Goal: Task Accomplishment & Management: Manage account settings

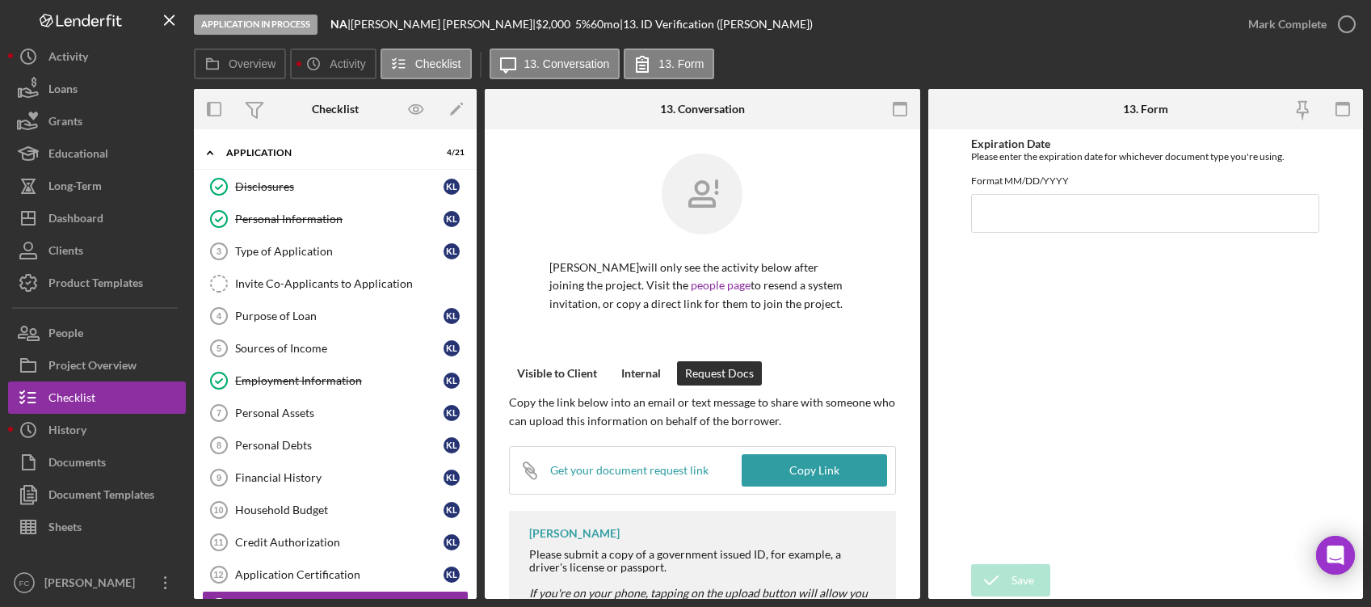
scroll to position [166, 0]
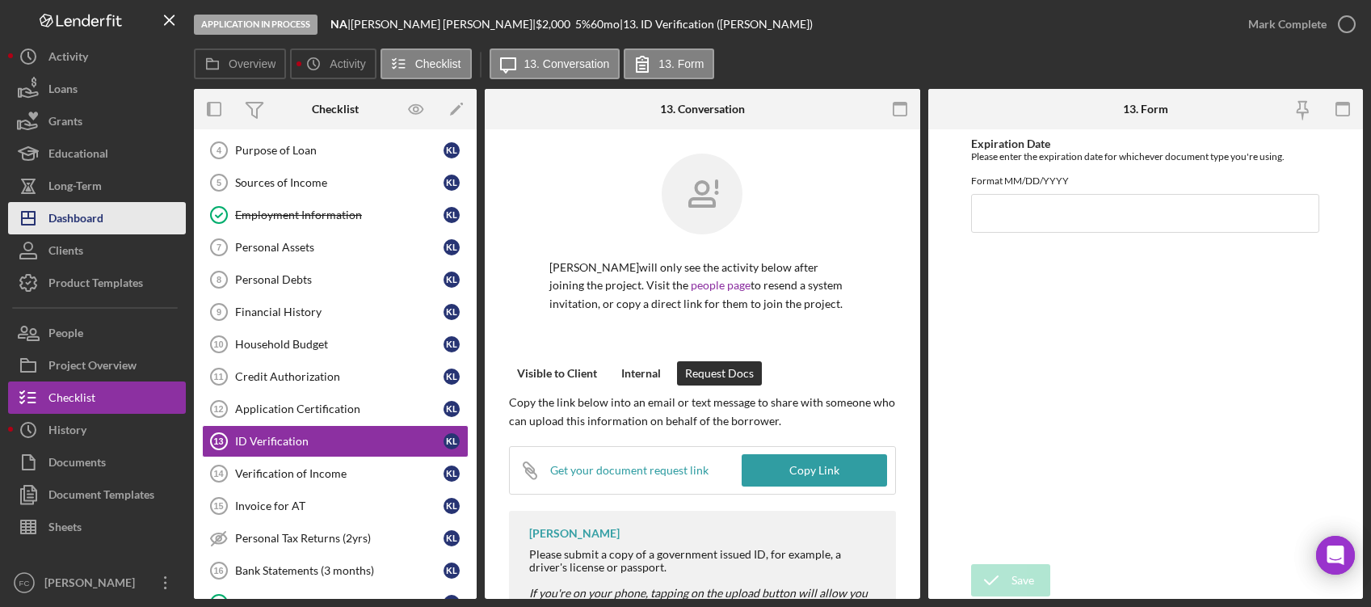
click at [78, 227] on div "Dashboard" at bounding box center [75, 220] width 55 height 36
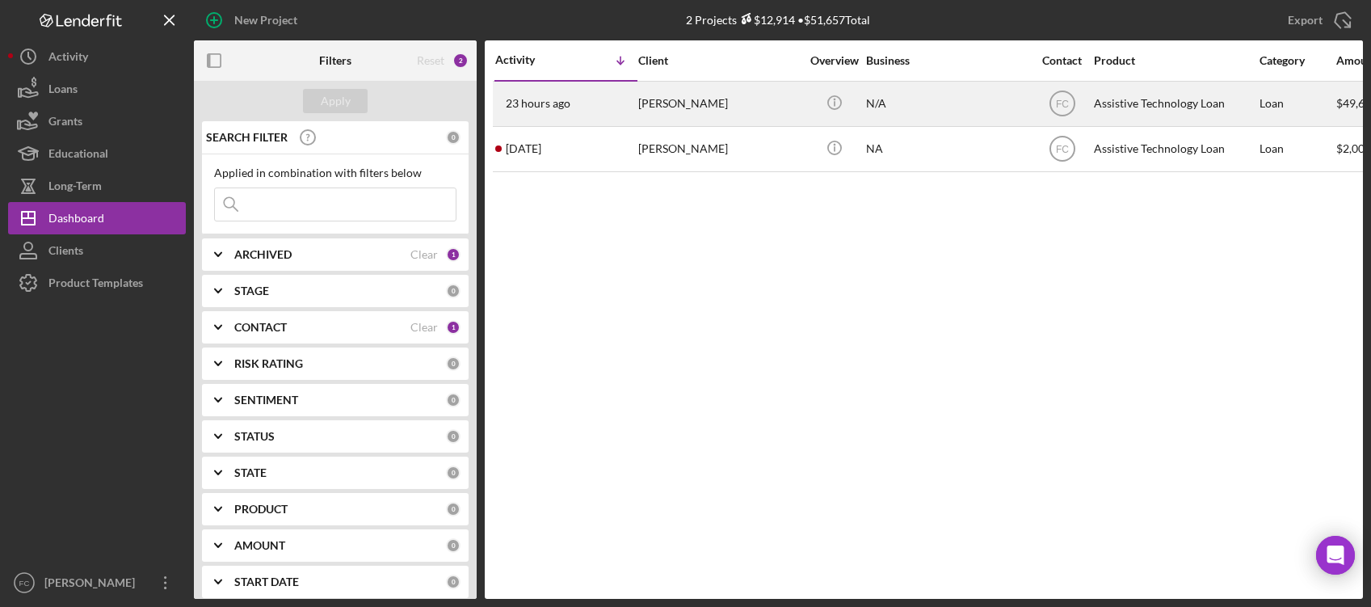
click at [701, 99] on div "Jamie Barlow" at bounding box center [719, 103] width 162 height 43
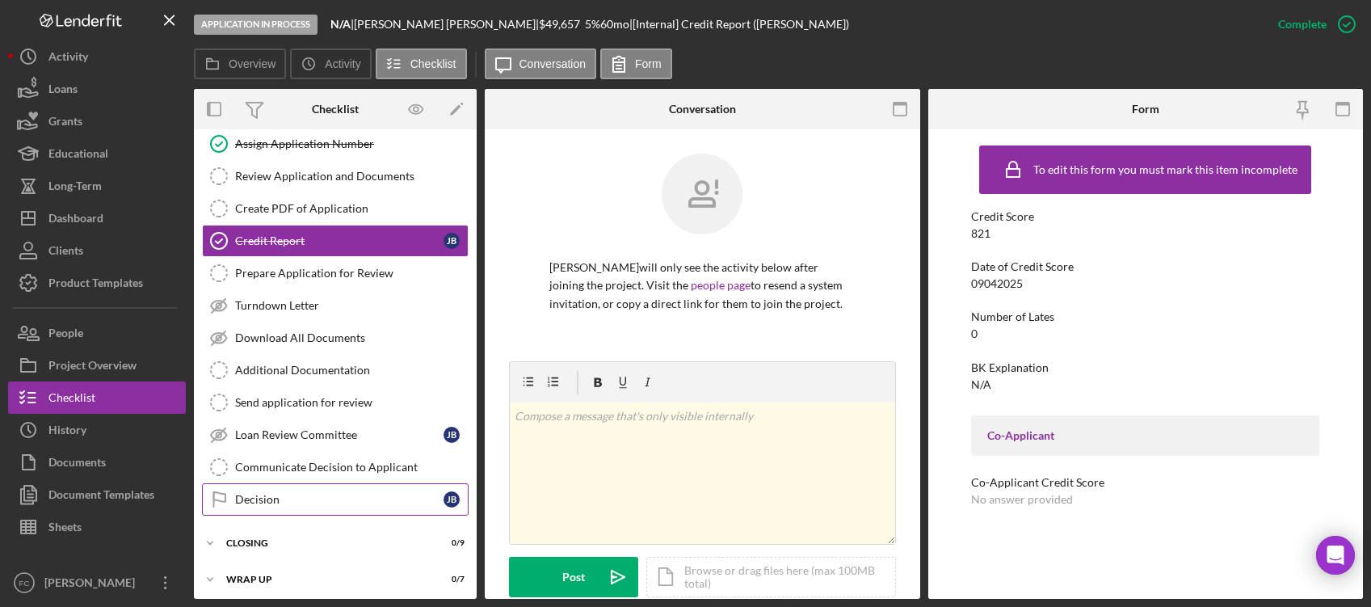
scroll to position [85, 0]
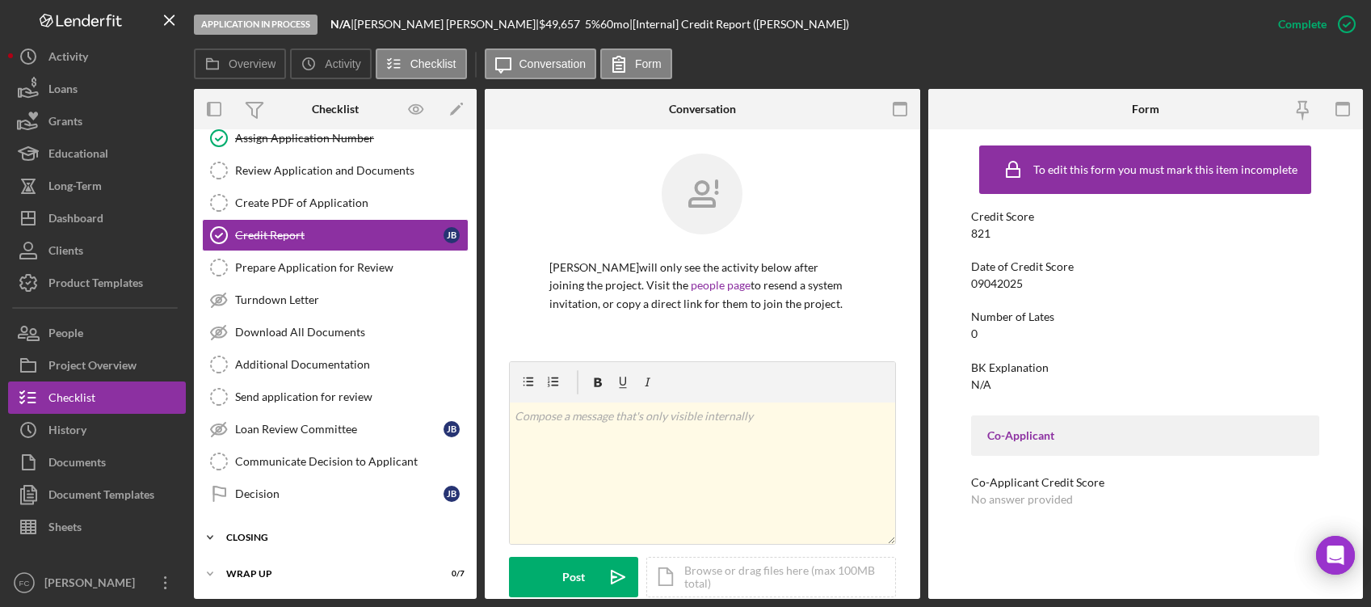
click at [255, 536] on div "Closing" at bounding box center [341, 538] width 230 height 10
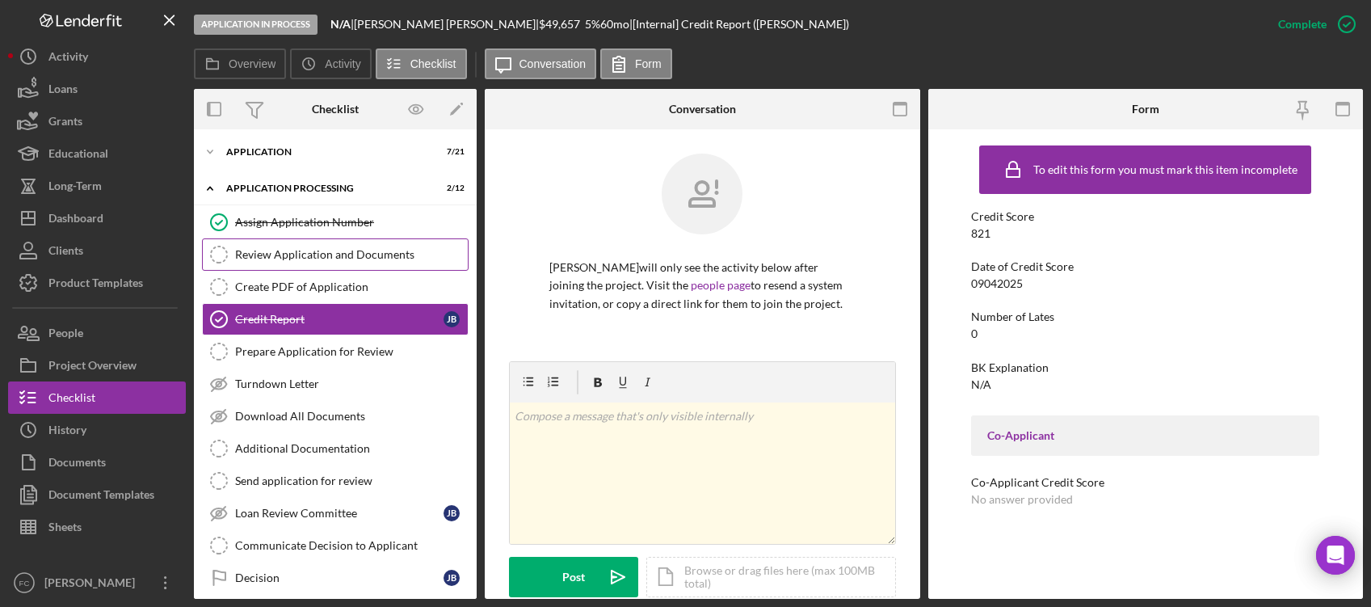
scroll to position [0, 0]
click at [213, 158] on icon "Icon/Expander" at bounding box center [210, 153] width 32 height 32
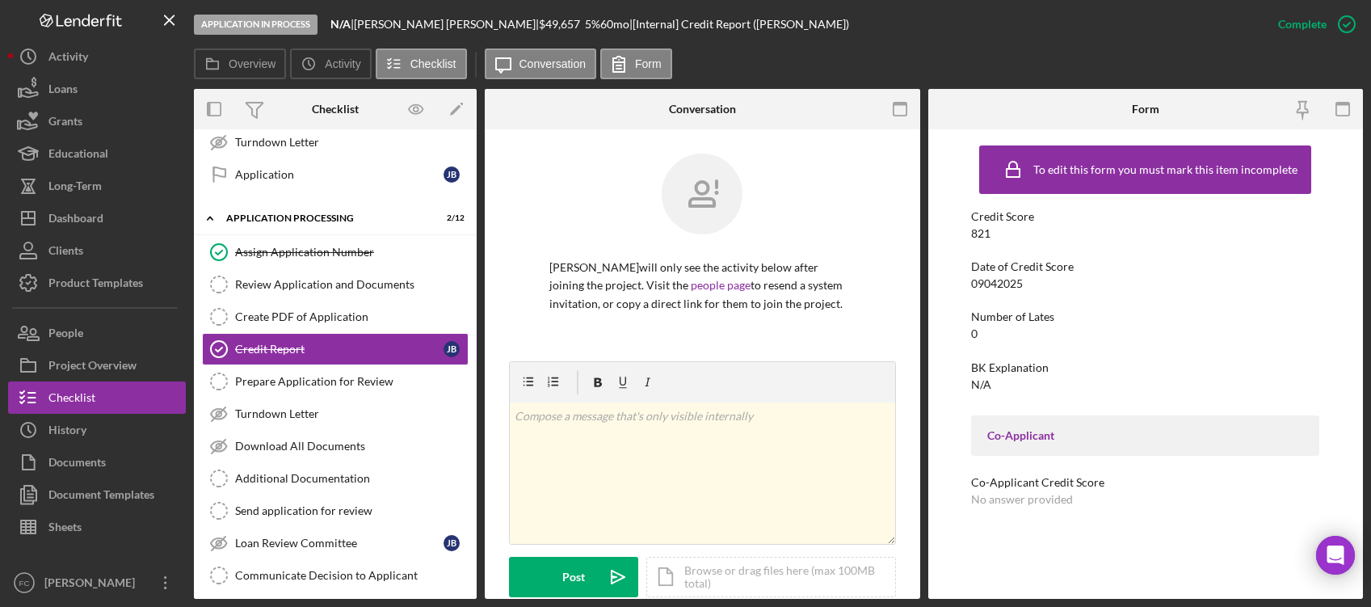
scroll to position [644, 0]
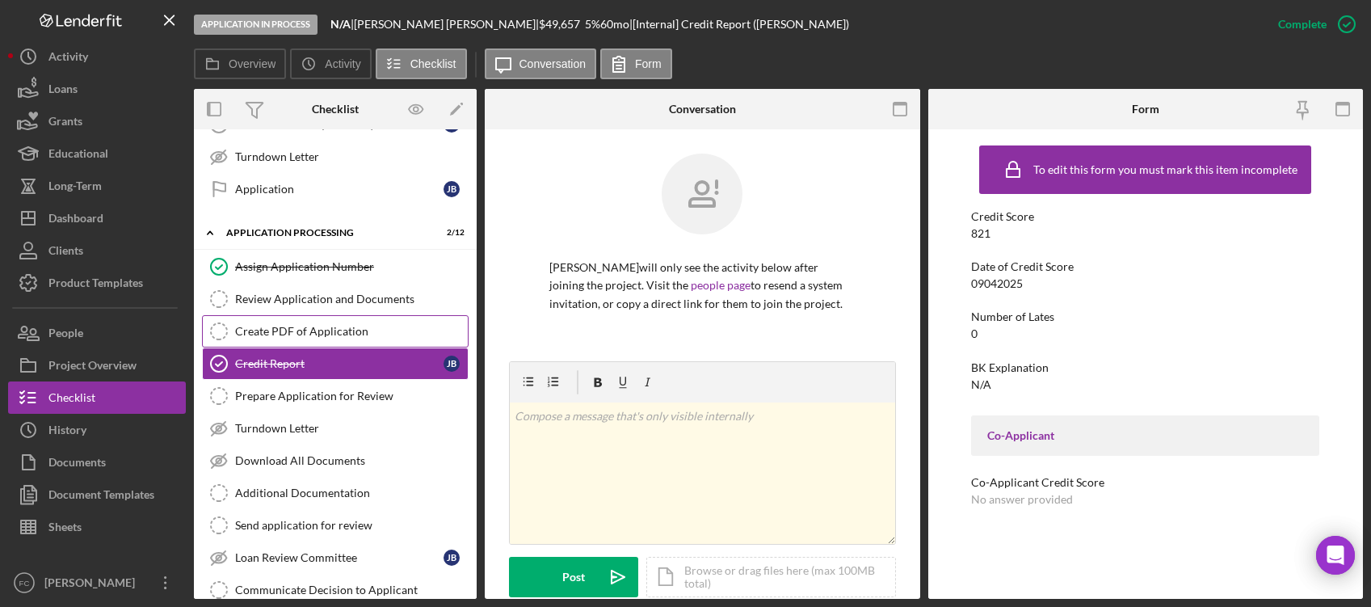
click at [315, 331] on div "Create PDF of Application" at bounding box center [351, 331] width 233 height 13
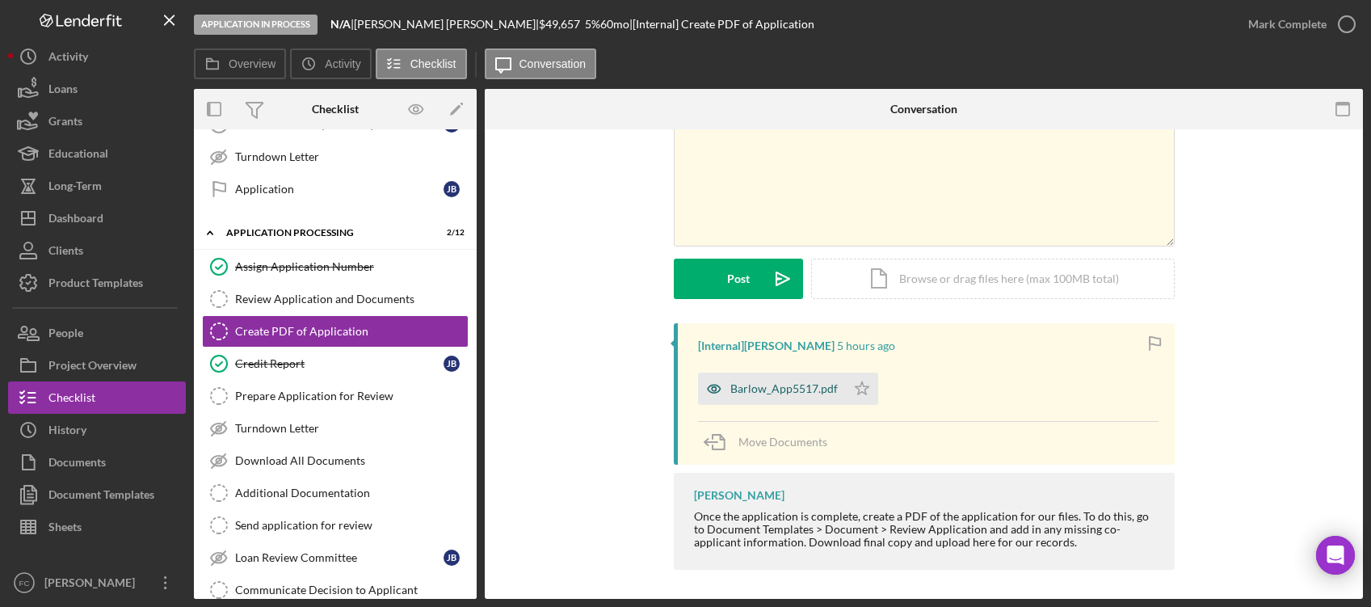
scroll to position [94, 0]
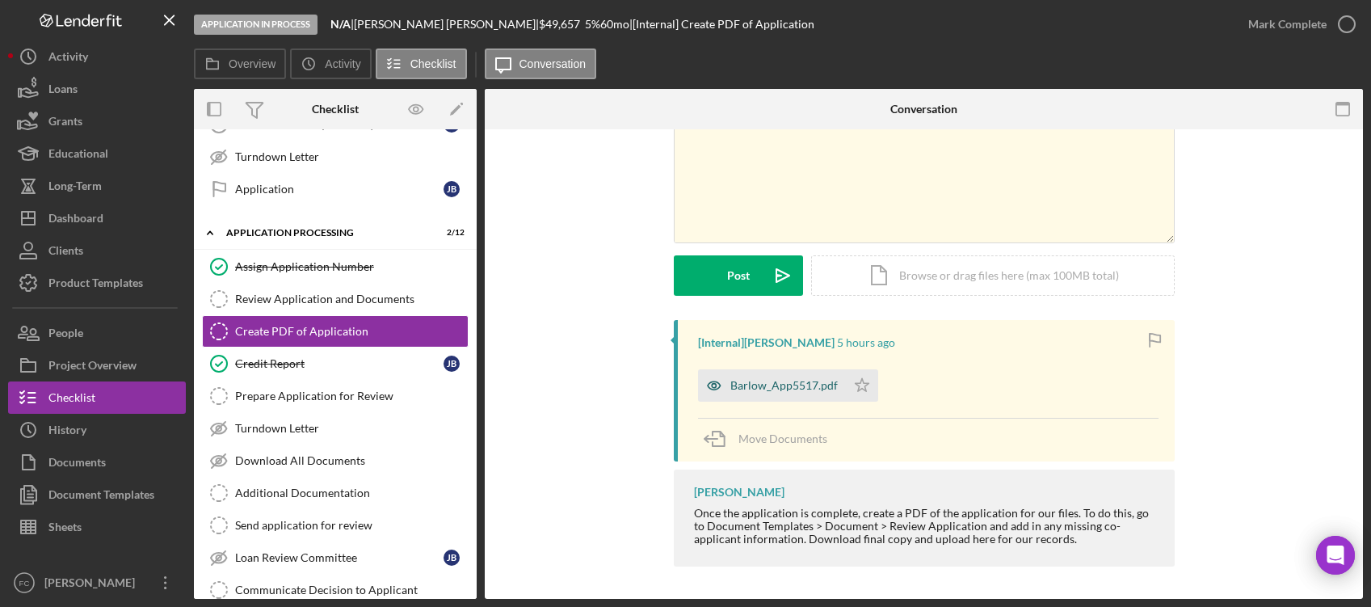
click at [773, 381] on div "Barlow_App5517.pdf" at bounding box center [784, 385] width 107 height 13
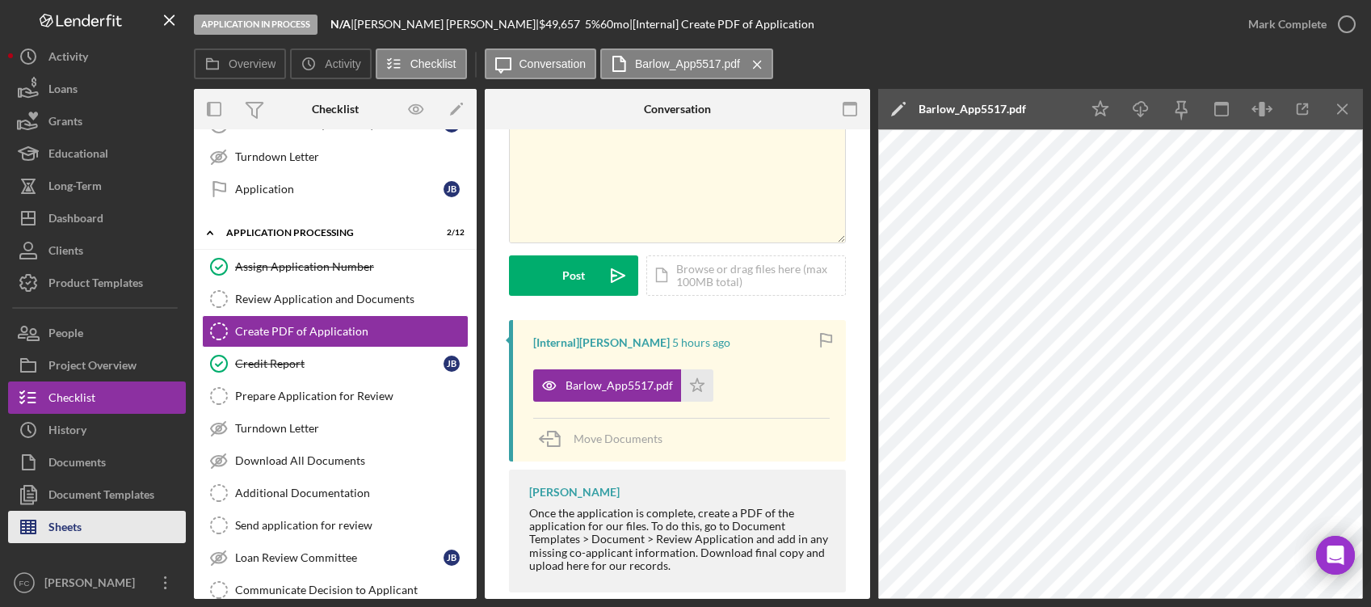
click at [86, 528] on button "Sheets" at bounding box center [97, 527] width 178 height 32
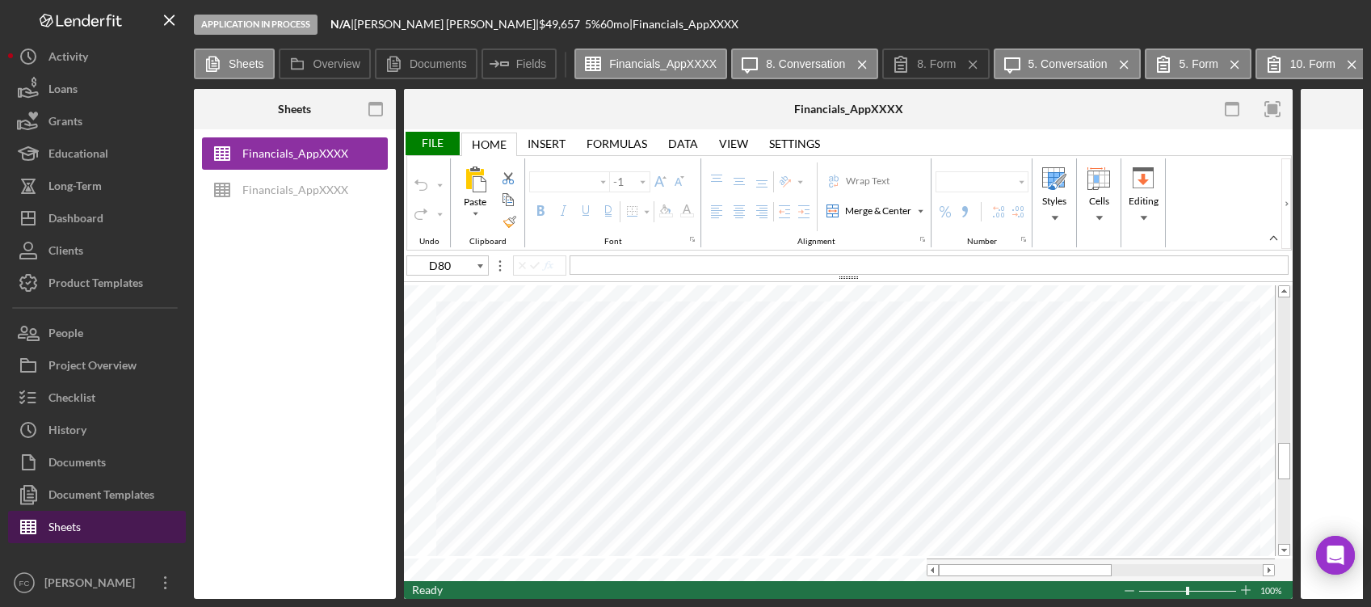
type input "Arial"
type input "10"
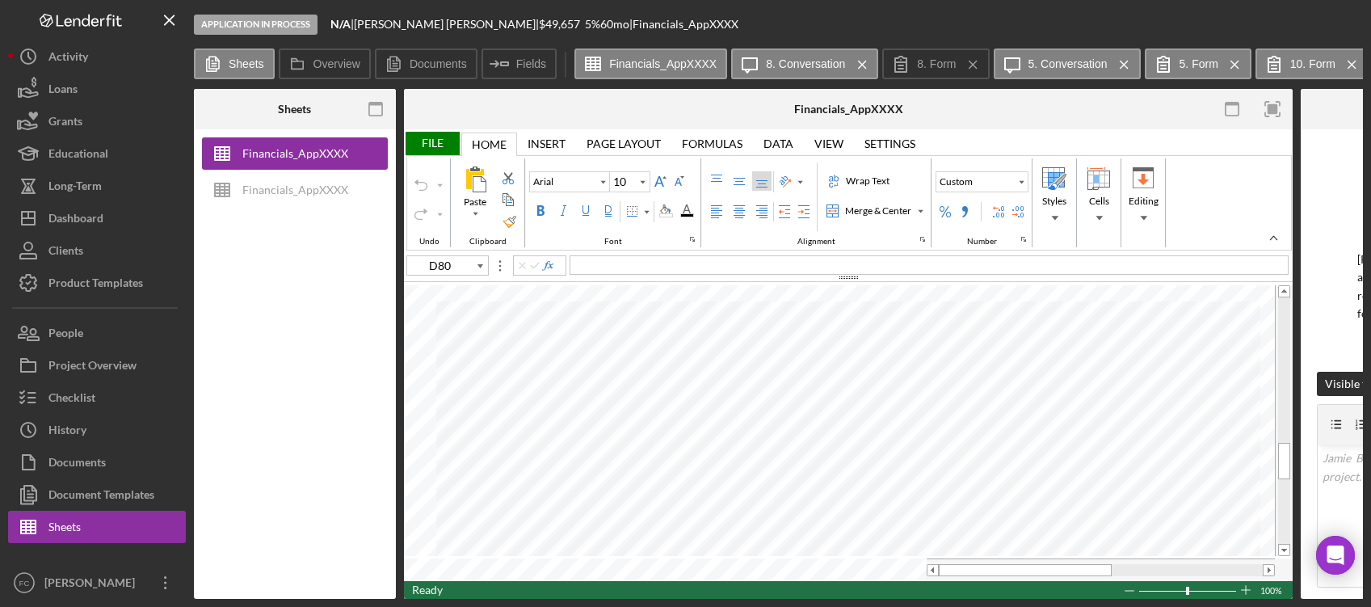
type input "N14"
type input "Calibri"
type input "11"
type input "D80"
type input "Arial"
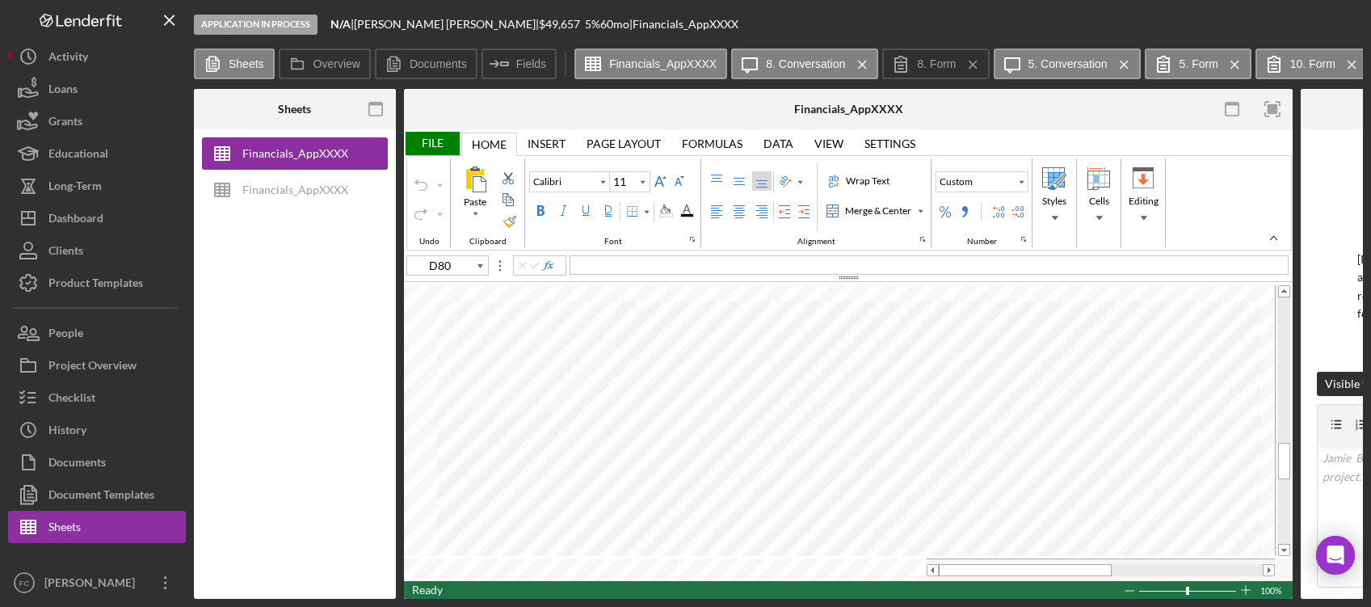
type input "10"
click at [1265, 109] on icon "button" at bounding box center [1273, 109] width 36 height 36
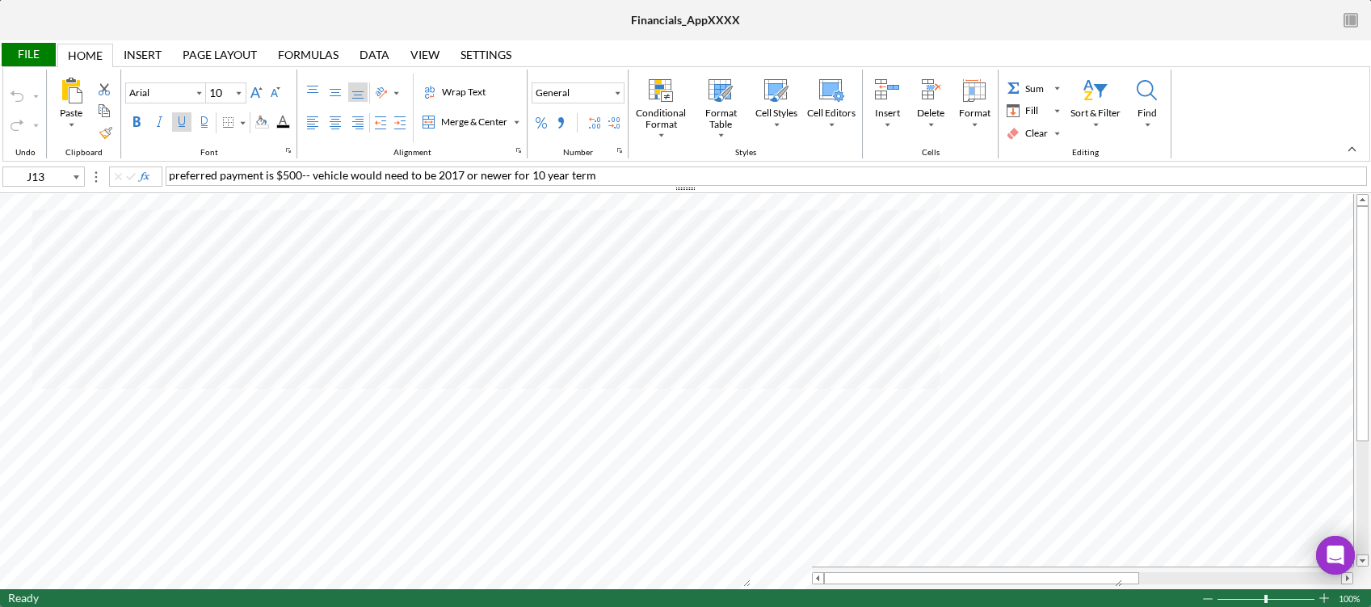
click at [1021, 192] on div "File Home Home Insert Insert Page Layout Page Layout Formulas Formulas Data Dat…" at bounding box center [685, 323] width 1371 height 567
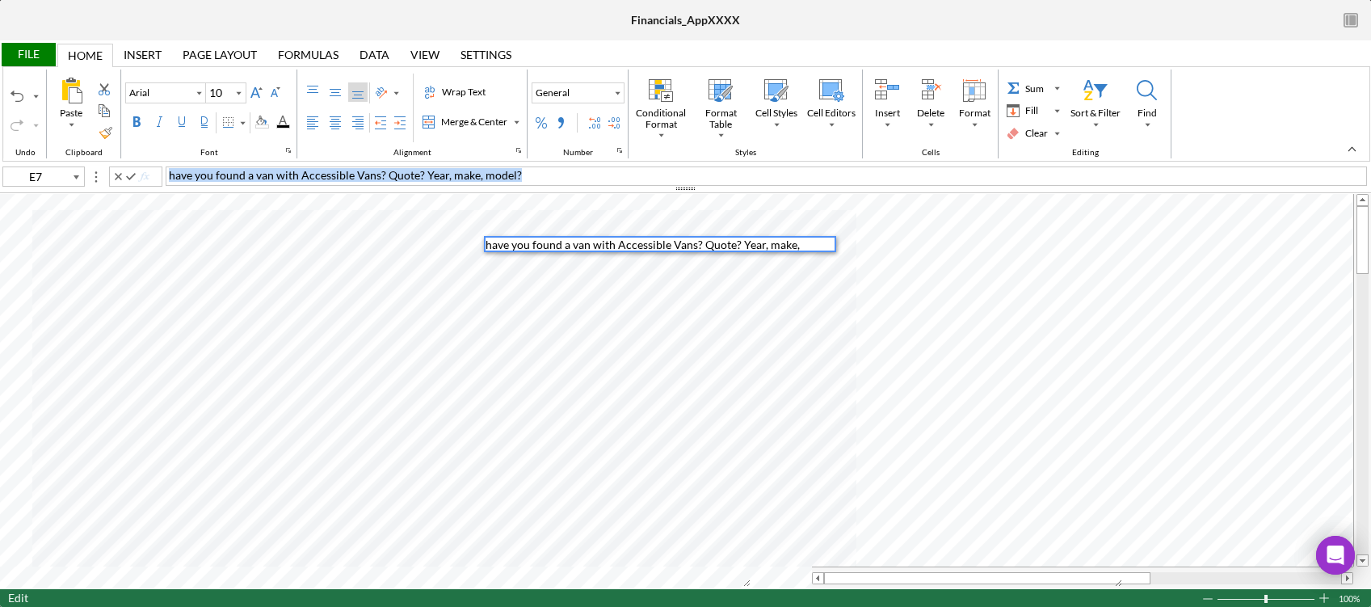
drag, startPoint x: 548, startPoint y: 179, endPoint x: 137, endPoint y: 171, distance: 411.4
click at [137, 171] on div "E7 have you found a van with Accessible Vans? Quote? Year, make, model?" at bounding box center [685, 175] width 1371 height 18
copy span "have you found a van with Accessible Vans? Quote? Year, make, model?"
type input "N14"
type input "Calibri"
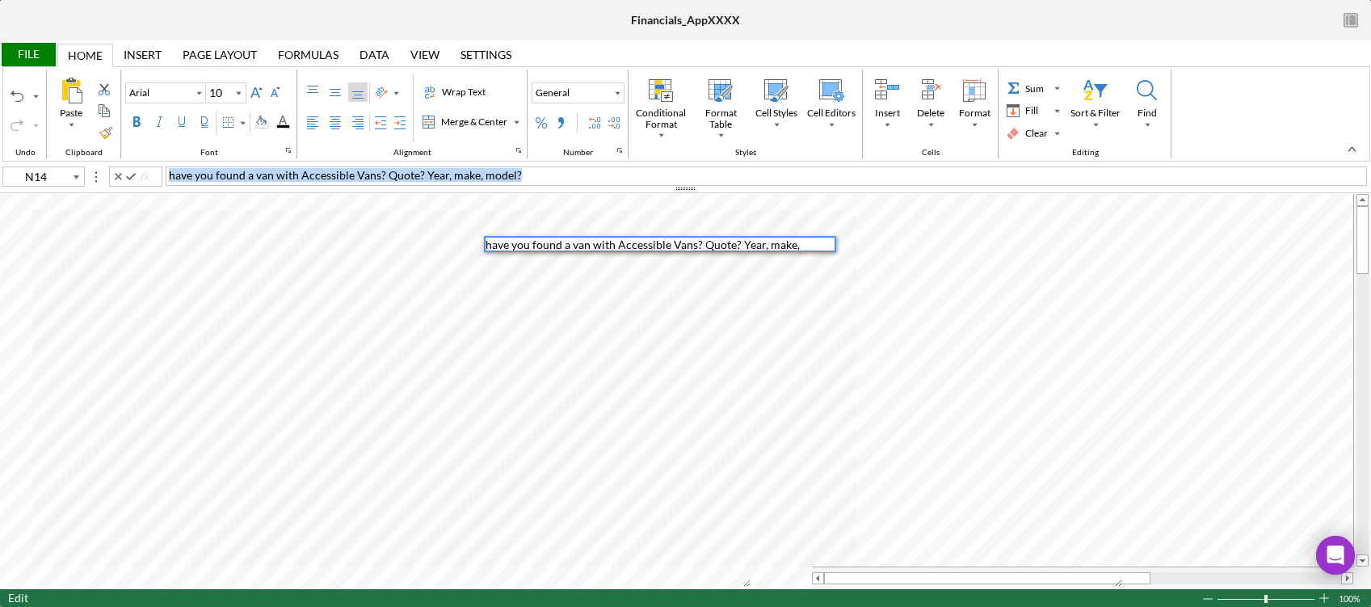
type input "11"
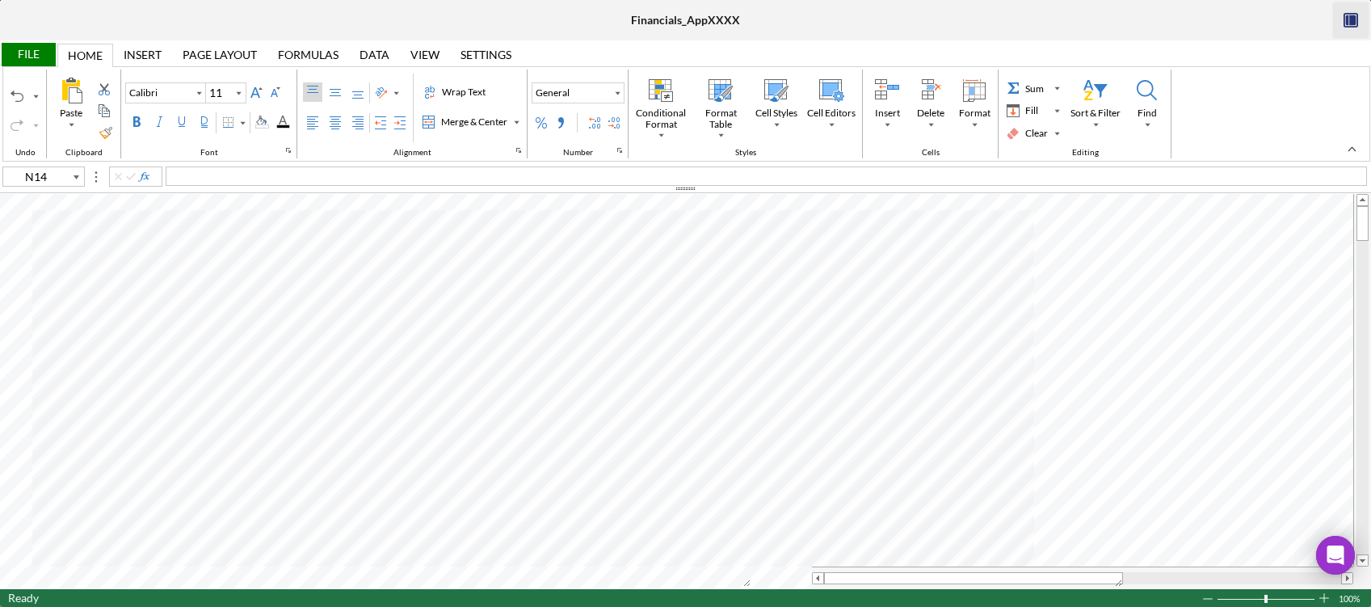
click at [1353, 20] on icon "button" at bounding box center [1353, 20] width 6 height 11
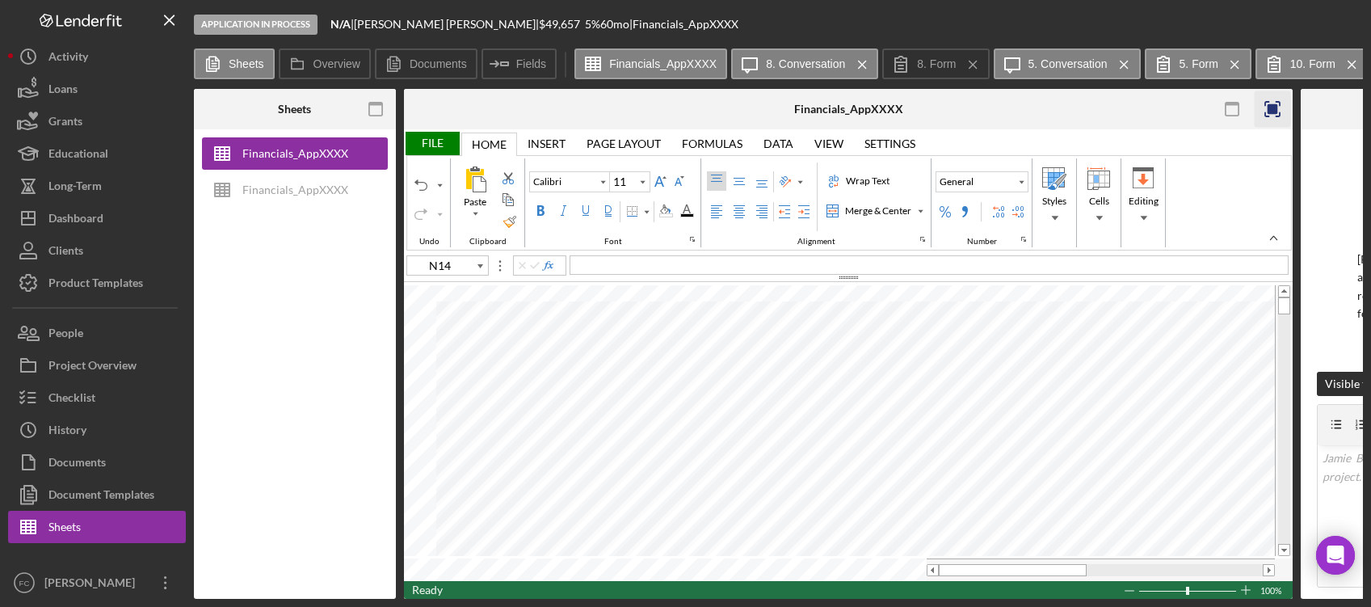
click at [449, 141] on div "File" at bounding box center [432, 143] width 56 height 23
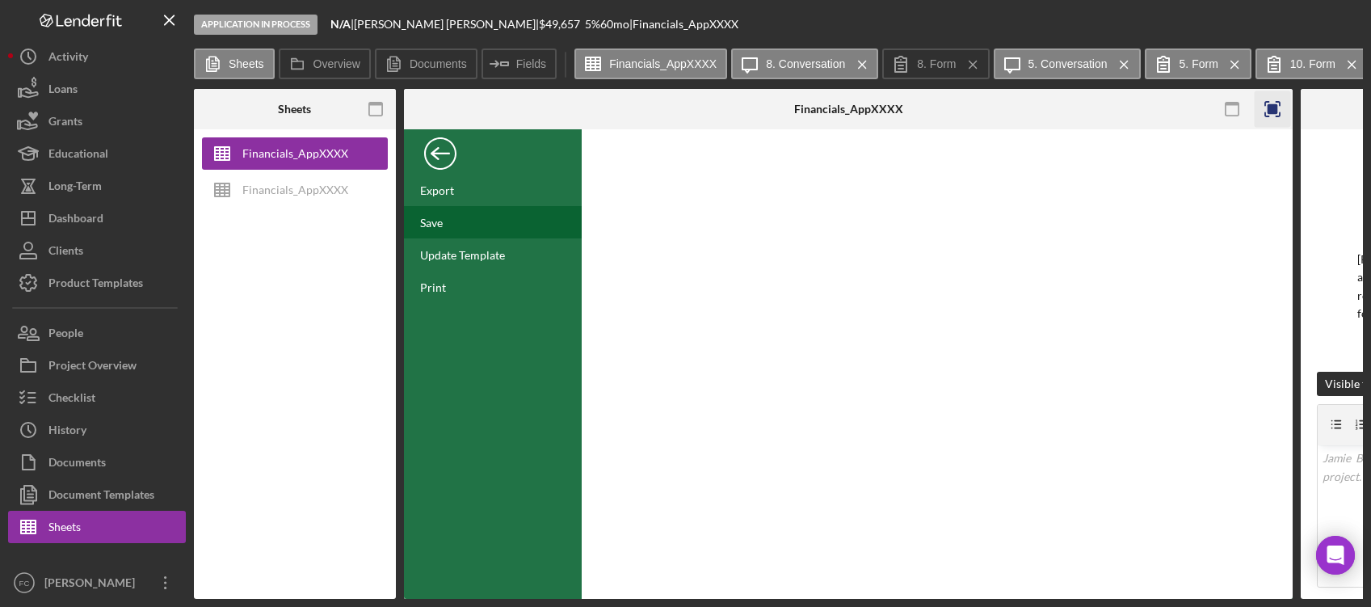
click at [447, 221] on div "Save" at bounding box center [493, 222] width 178 height 32
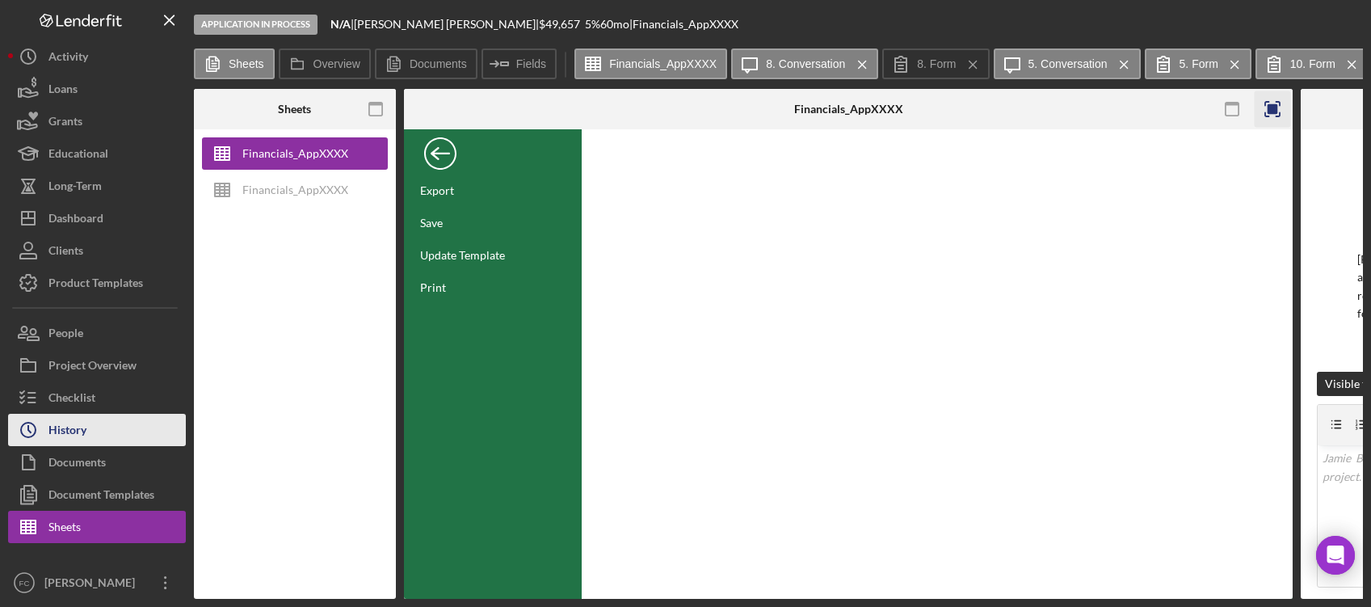
click at [85, 426] on div "History" at bounding box center [67, 432] width 38 height 36
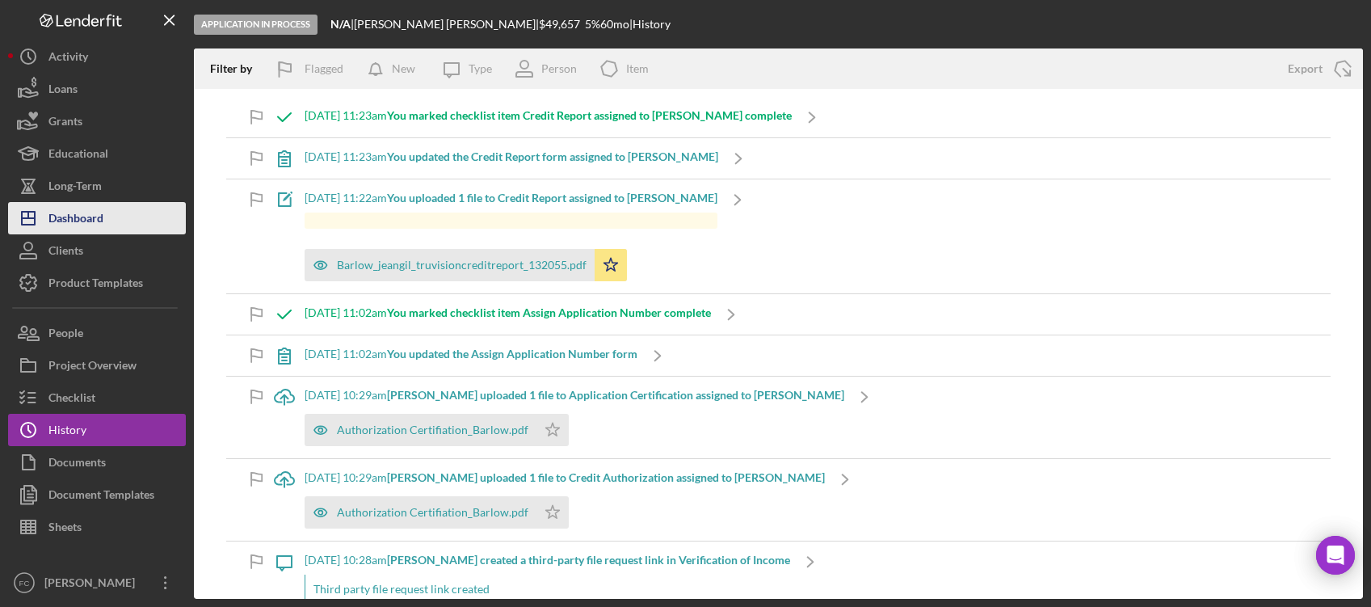
click at [76, 220] on div "Dashboard" at bounding box center [75, 220] width 55 height 36
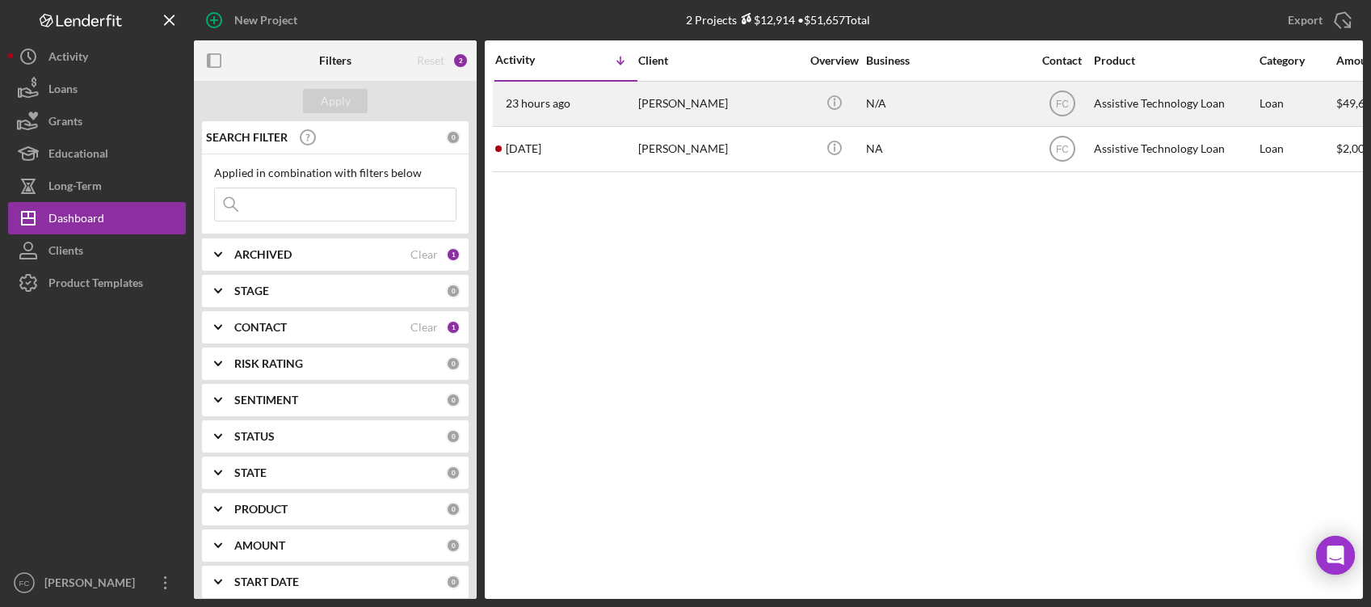
click at [676, 105] on div "Jamie Barlow" at bounding box center [719, 103] width 162 height 43
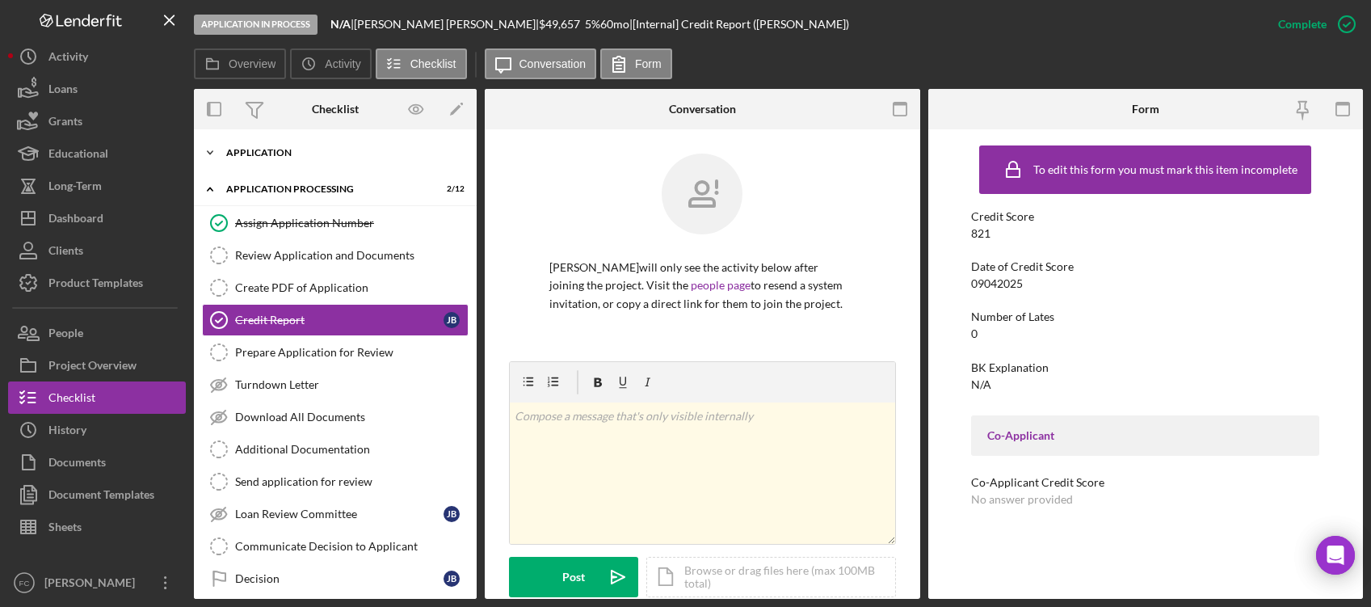
click at [216, 152] on icon "Icon/Expander" at bounding box center [210, 153] width 32 height 32
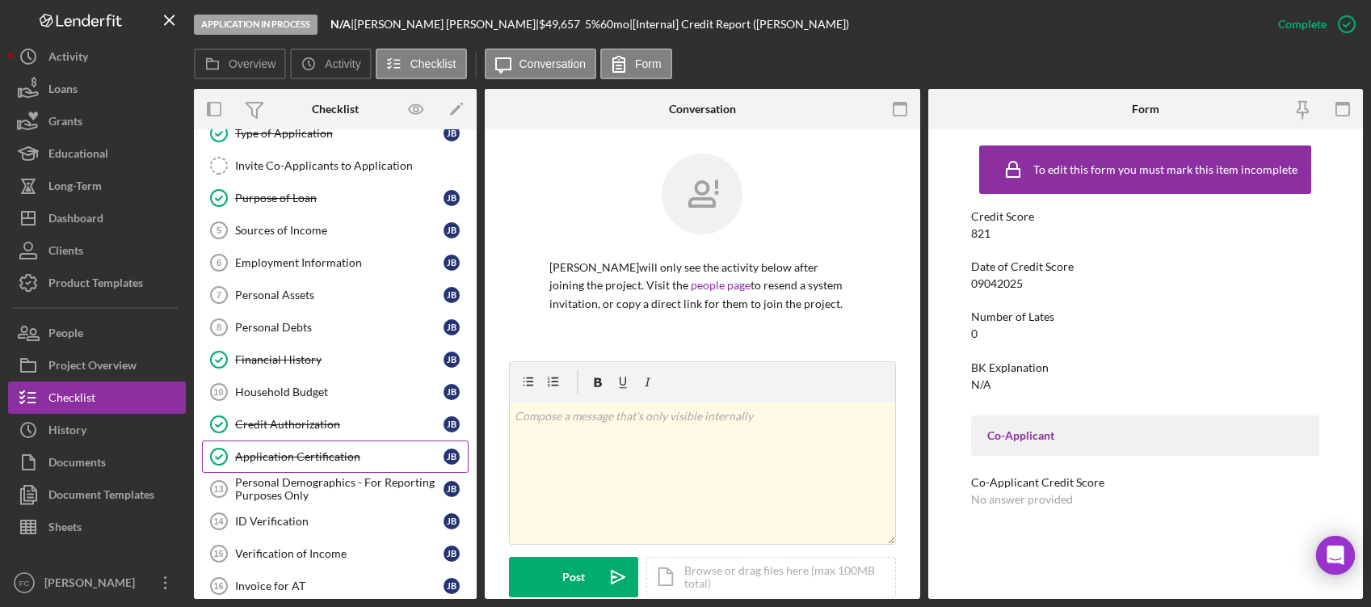
scroll to position [120, 0]
click at [335, 523] on div "ID Verification" at bounding box center [339, 519] width 208 height 13
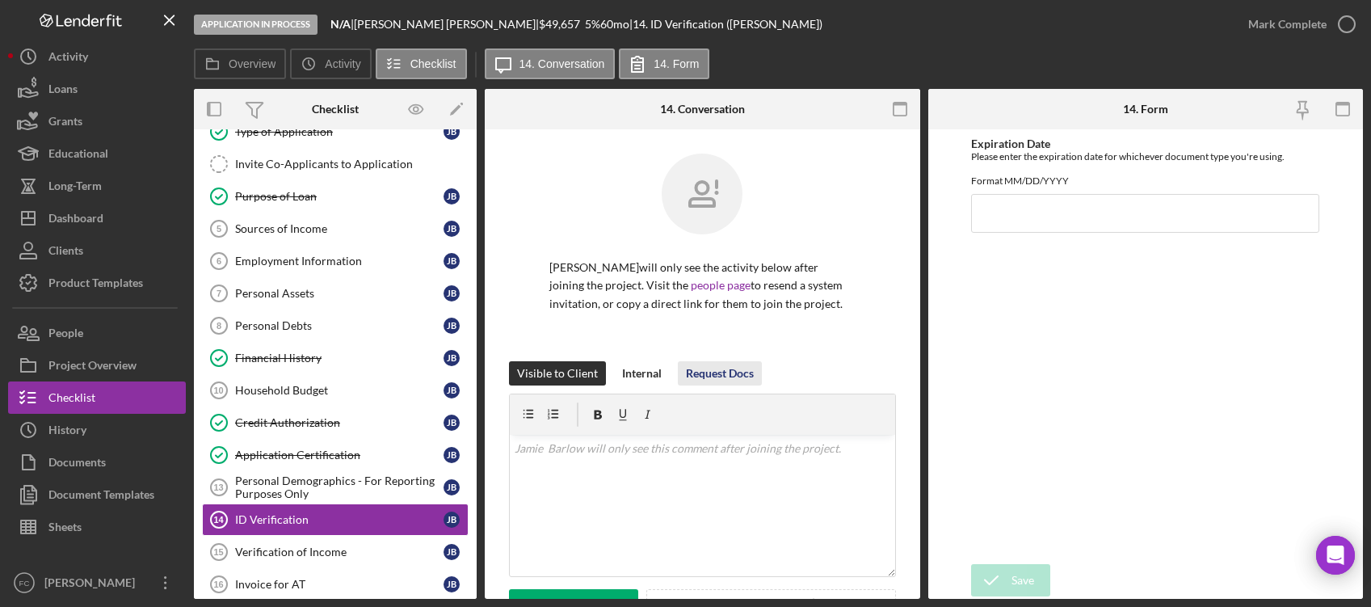
click at [740, 373] on div "Request Docs" at bounding box center [720, 373] width 68 height 24
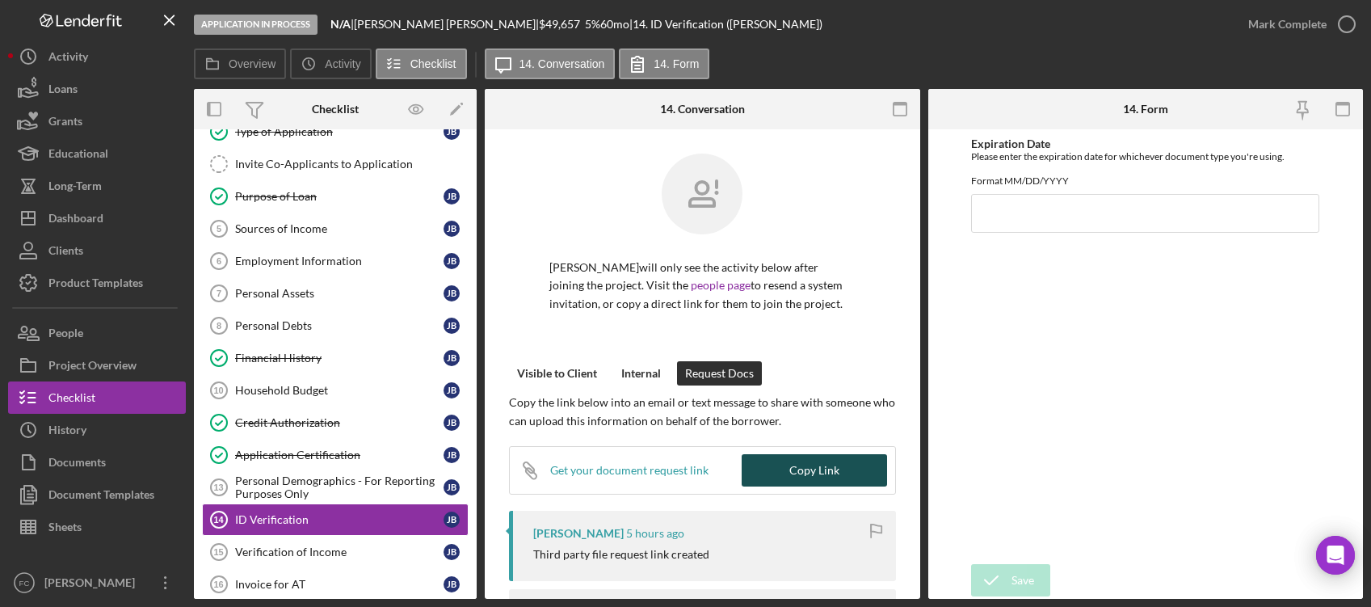
click at [798, 470] on div "Copy Link" at bounding box center [815, 470] width 50 height 32
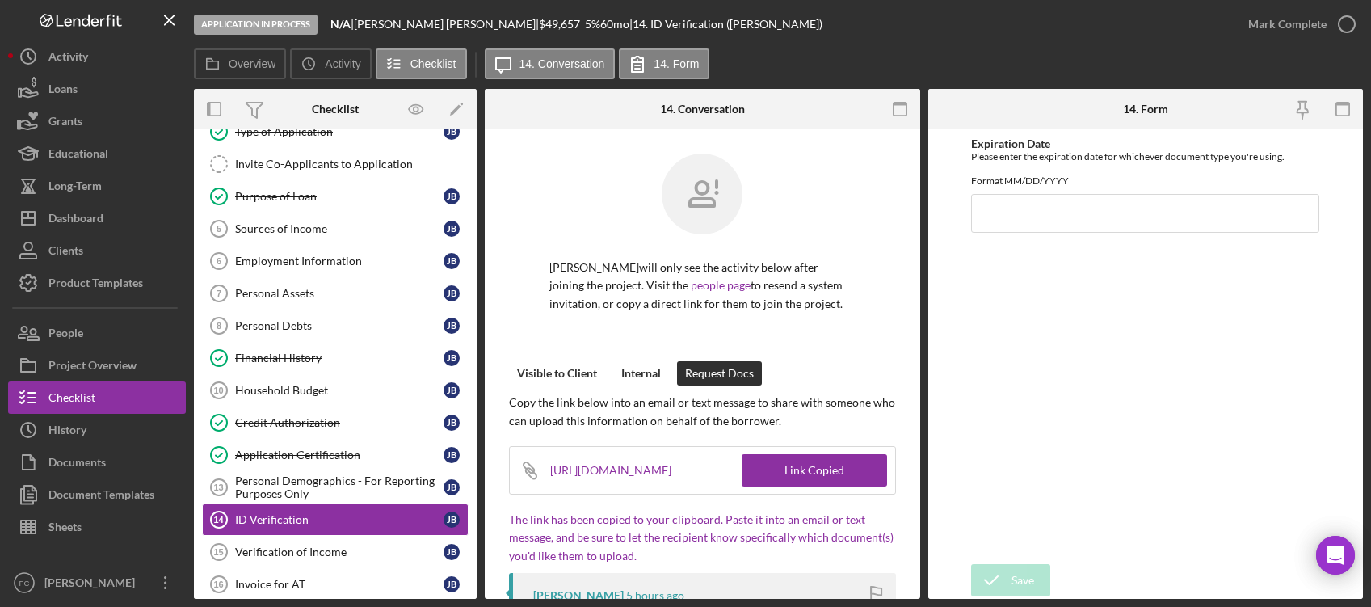
click at [692, 465] on div "https://app.lenderfit.io/upload/1a7c3357c30a4911ad3158088e640b04" at bounding box center [620, 470] width 141 height 47
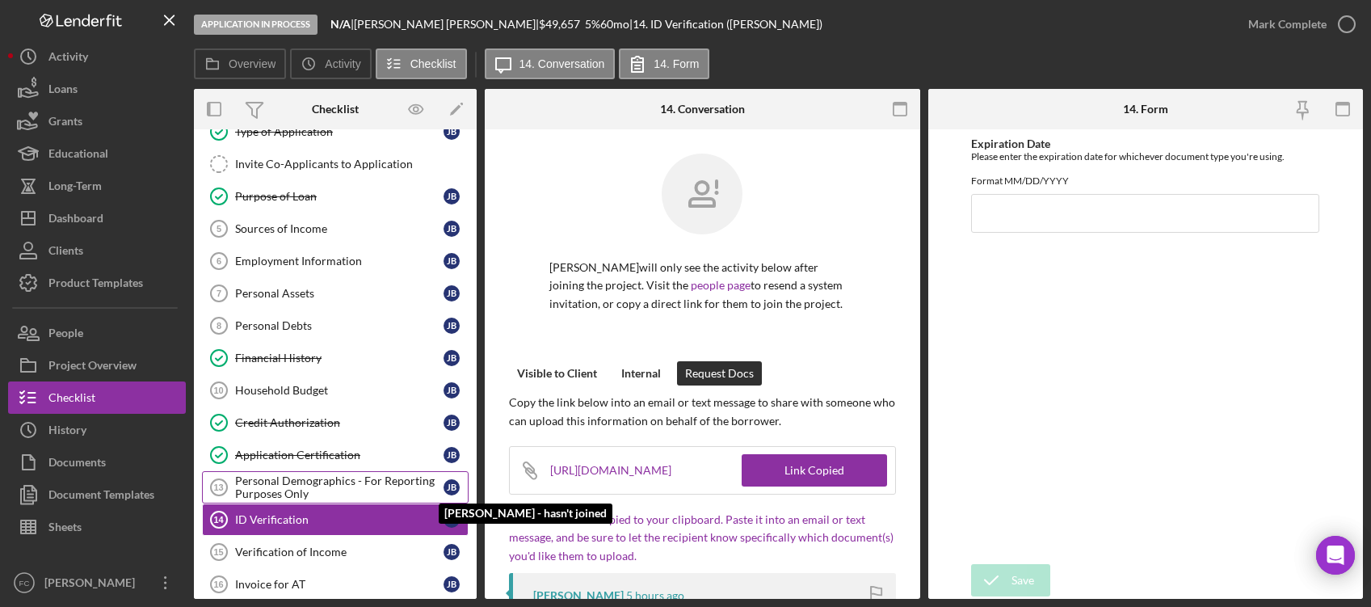
drag, startPoint x: 766, startPoint y: 470, endPoint x: 461, endPoint y: 479, distance: 305.6
click at [461, 479] on div "Overview Internal Workflow Stage Application In Process Icon/Dropdown Arrow Arc…" at bounding box center [778, 344] width 1169 height 510
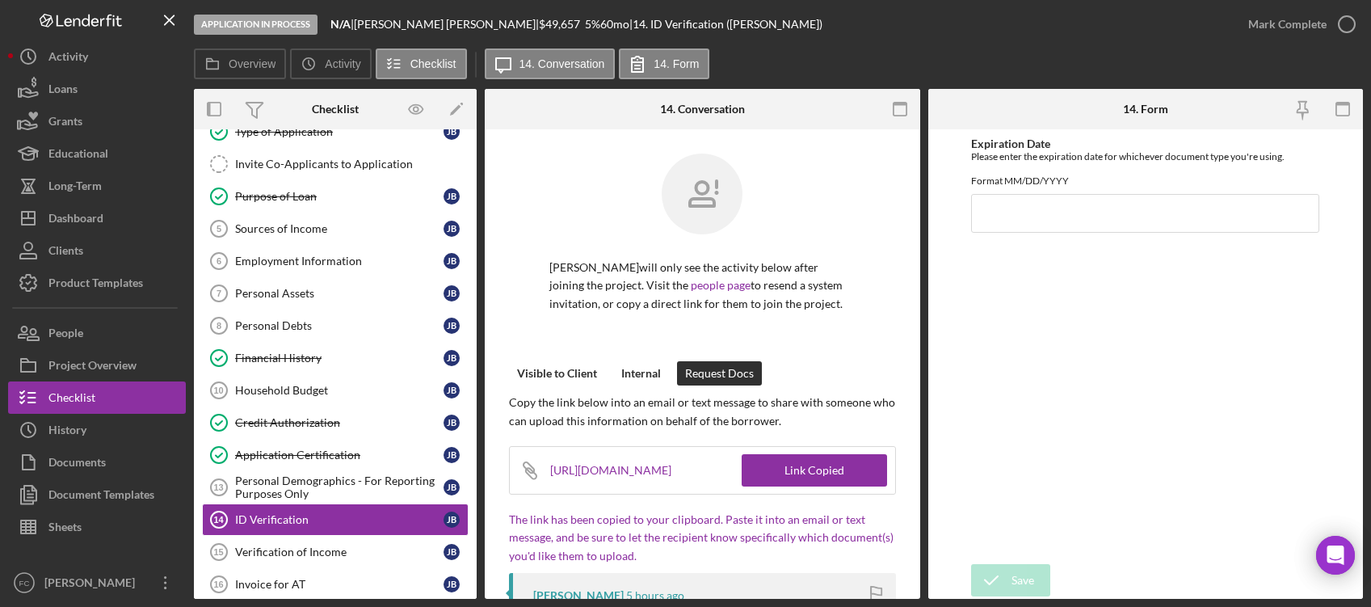
click at [692, 451] on div "https://app.lenderfit.io/upload/1a7c3357c30a4911ad3158088e640b04" at bounding box center [620, 470] width 141 height 47
drag, startPoint x: 491, startPoint y: 470, endPoint x: 868, endPoint y: 478, distance: 376.7
click at [868, 478] on div "Icon/Link https://app.lenderfit.io/upload/1a7c3357c30a4911ad3158088e640b04 Link…" at bounding box center [702, 470] width 387 height 48
copy div "https://app.lenderfit.io/upload/1a7c3357c30a4911ad3158088e640b04 Link C"
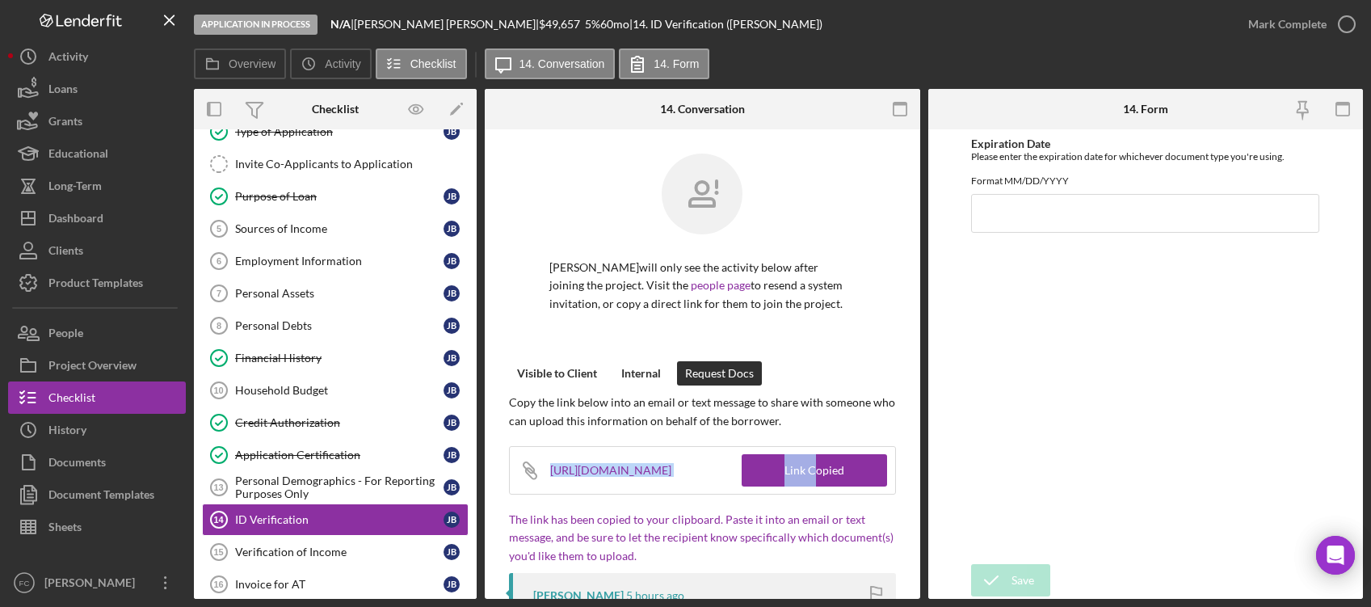
copy div "https://app.lenderfit.io/upload/1a7c3357c30a4911ad3158088e640b04 Link C"
click at [517, 373] on div "Visible to Client" at bounding box center [557, 373] width 80 height 24
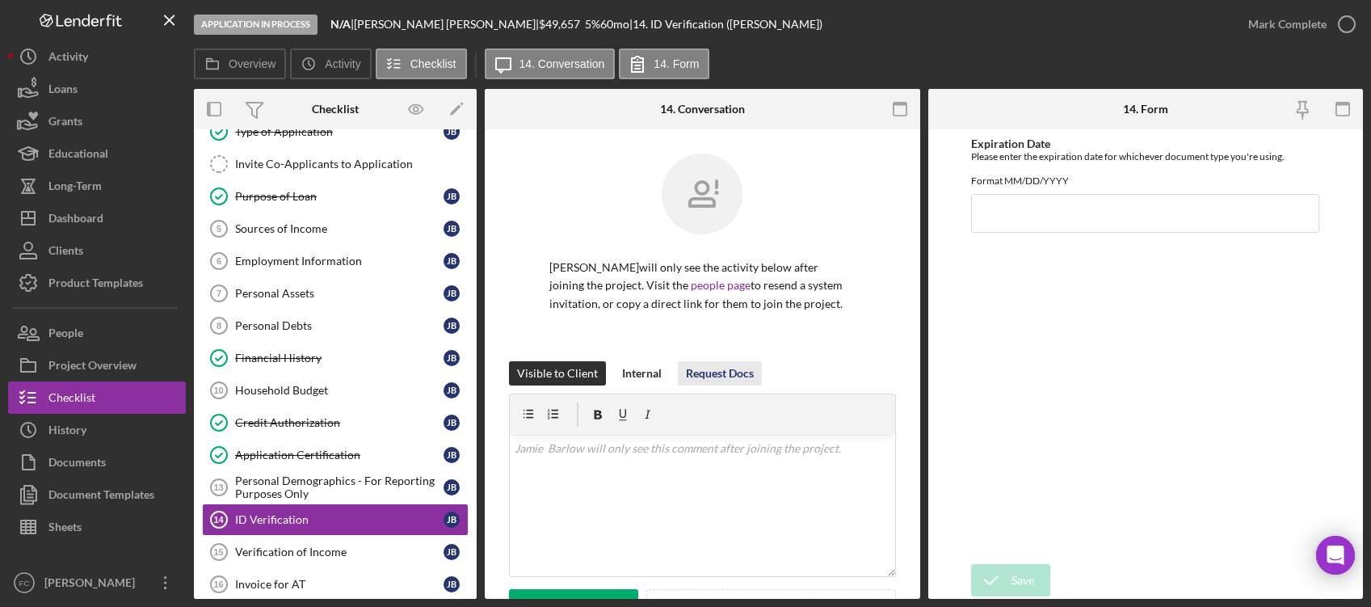
click at [723, 376] on div "Request Docs" at bounding box center [720, 373] width 68 height 24
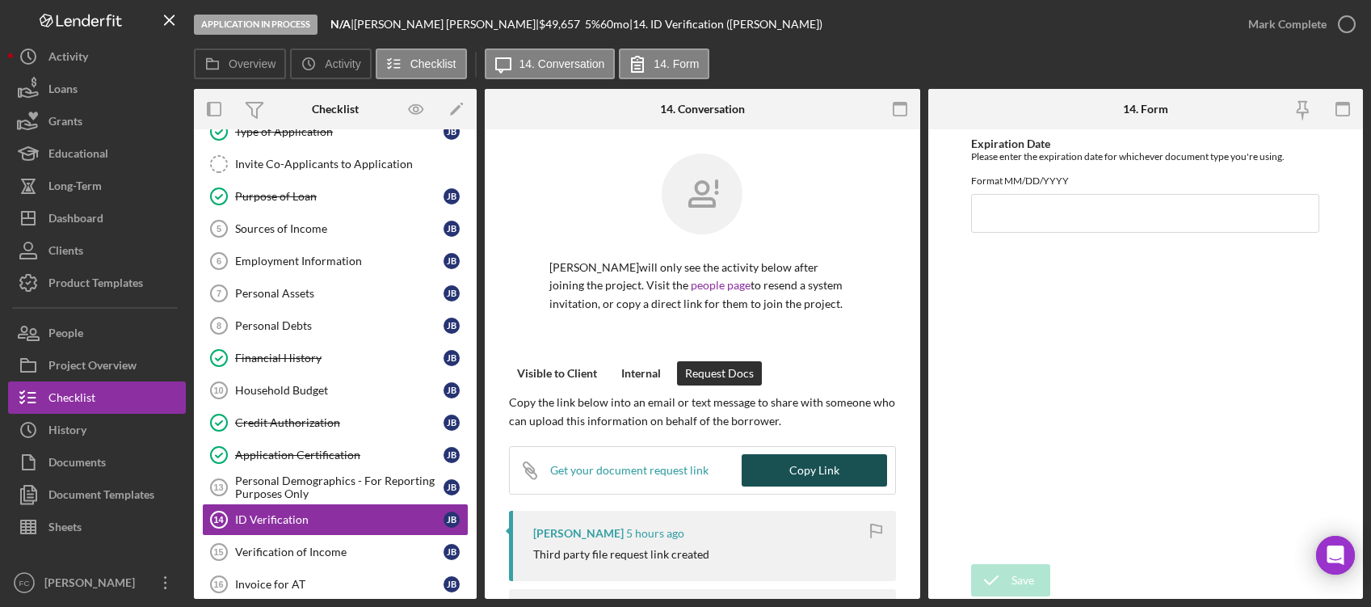
click at [783, 474] on button "Copy Link" at bounding box center [814, 470] width 145 height 32
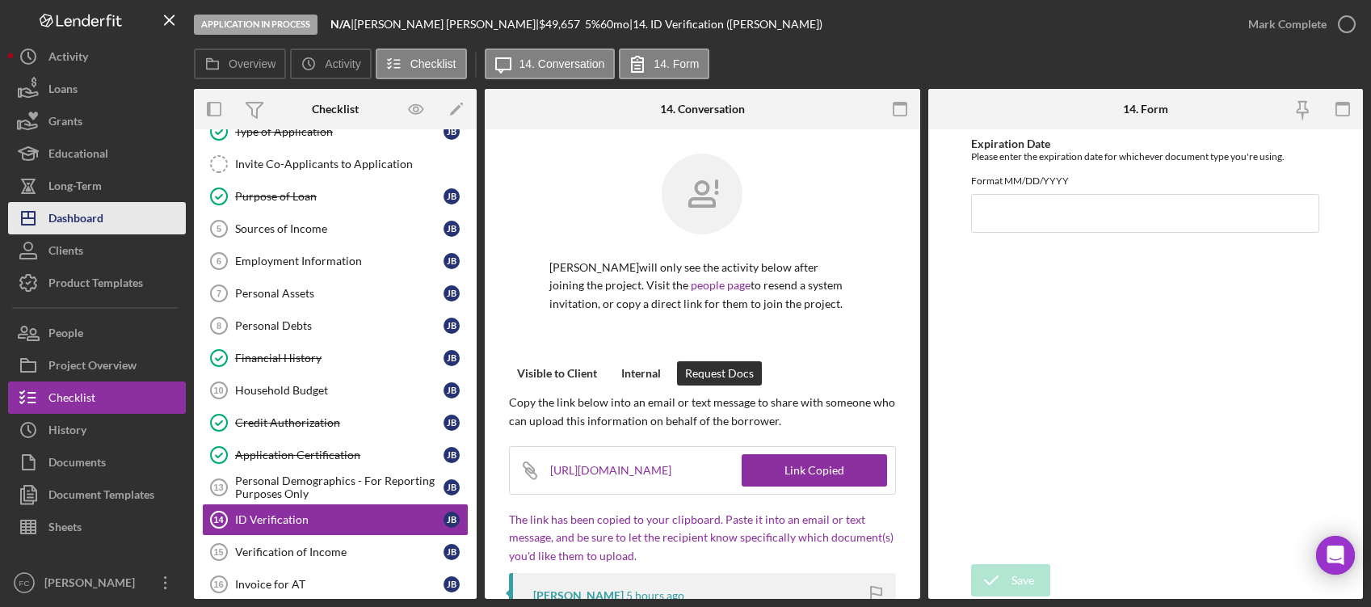
click at [105, 209] on button "Icon/Dashboard Dashboard" at bounding box center [97, 218] width 178 height 32
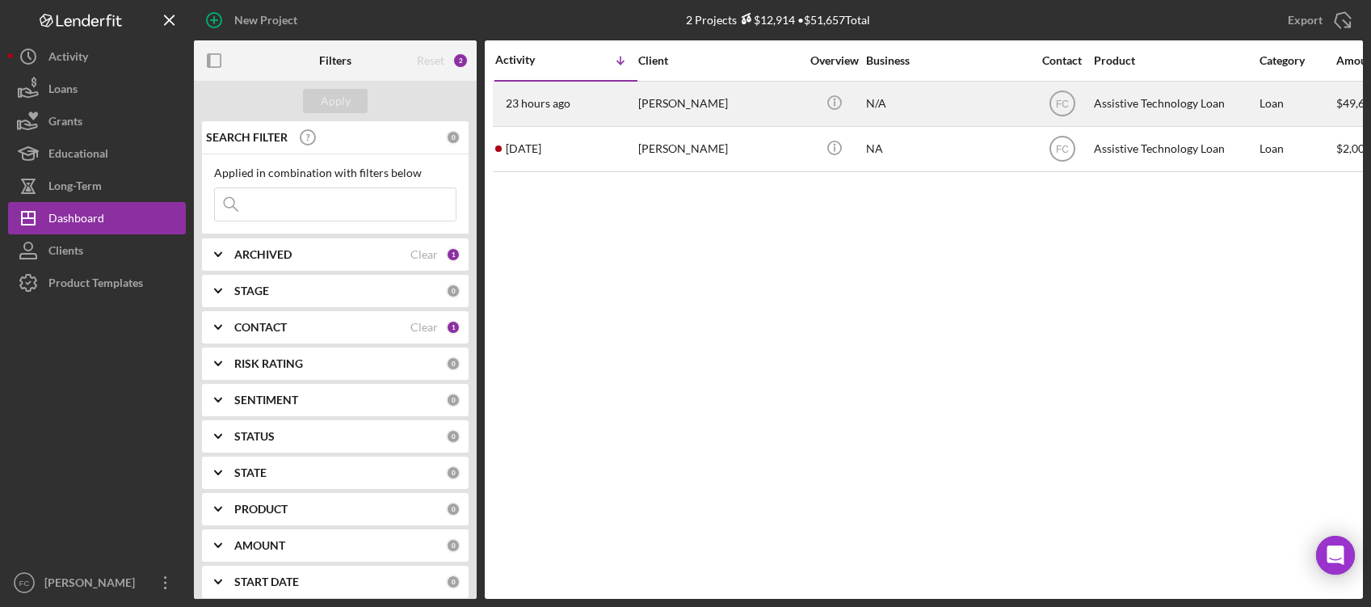
click at [689, 106] on div "Jamie Barlow" at bounding box center [719, 103] width 162 height 43
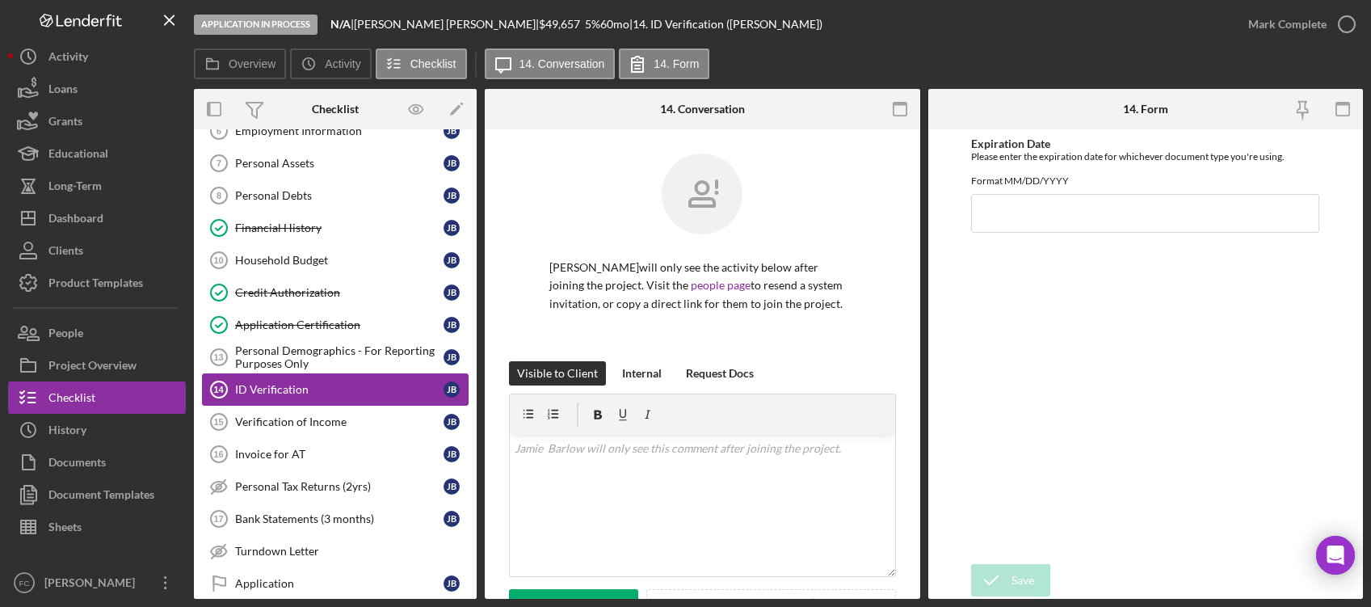
scroll to position [257, 0]
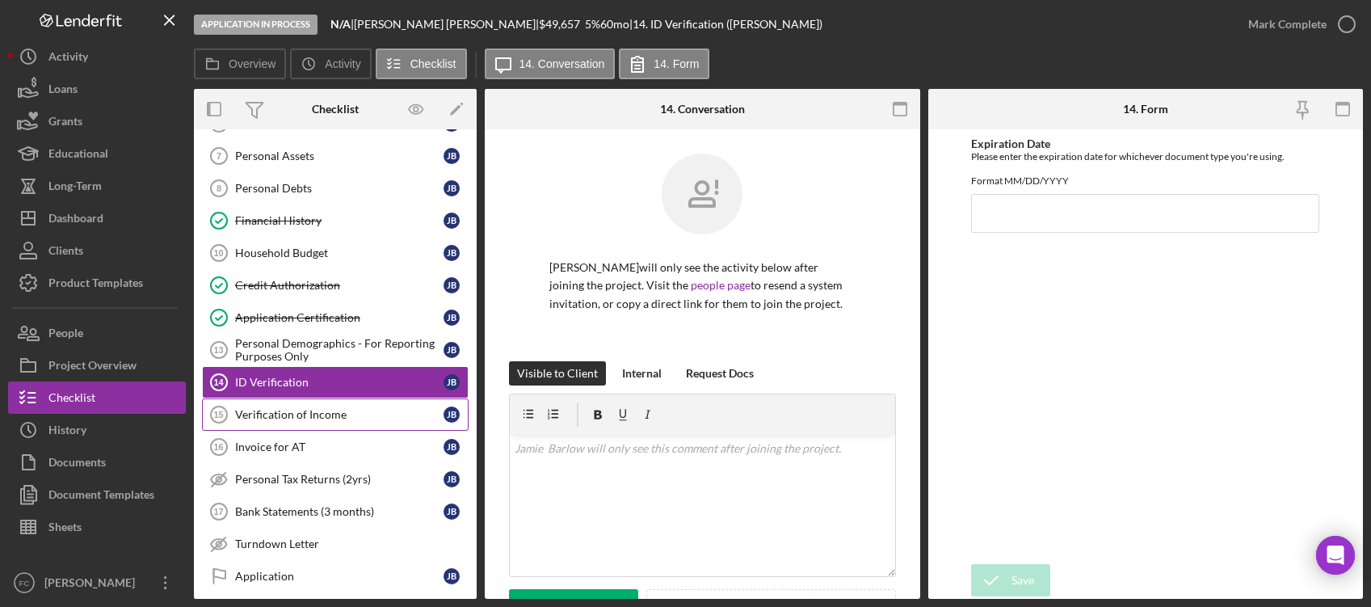
click at [305, 411] on div "Verification of Income" at bounding box center [339, 414] width 208 height 13
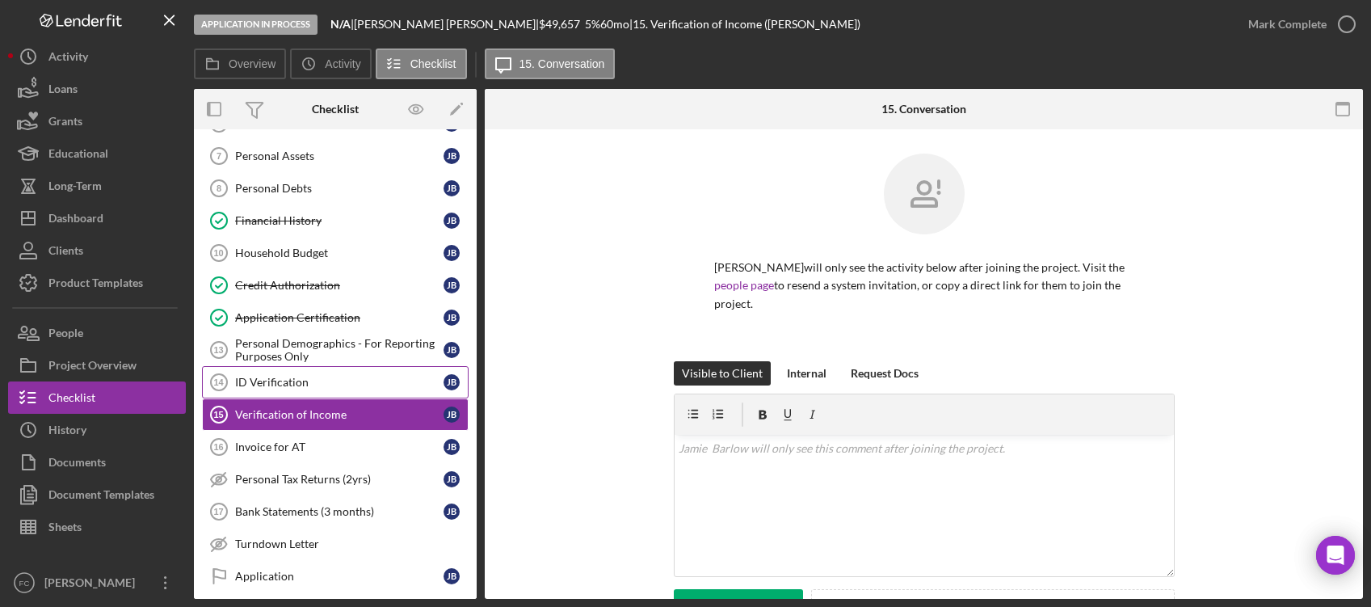
click at [304, 377] on div "ID Verification" at bounding box center [339, 382] width 208 height 13
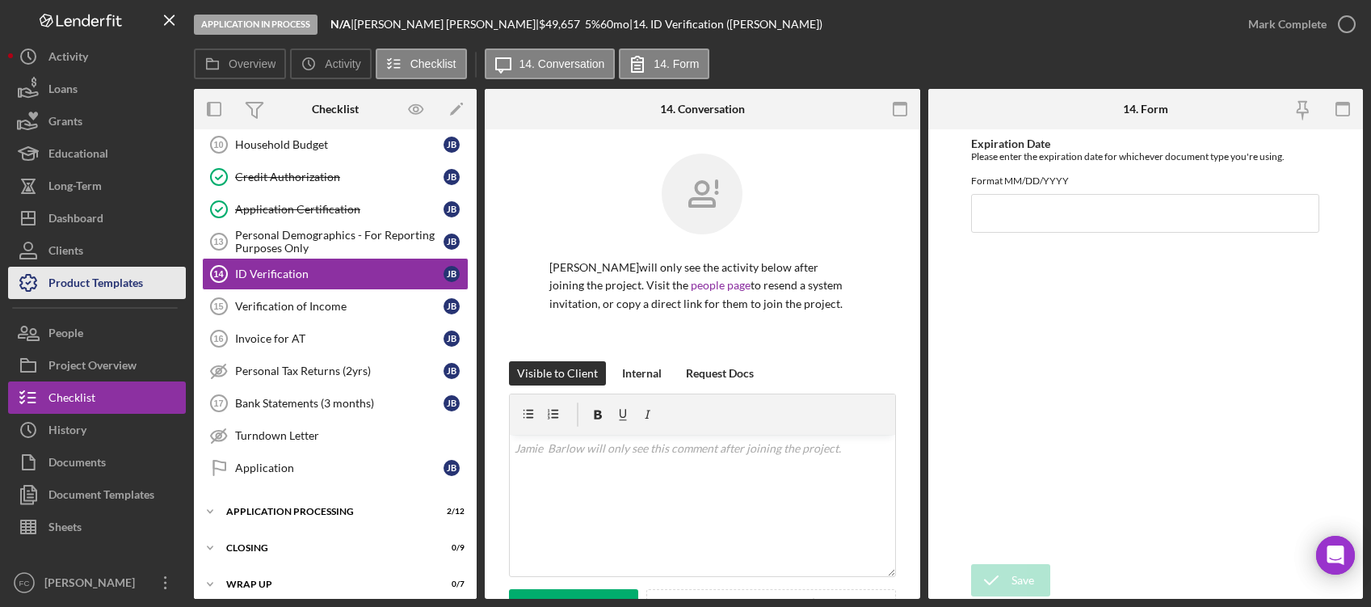
scroll to position [376, 0]
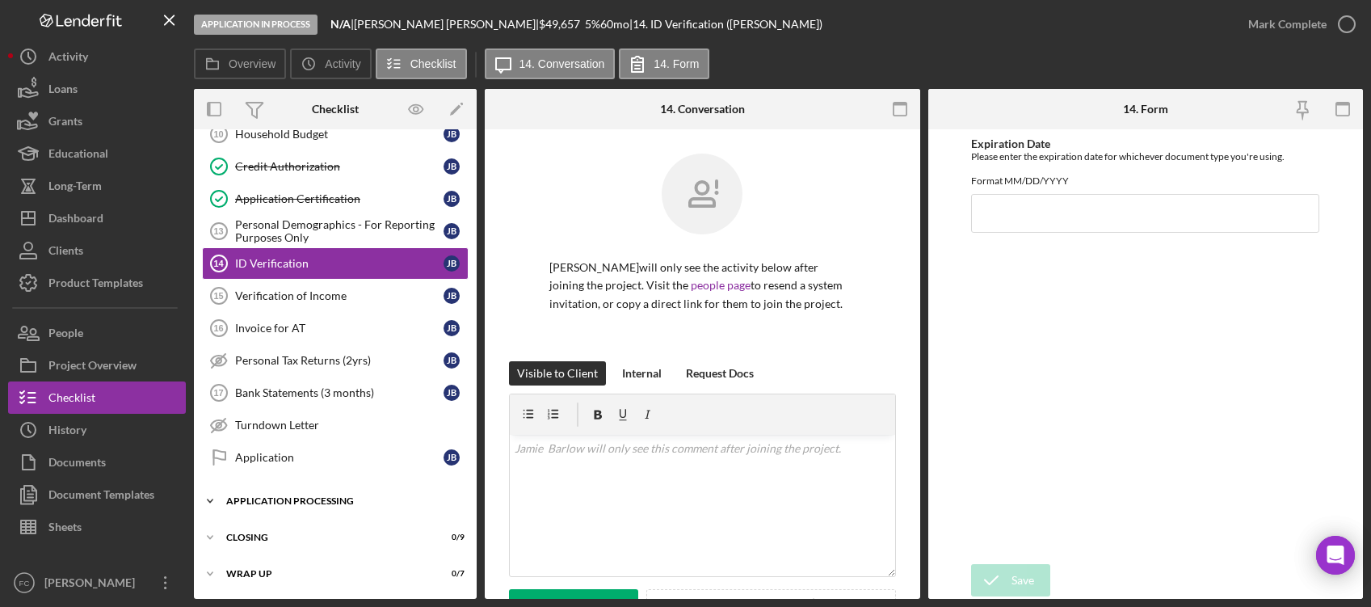
click at [226, 497] on div "Application Processing" at bounding box center [341, 501] width 230 height 10
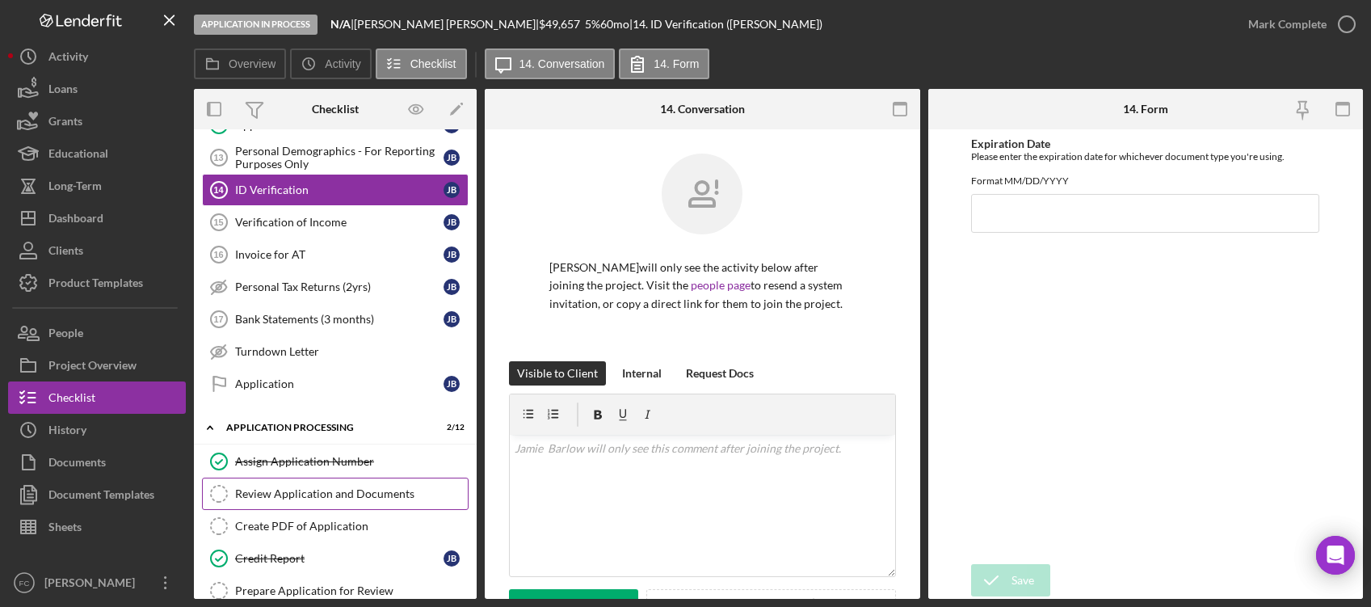
scroll to position [450, 0]
click at [263, 536] on link "Create PDF of Application Create PDF of Application" at bounding box center [335, 525] width 267 height 32
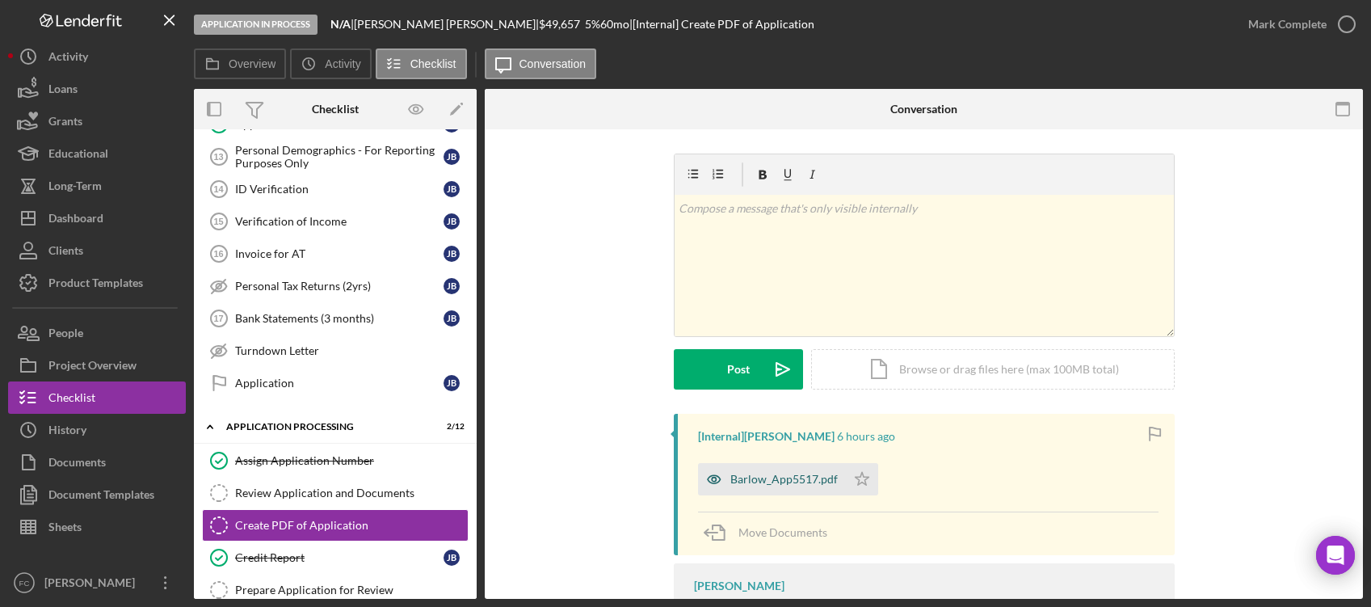
click at [738, 475] on div "Barlow_App5517.pdf" at bounding box center [784, 479] width 107 height 13
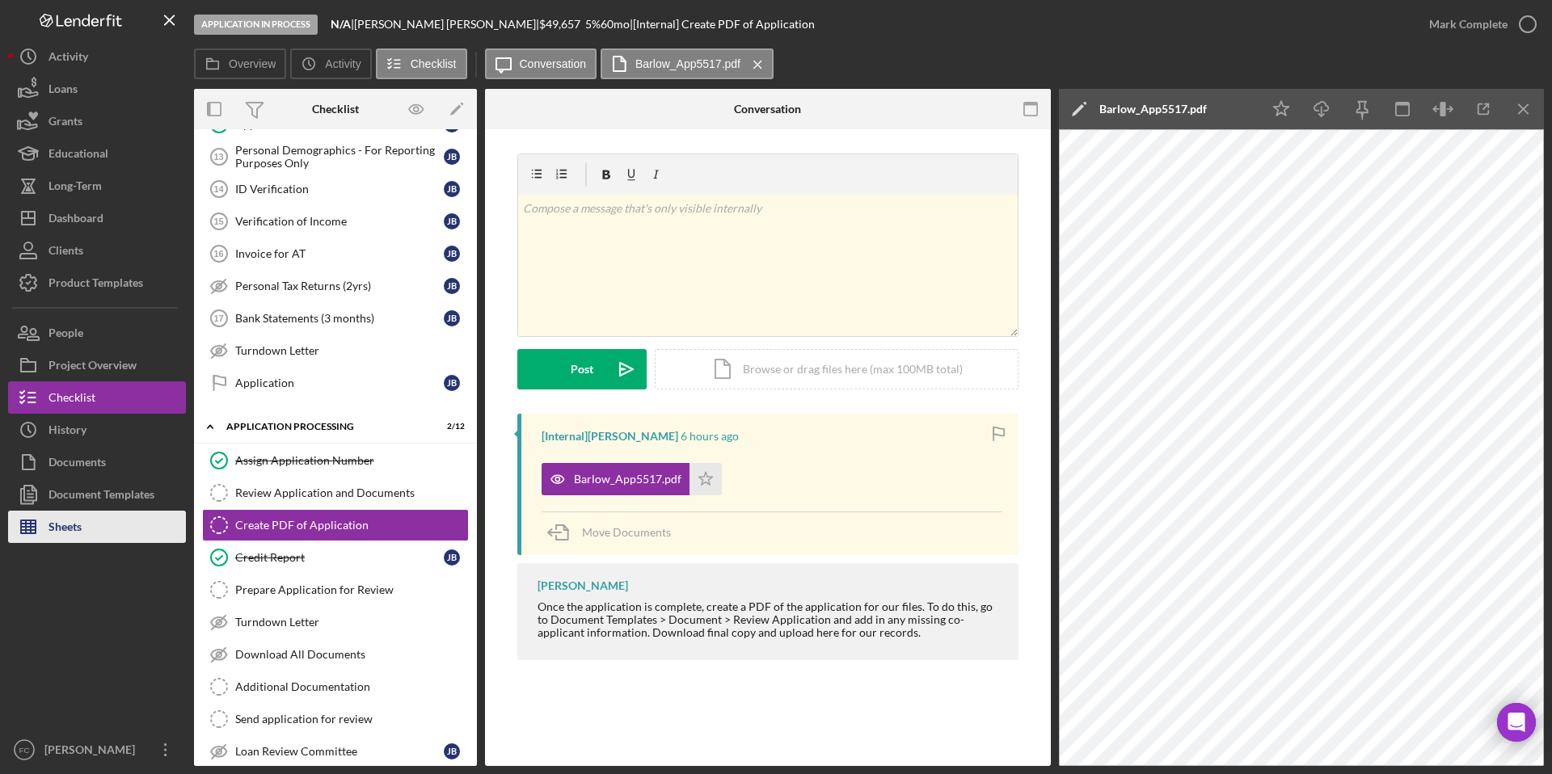
click at [73, 529] on div "Sheets" at bounding box center [64, 529] width 33 height 36
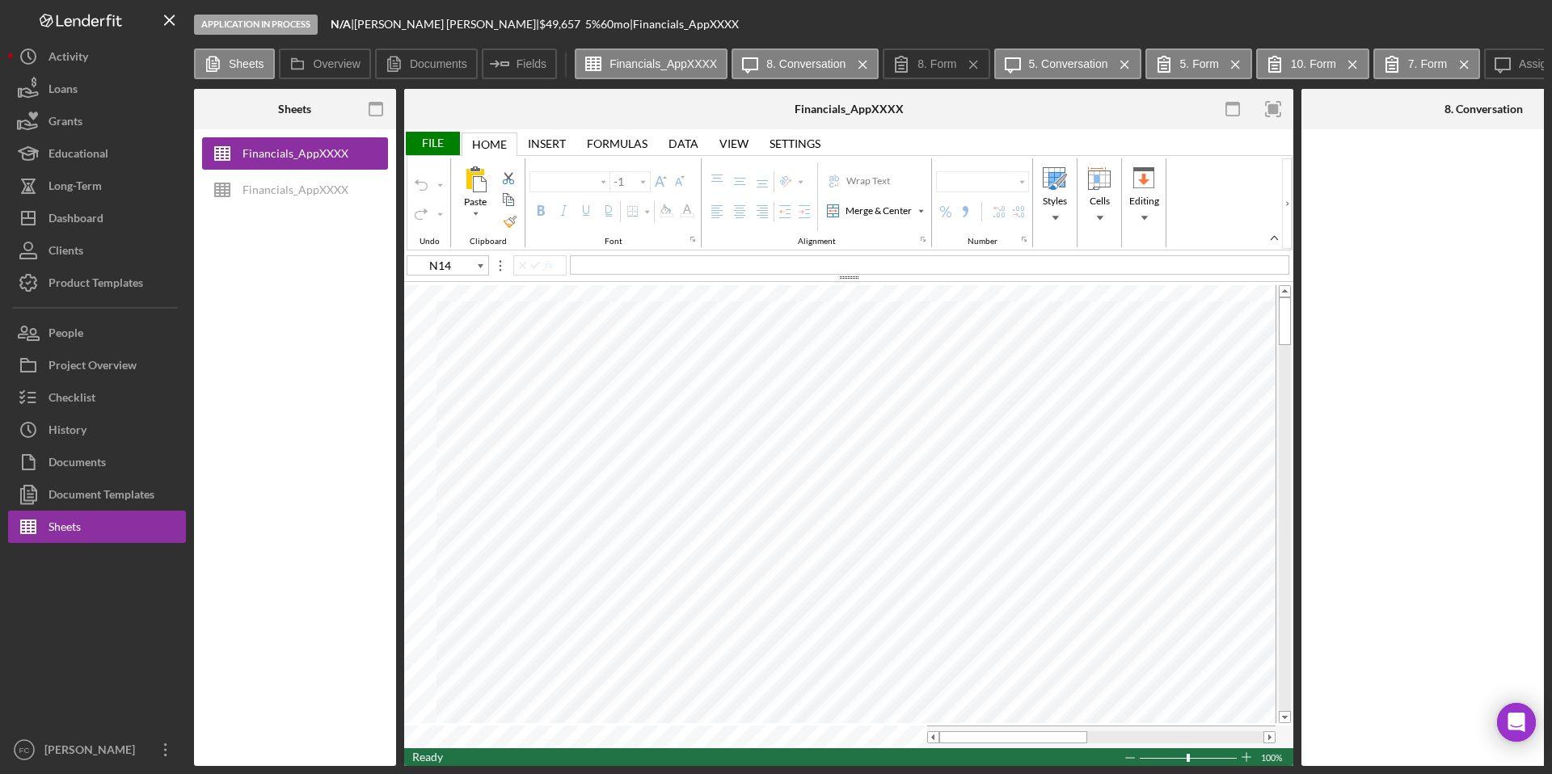
type input "Calibri"
type input "11"
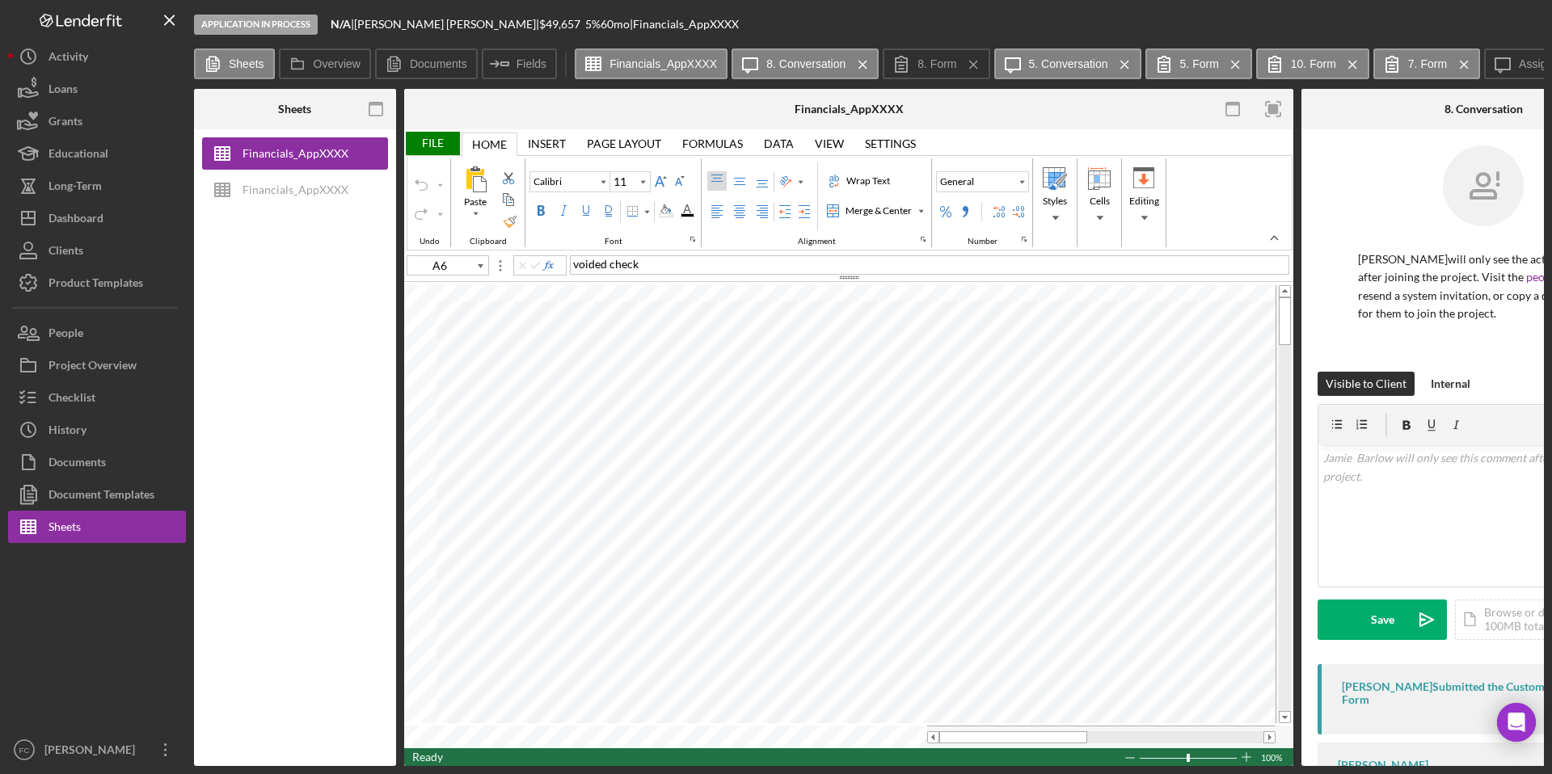
type input "C8"
type input "Arial"
type input "J13"
type input "10"
type input "E7"
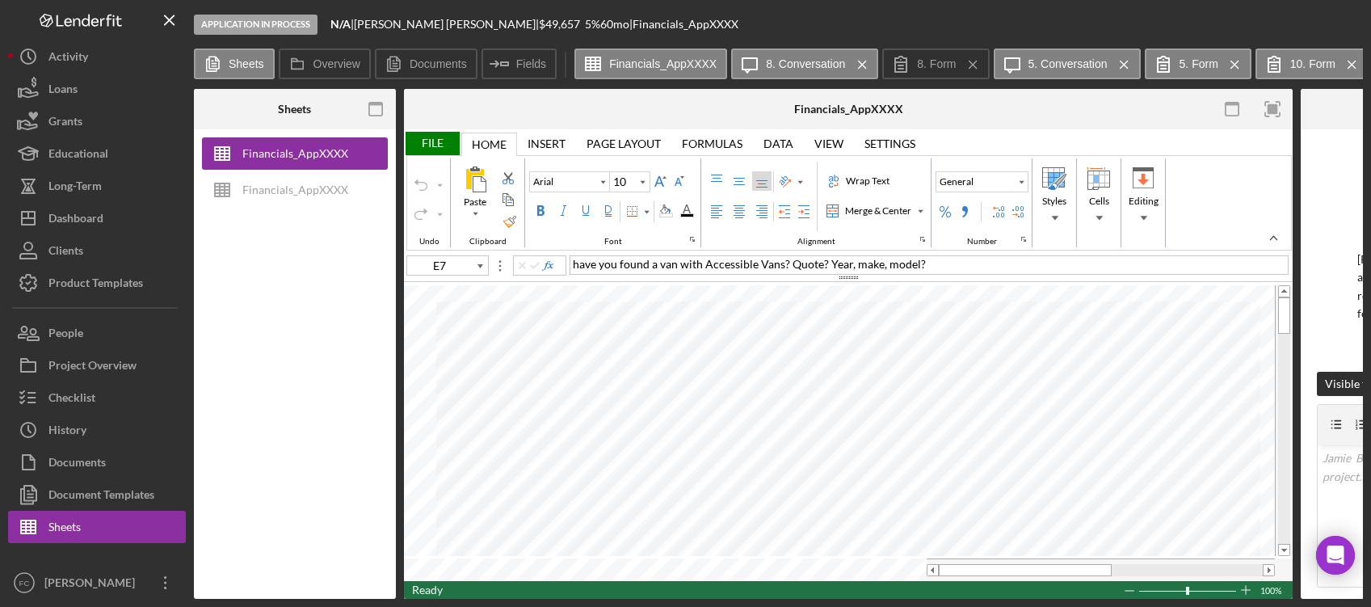
click at [433, 147] on div "File" at bounding box center [432, 143] width 56 height 23
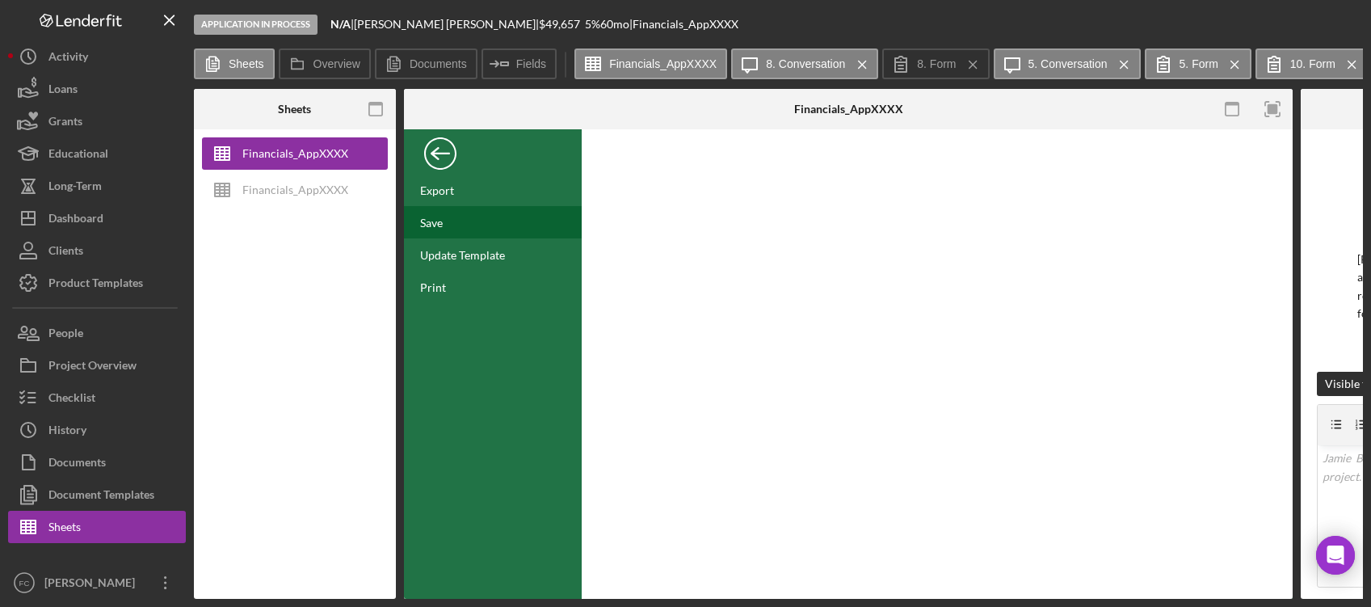
click at [456, 220] on div "Save" at bounding box center [493, 222] width 178 height 32
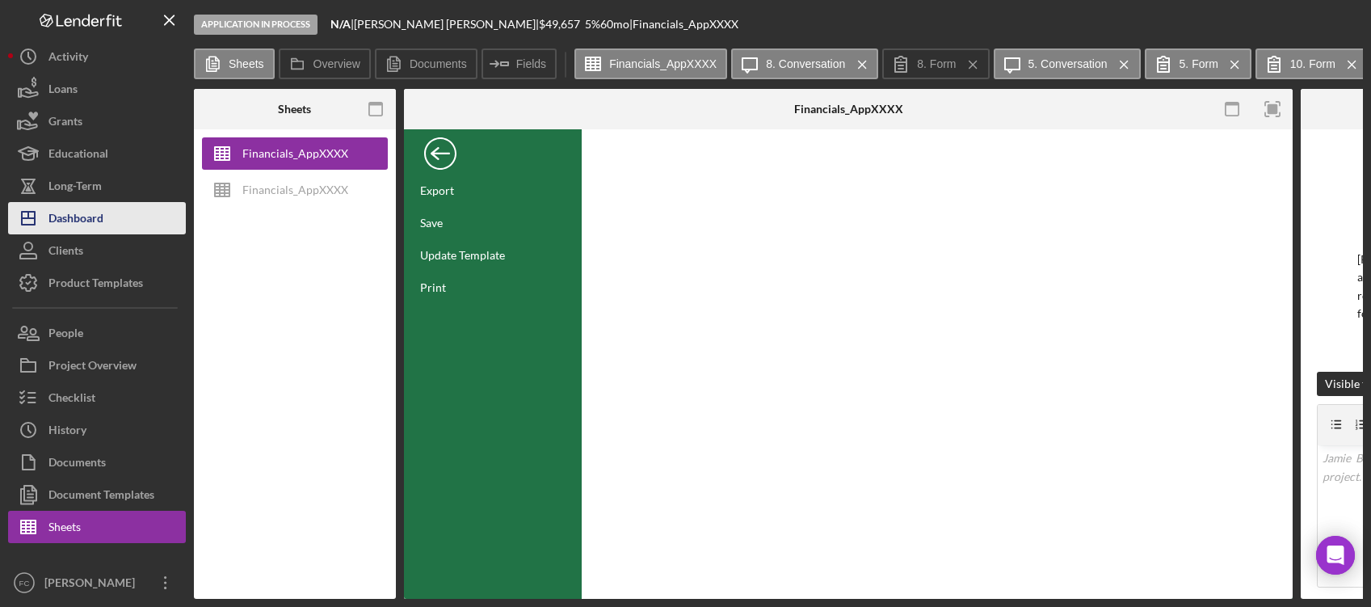
click at [87, 225] on div "Dashboard" at bounding box center [75, 220] width 55 height 36
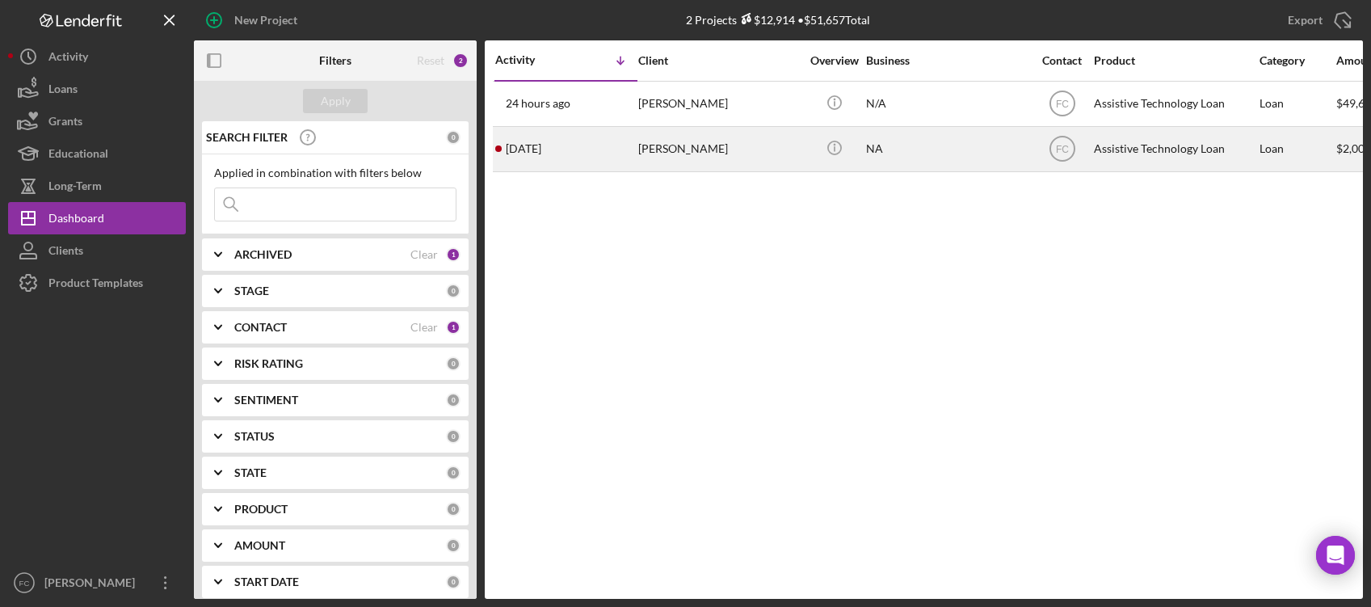
click at [657, 143] on div "Kirby Leufroy" at bounding box center [719, 149] width 162 height 43
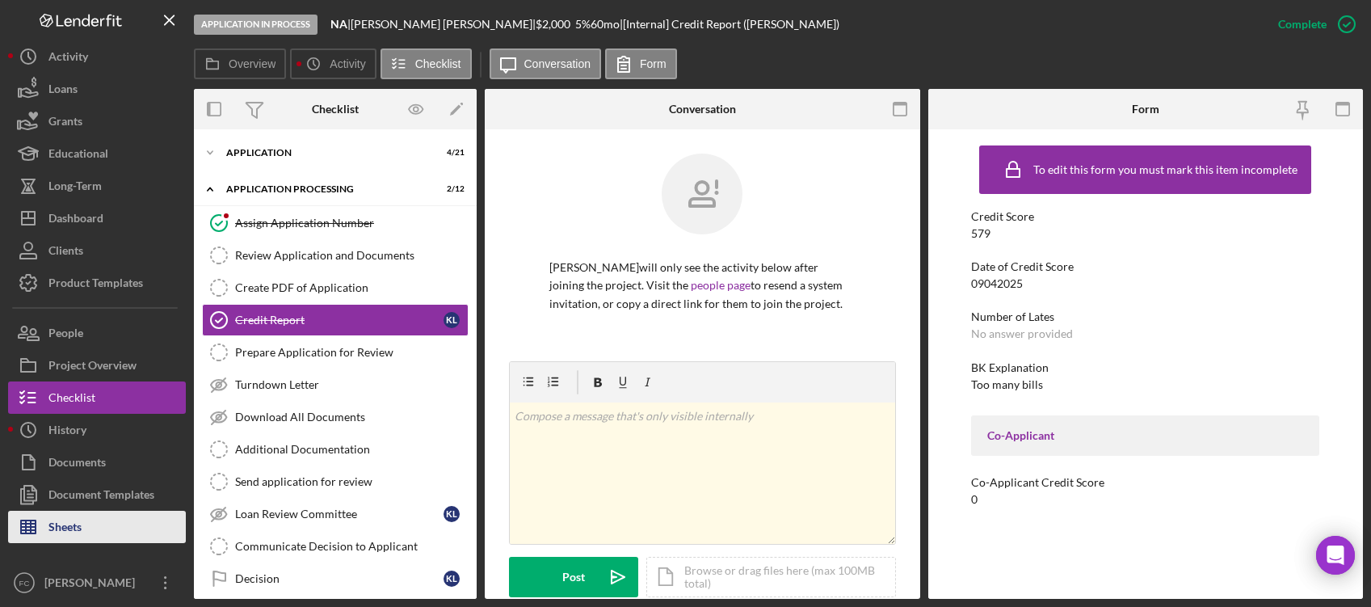
click at [124, 524] on button "Sheets" at bounding box center [97, 527] width 178 height 32
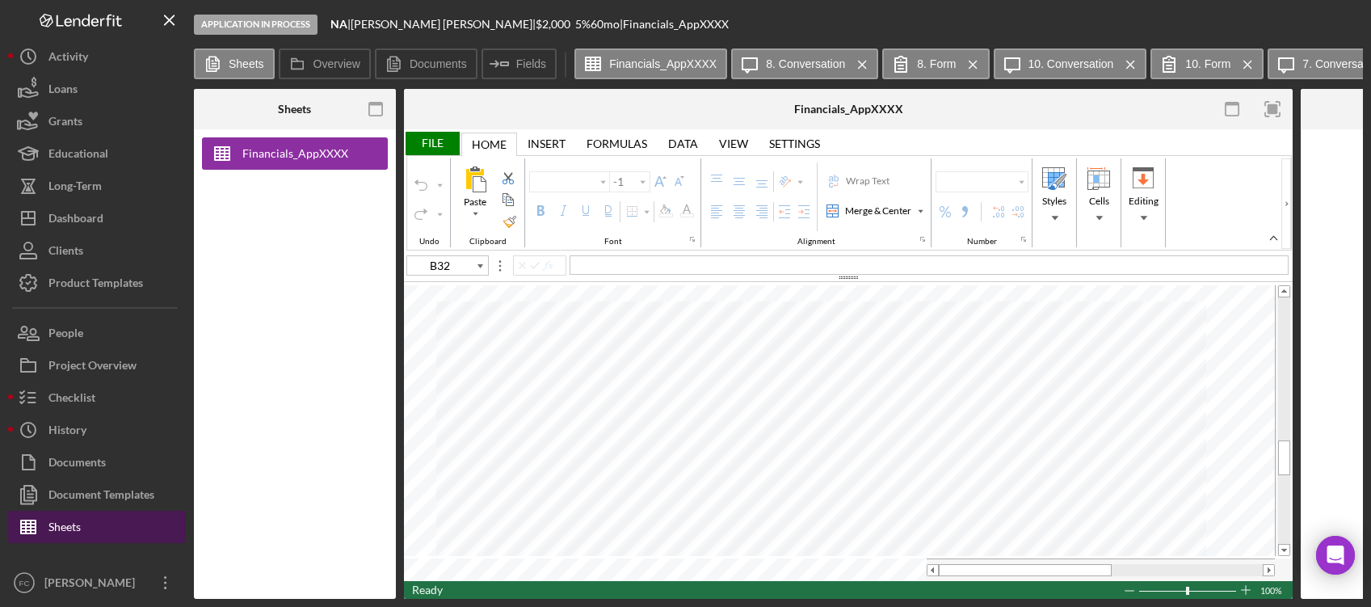
type input "Arial"
type input "10"
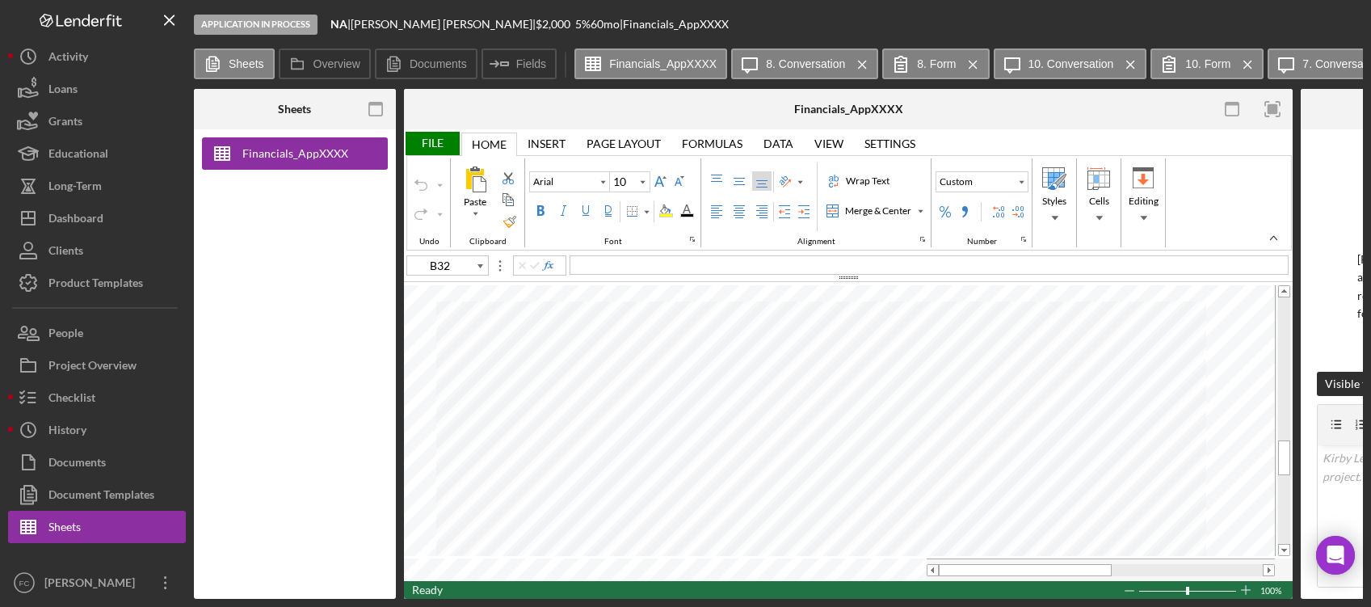
type input "D17"
type input "Calibri"
type input "11"
type input "B32"
type input "Arial"
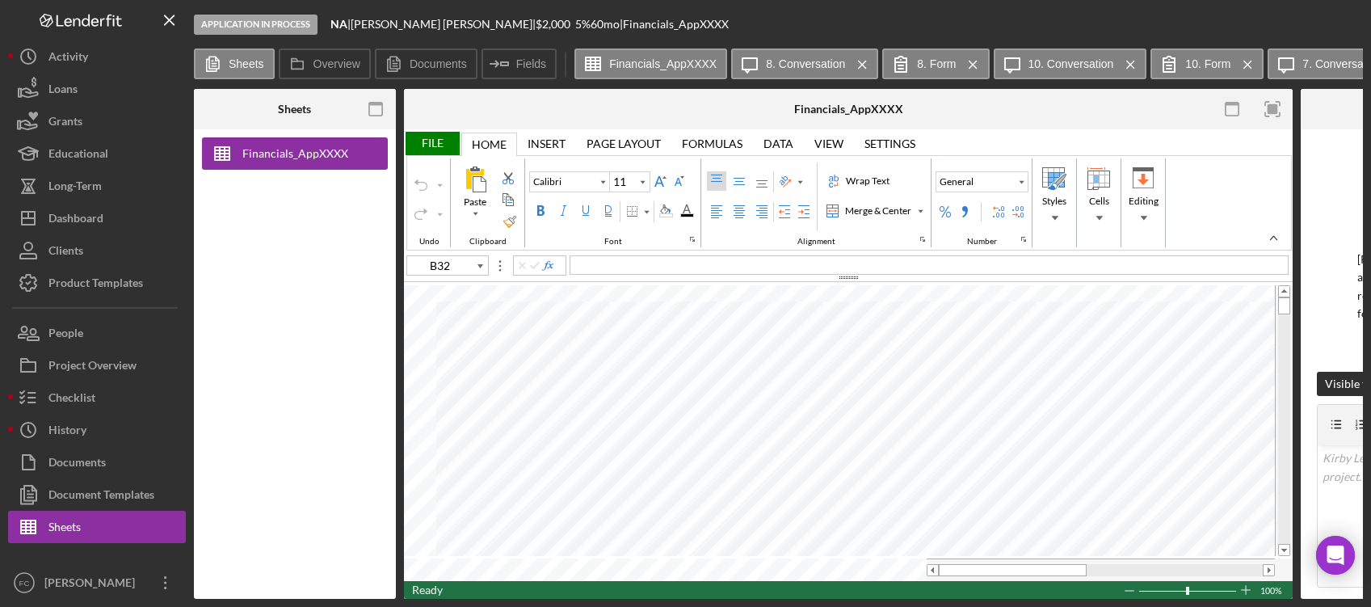
type input "10"
type input "D17"
type input "Calibri"
type input "11"
type input "B32"
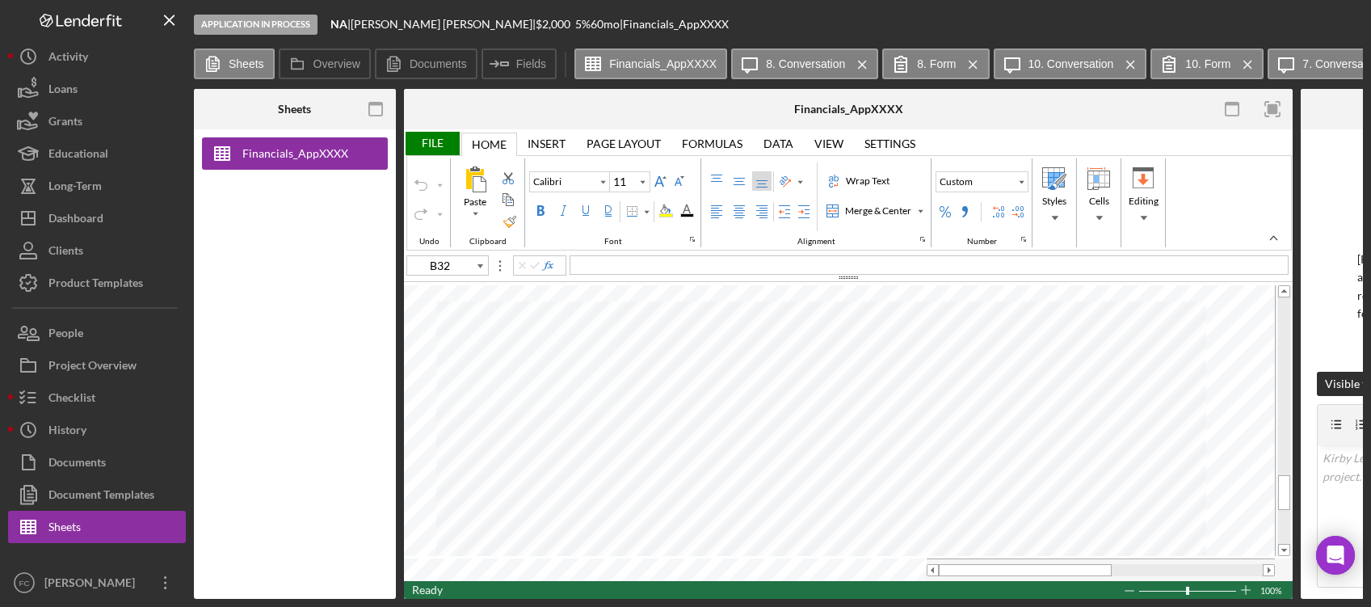
type input "Arial"
type input "10"
type input "D17"
type input "Calibri"
type input "11"
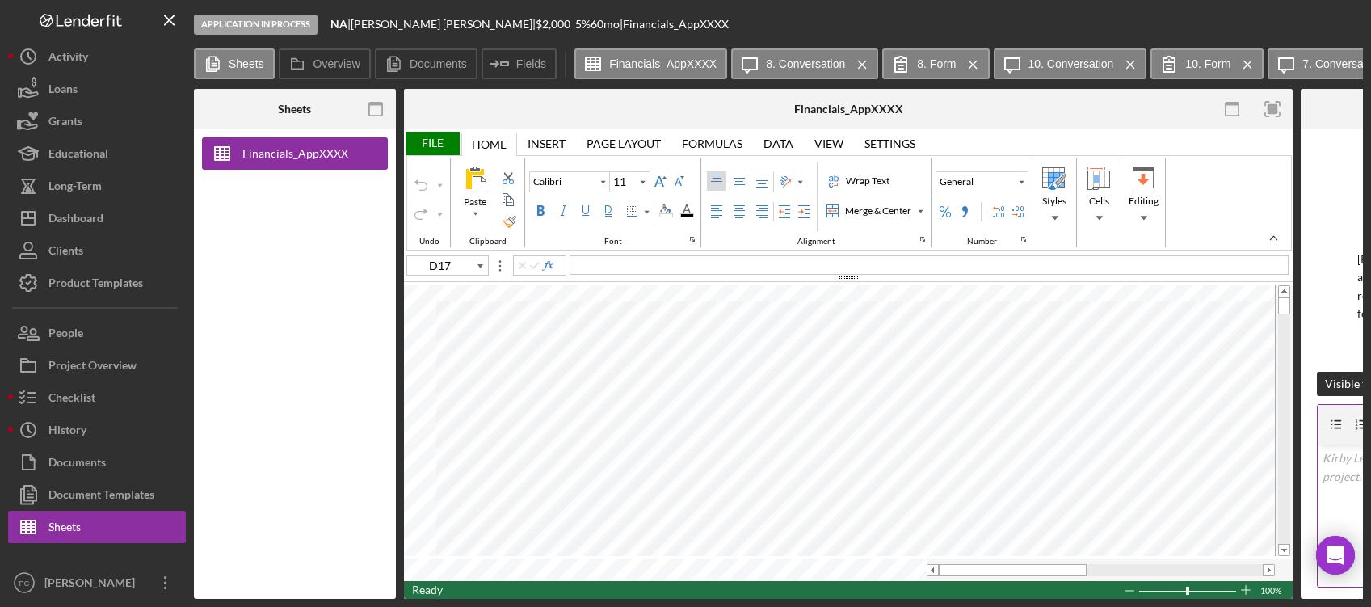
type input "A4"
type input "A5"
type input "A6"
type input "A7"
type input "A8"
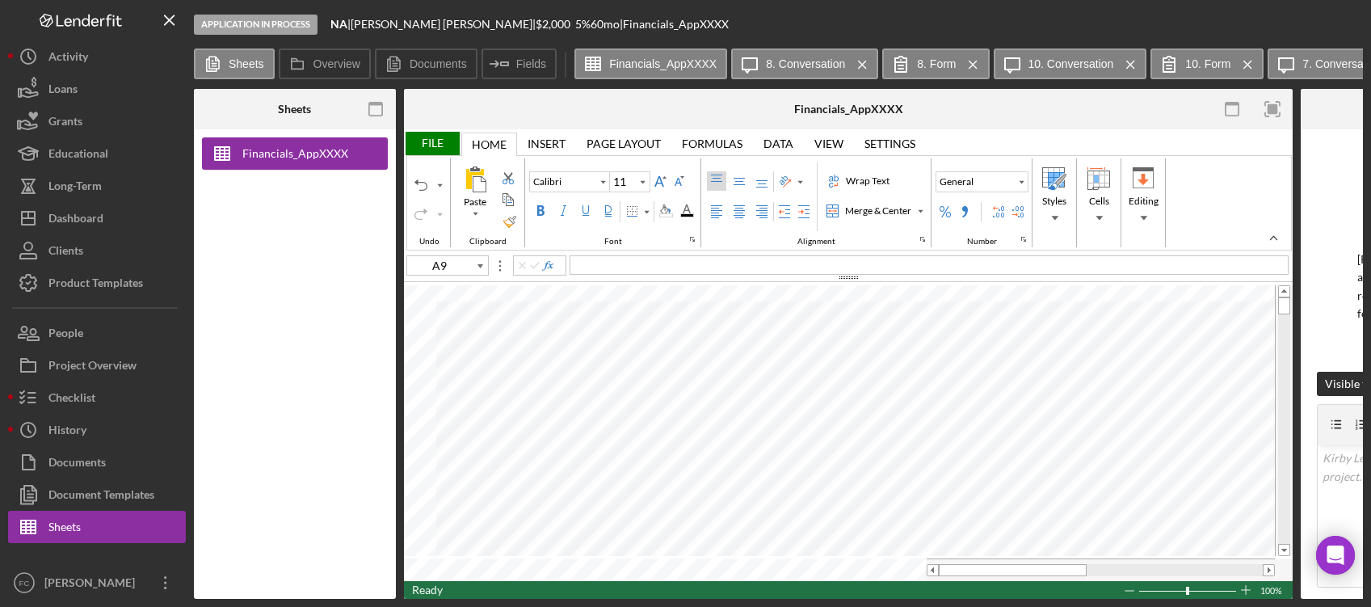
type input "A3"
type input "A9"
click at [432, 143] on div "File" at bounding box center [432, 143] width 56 height 23
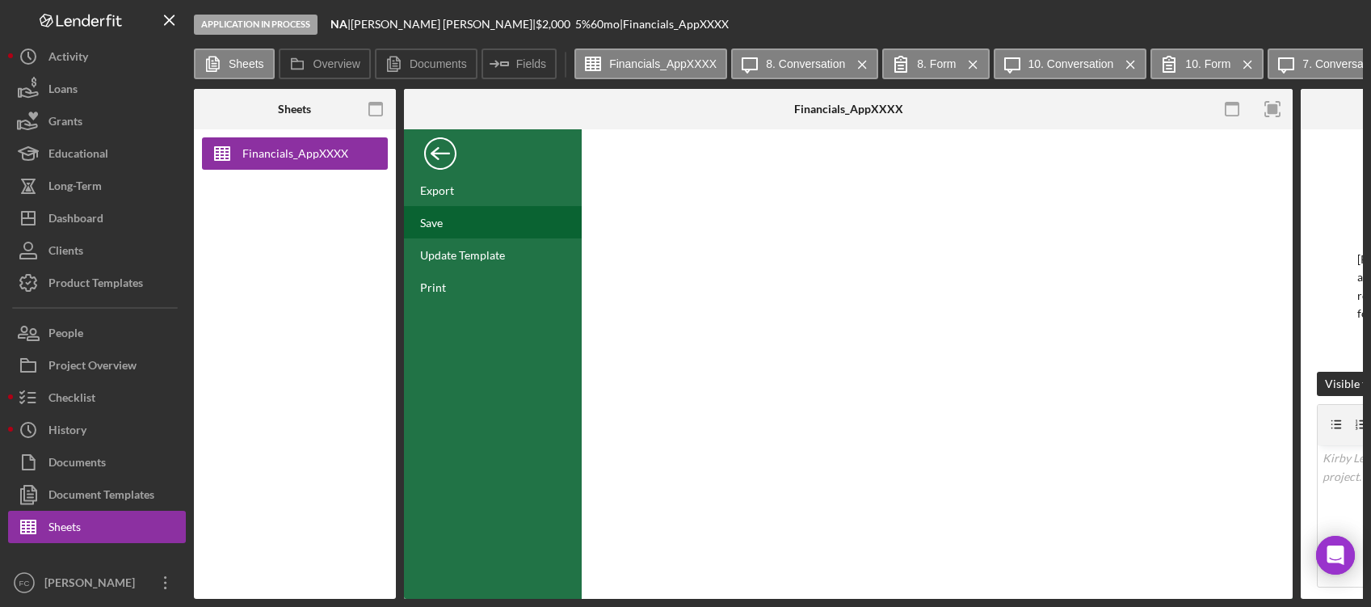
click at [450, 225] on div "Save" at bounding box center [493, 222] width 178 height 32
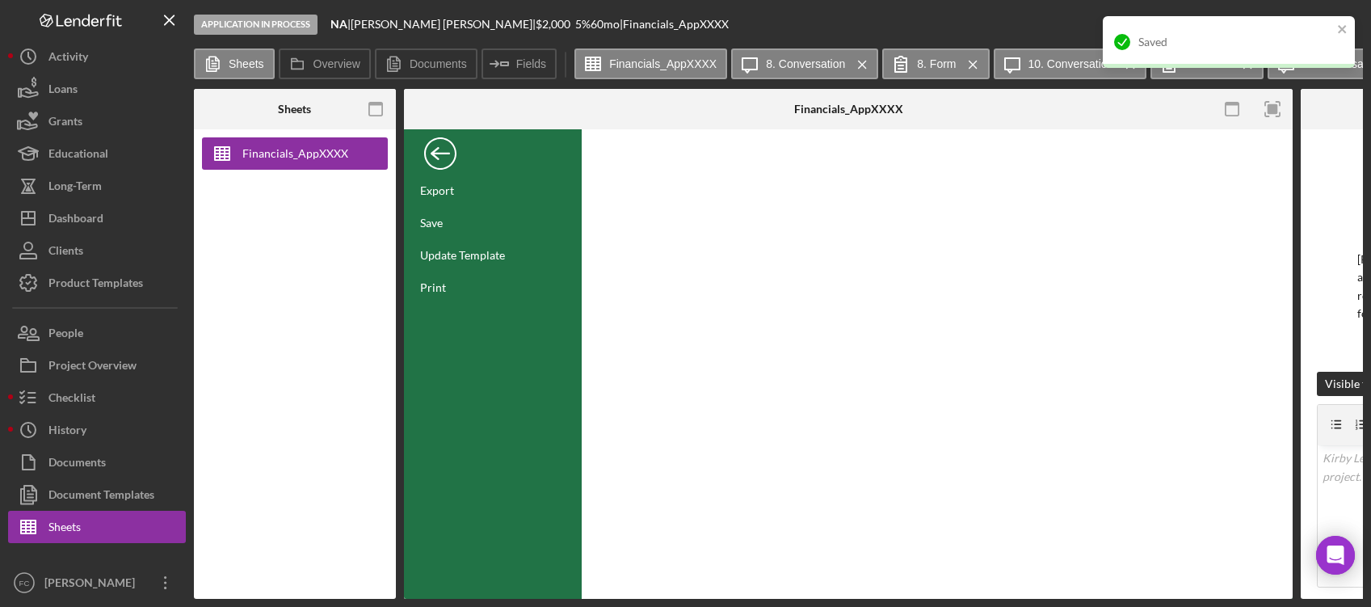
click at [442, 145] on div "Back" at bounding box center [440, 149] width 32 height 32
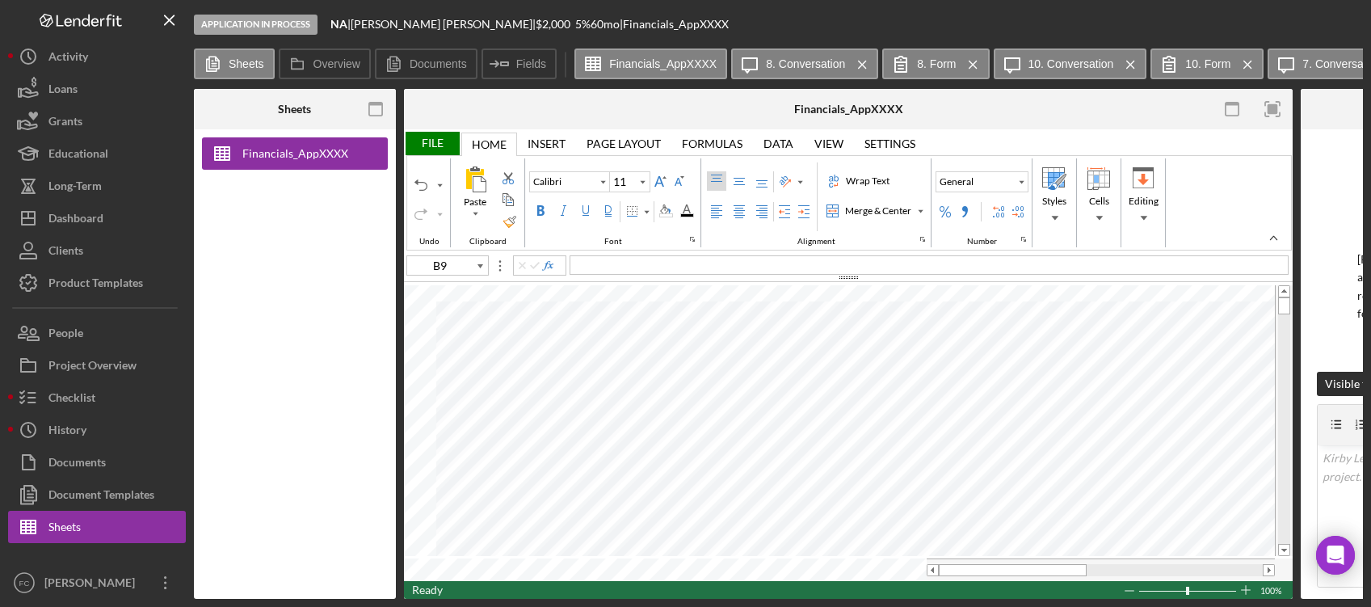
type input "C11"
type input "Arial"
type input "10"
type input "B9"
type input "Calibri"
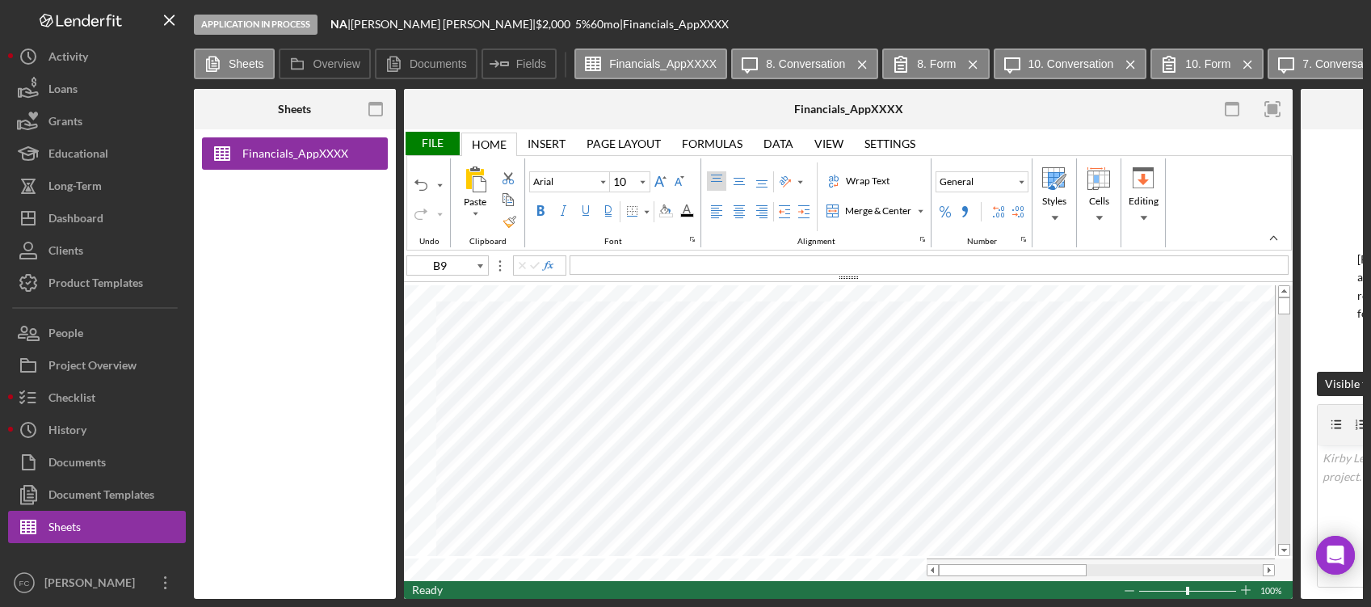
type input "11"
type input "A3"
click at [625, 269] on div "Quote" at bounding box center [929, 264] width 719 height 19
type input "C18"
type input "Arial"
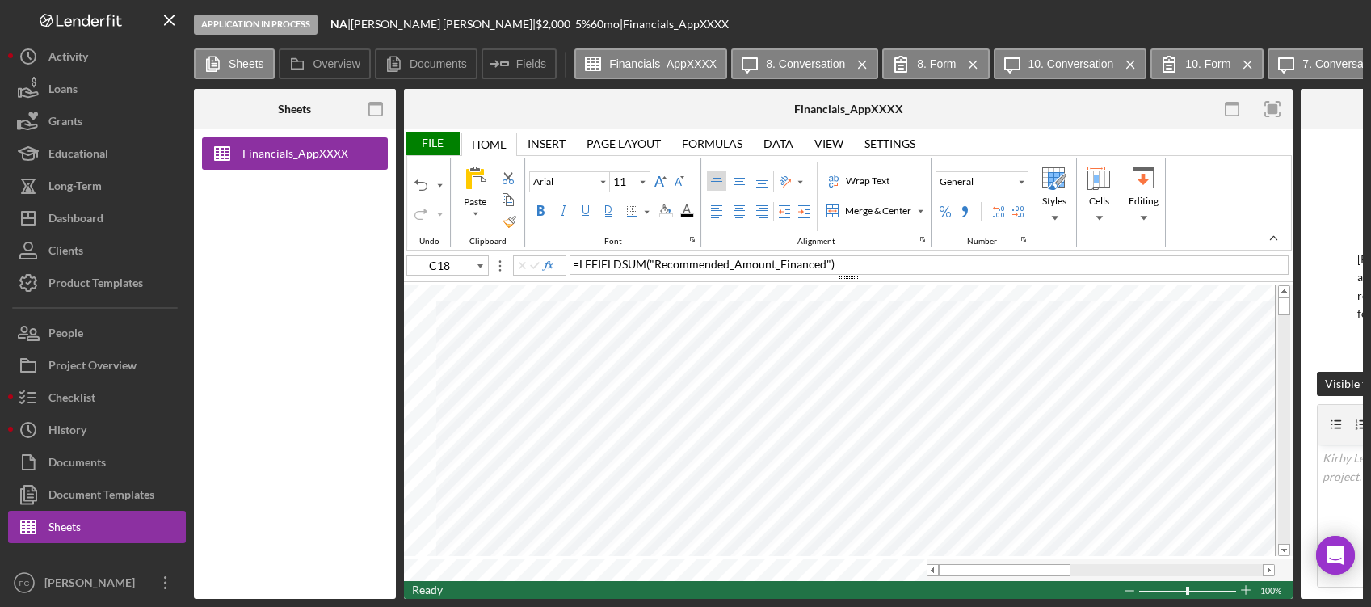
type input "C11"
type input "10"
type input "F13"
click at [674, 211] on div "Background Color" at bounding box center [665, 210] width 21 height 19
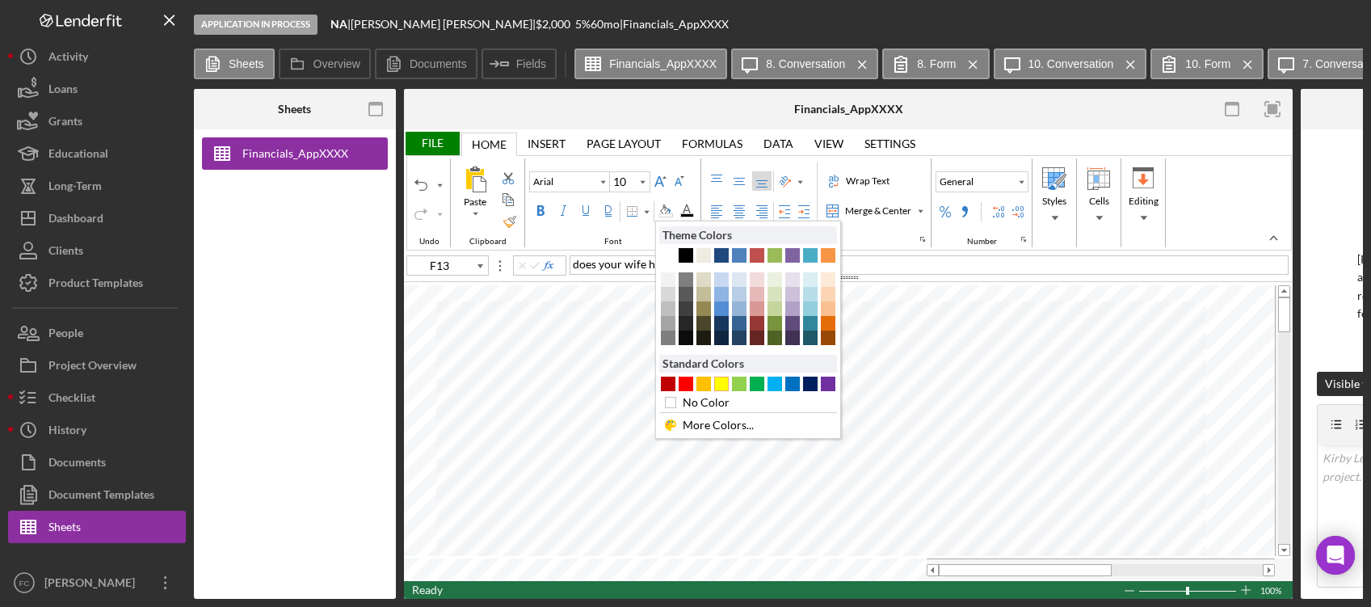
click at [718, 382] on div "#FFFF00" at bounding box center [721, 384] width 15 height 15
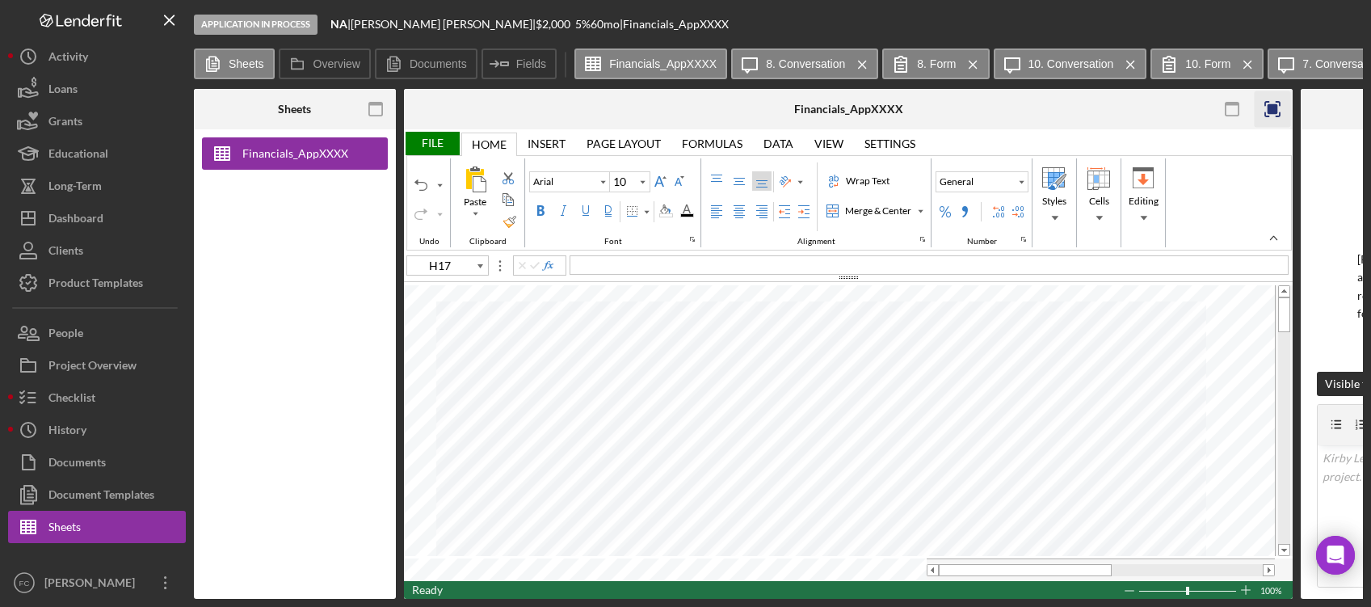
click at [1270, 112] on rect "button" at bounding box center [1273, 109] width 11 height 11
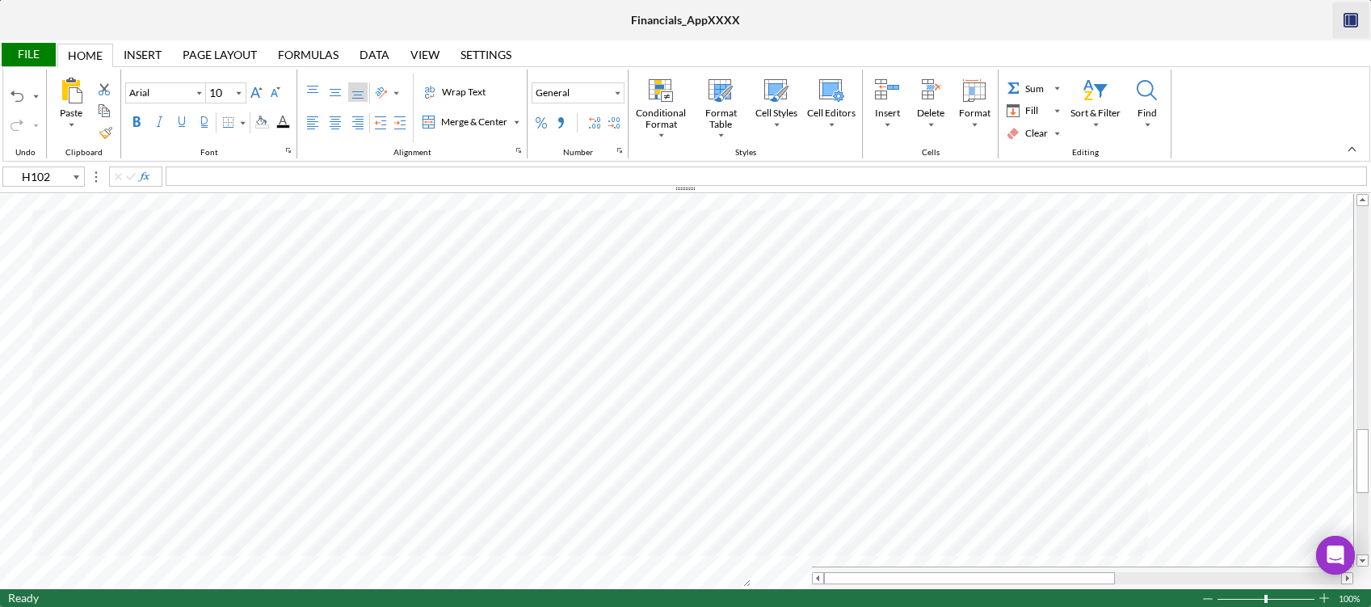
type input "H103"
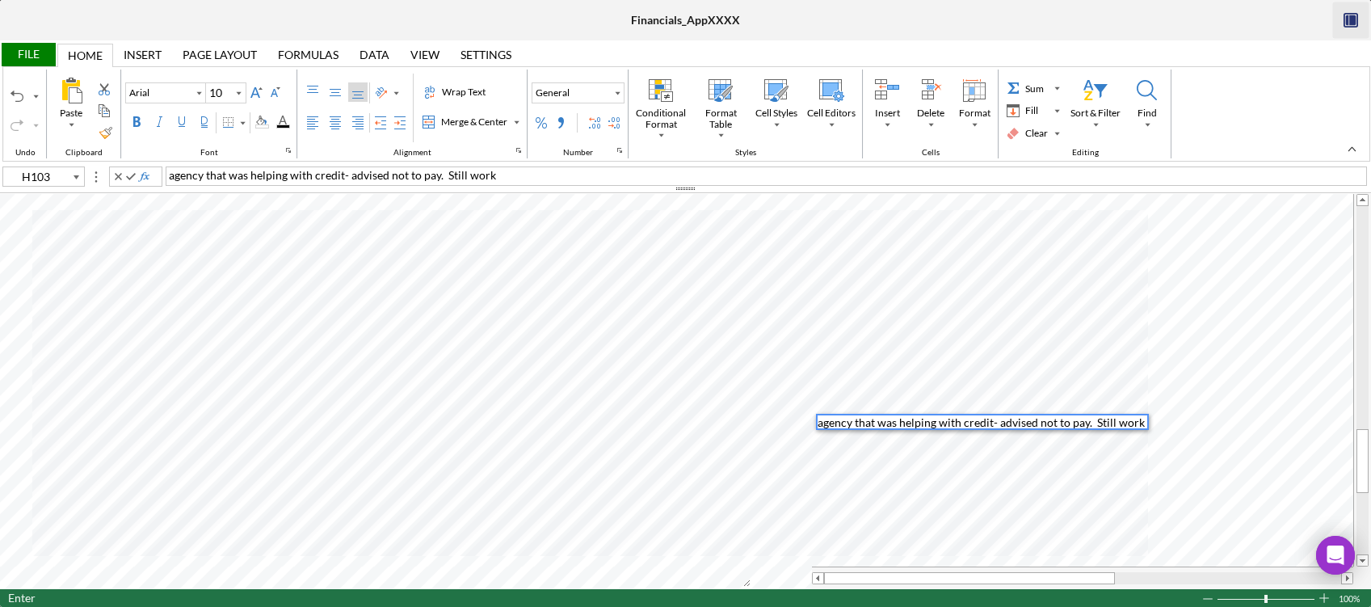
scroll to position [14, 0]
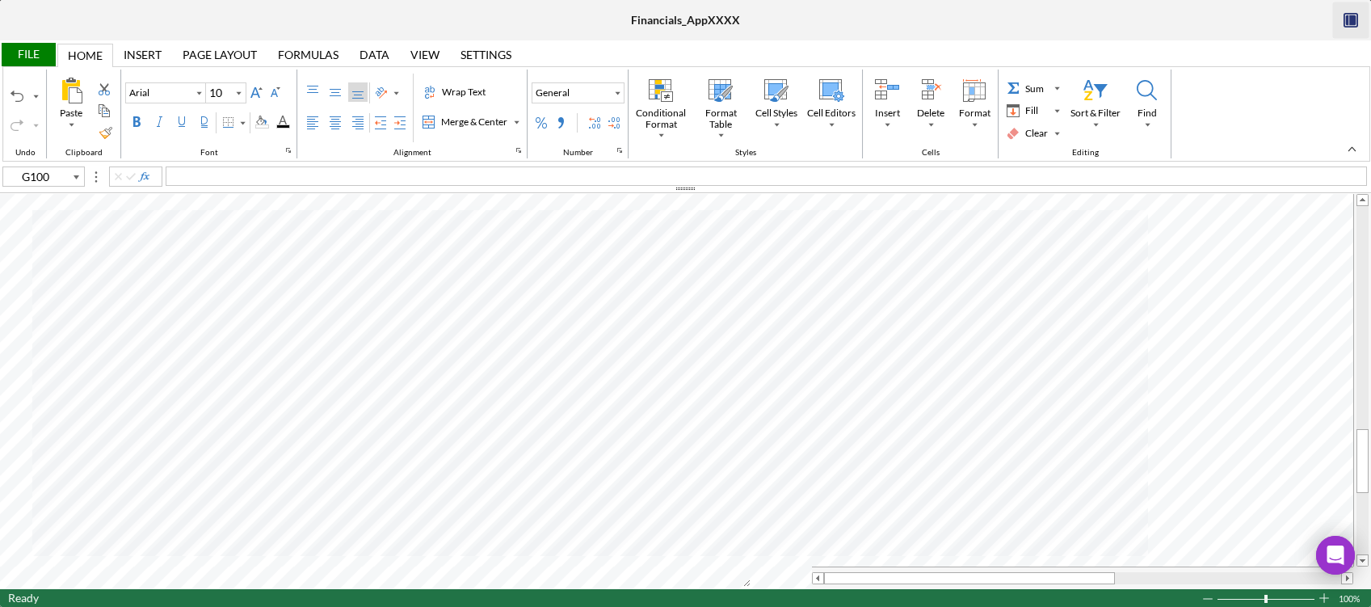
type input "H100"
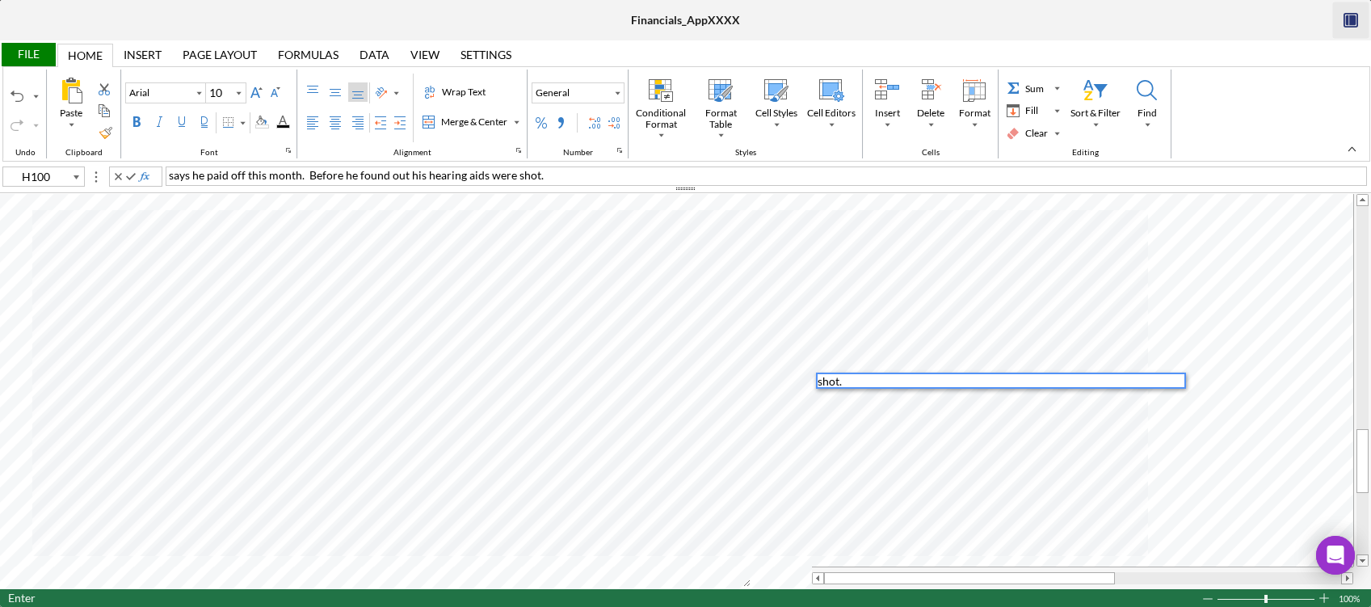
scroll to position [1, 0]
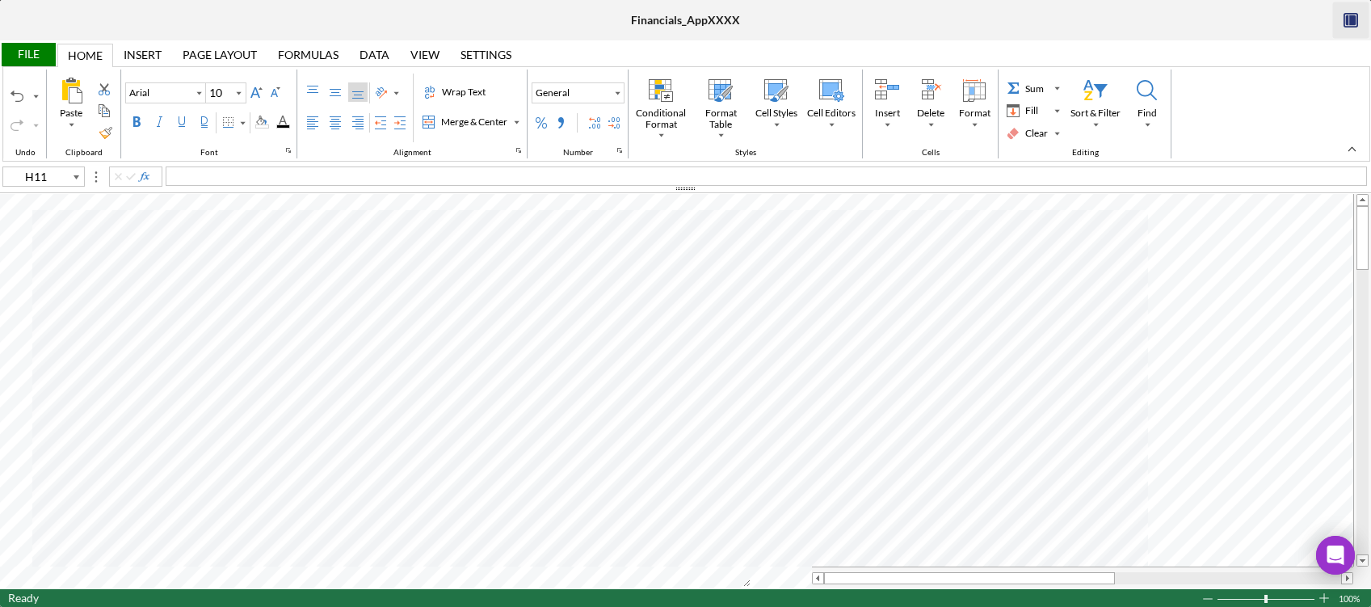
type input "H12"
type input "H101"
type input "H93"
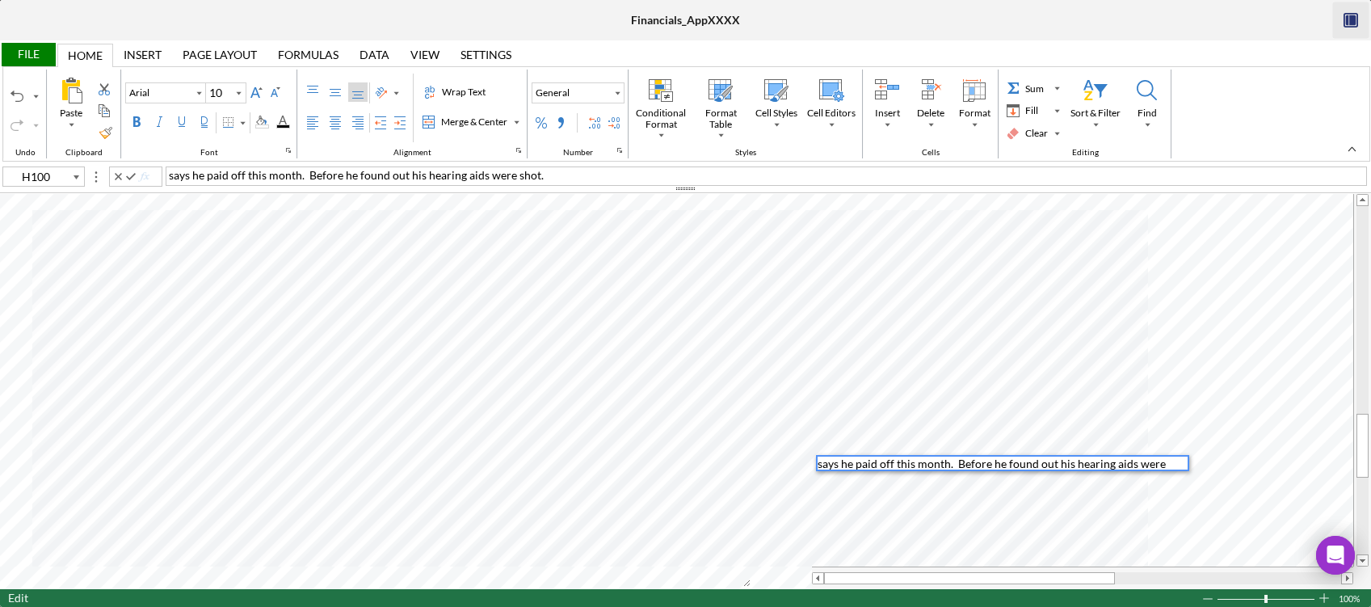
drag, startPoint x: 579, startPoint y: 175, endPoint x: 124, endPoint y: 179, distance: 454.2
click at [124, 179] on div "H100 says he paid off this month. Before he found out his hearing aids were sho…" at bounding box center [685, 175] width 1371 height 18
copy span "says he paid off this month. Before he found out his hearing aids were shot."
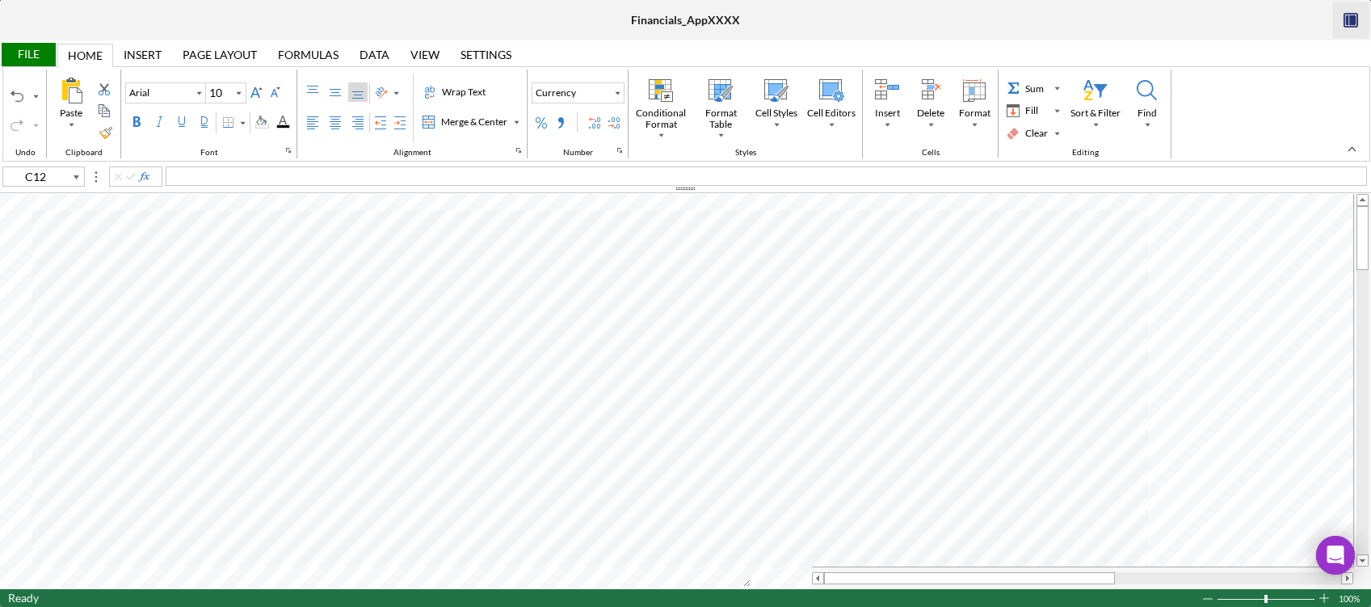
type input "C11"
type input "H13"
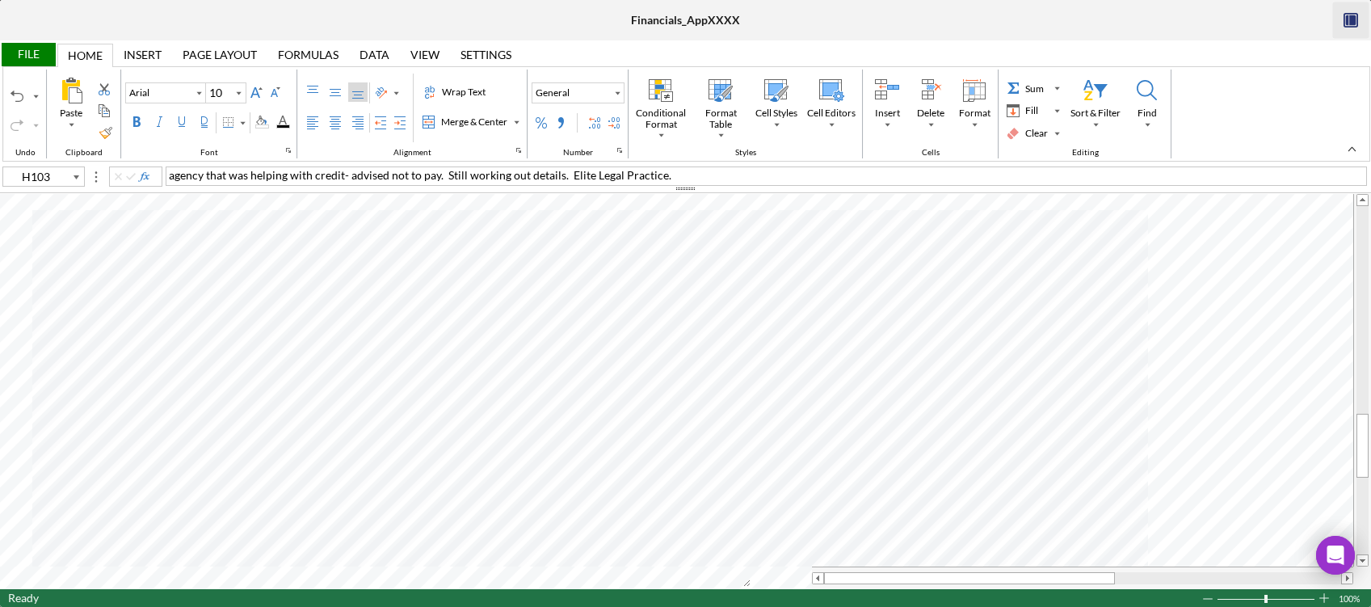
click at [679, 177] on div "agency that was helping with credit- advised not to pay. Still working out deta…" at bounding box center [767, 175] width 1202 height 19
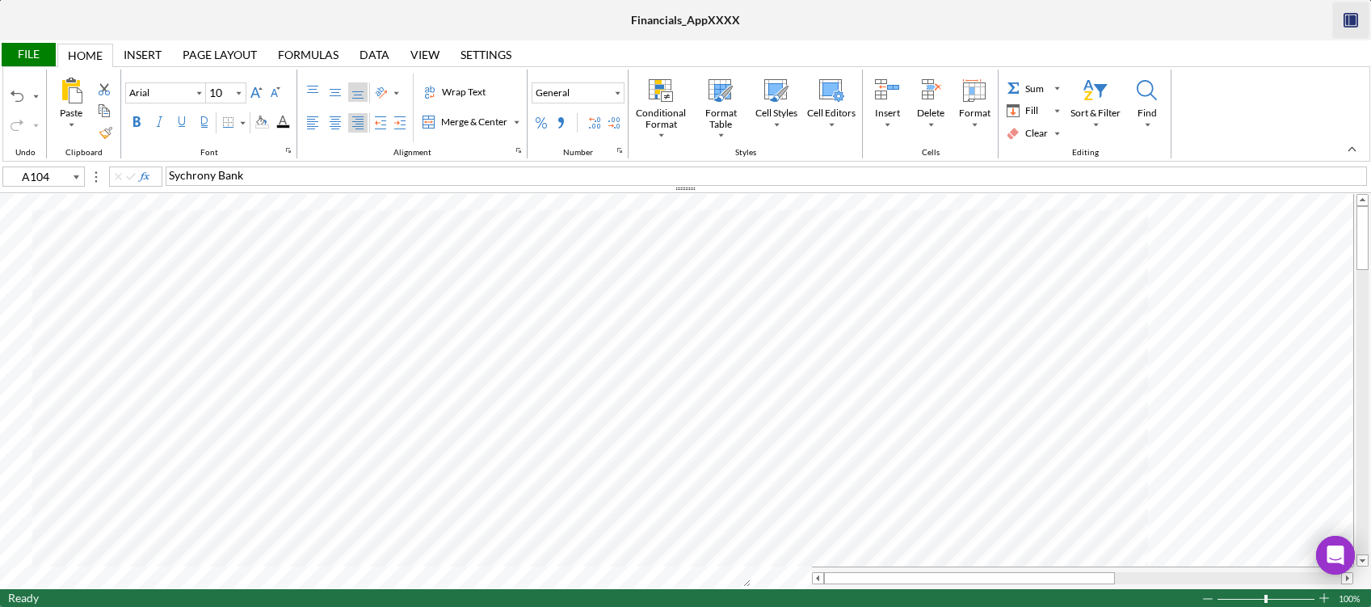
click at [40, 60] on div "File" at bounding box center [28, 54] width 56 height 23
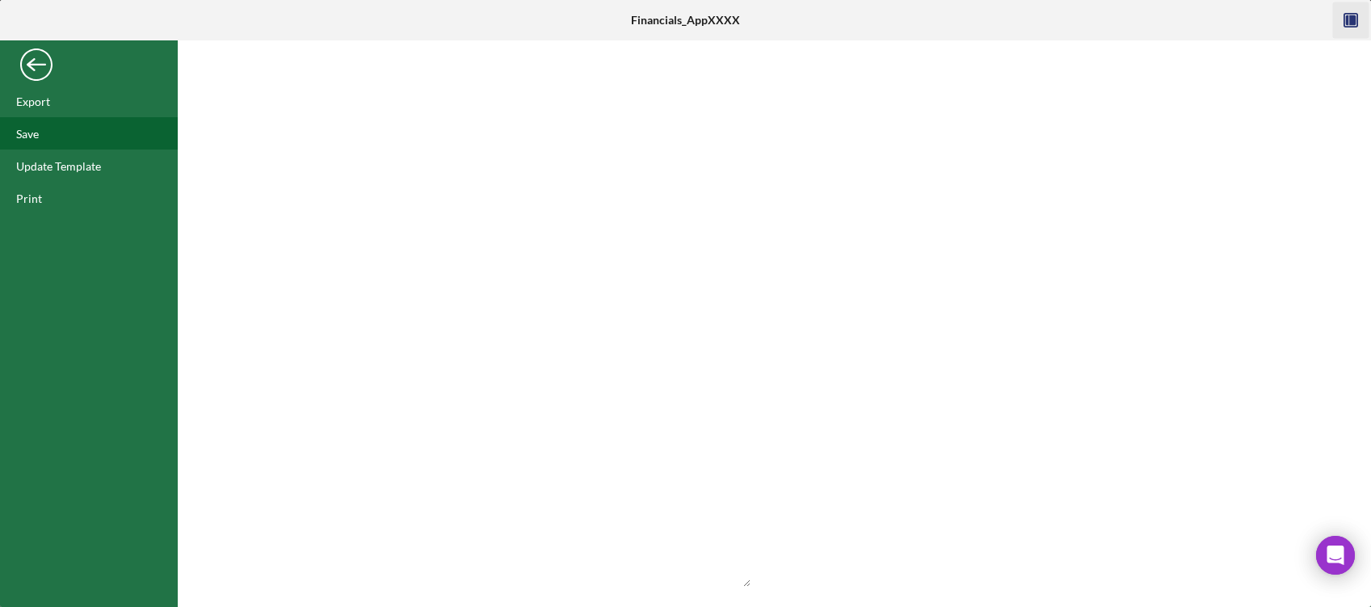
click at [50, 128] on div "Save" at bounding box center [89, 133] width 178 height 32
click at [49, 67] on div "Back" at bounding box center [36, 60] width 32 height 32
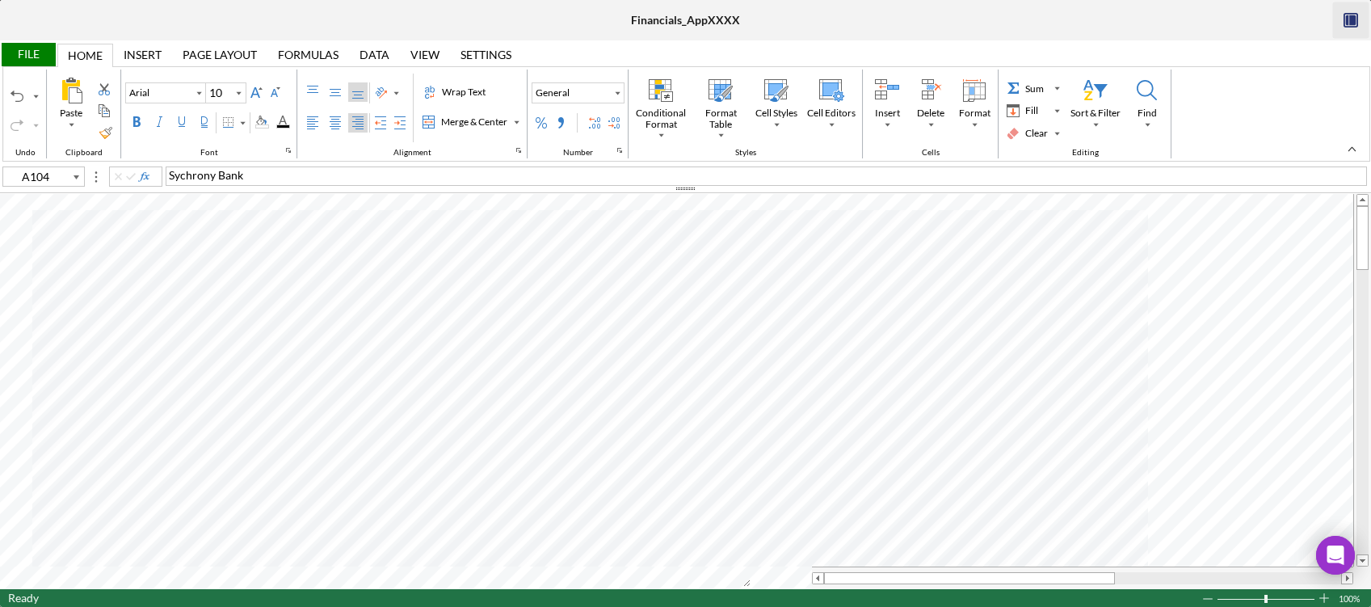
click at [1356, 20] on icon "button" at bounding box center [1351, 20] width 36 height 36
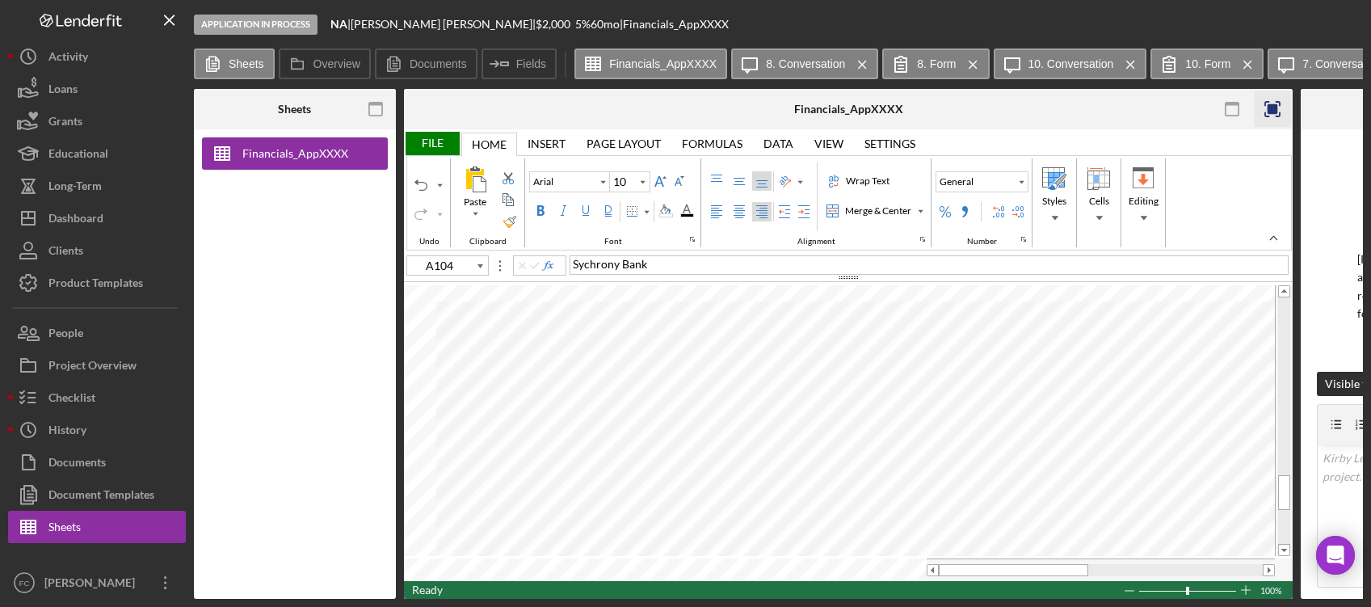
drag, startPoint x: 569, startPoint y: 600, endPoint x: 586, endPoint y: 600, distance: 17.0
click at [586, 600] on div "Application In Process NA | Kirby Leufroy | $2,000 $500 5 % 60 mo | Financials_…" at bounding box center [685, 303] width 1371 height 607
drag, startPoint x: 590, startPoint y: 593, endPoint x: 687, endPoint y: 594, distance: 97.0
click at [701, 594] on div "Sheets Financials_AppXXXX Overview Internal Workflow Stage Application In Proce…" at bounding box center [778, 344] width 1169 height 510
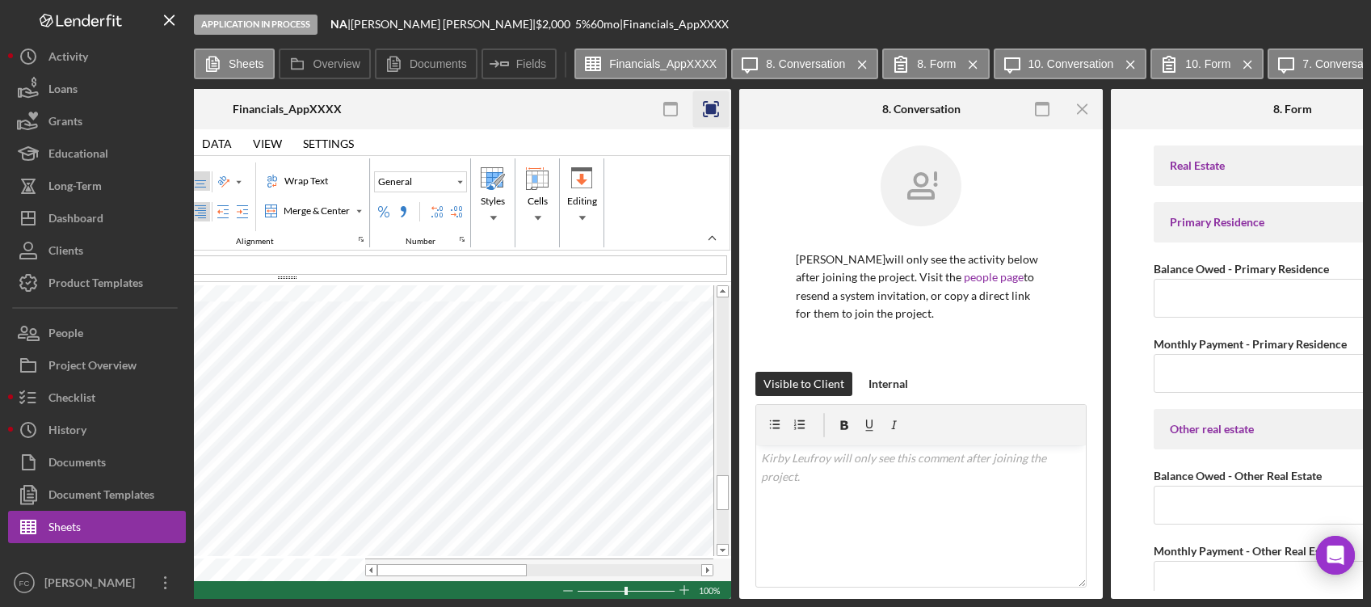
scroll to position [0, 603]
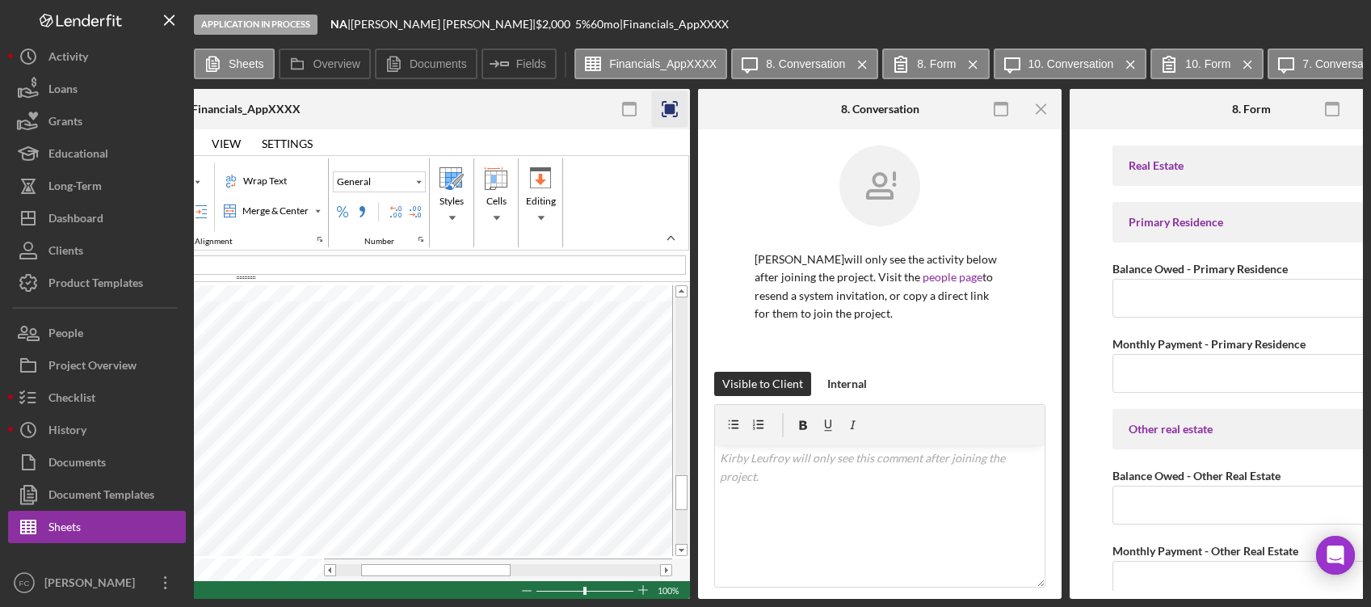
type input "A105"
click at [312, 567] on tr at bounding box center [236, 569] width 871 height 23
click at [1336, 110] on icon "button" at bounding box center [1333, 109] width 36 height 36
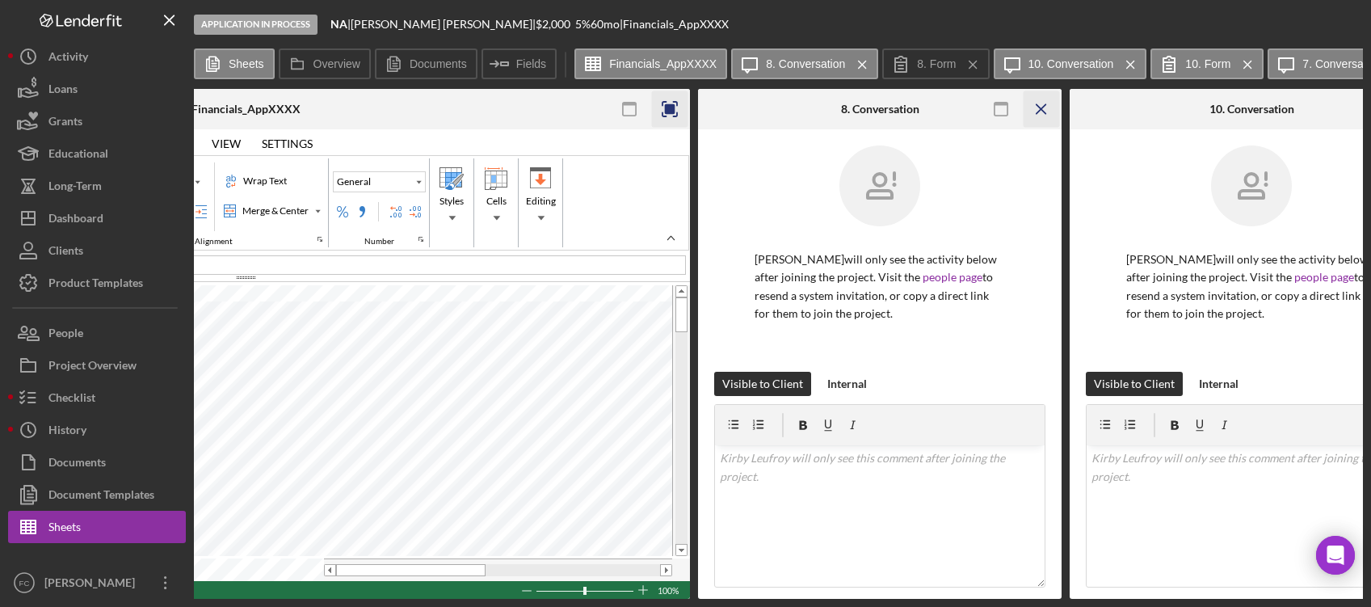
click at [1047, 111] on icon "Icon/Menu Close" at bounding box center [1042, 109] width 36 height 36
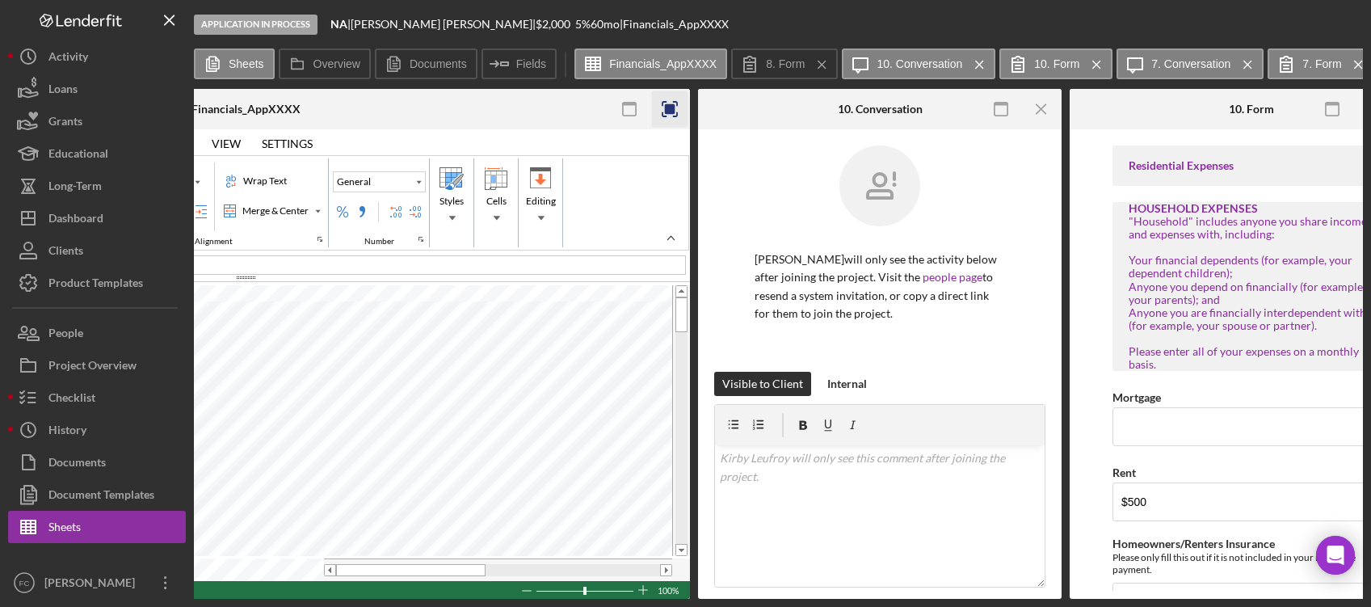
click at [1047, 111] on icon "Icon/Menu Close" at bounding box center [1042, 109] width 36 height 36
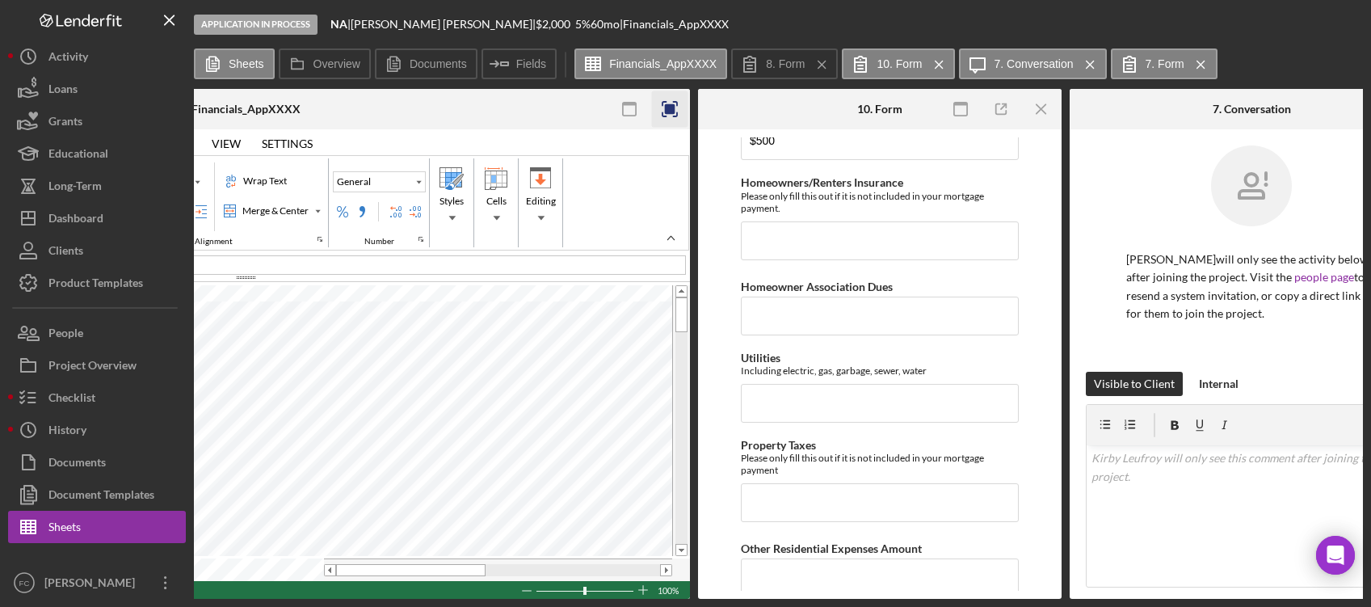
scroll to position [0, 0]
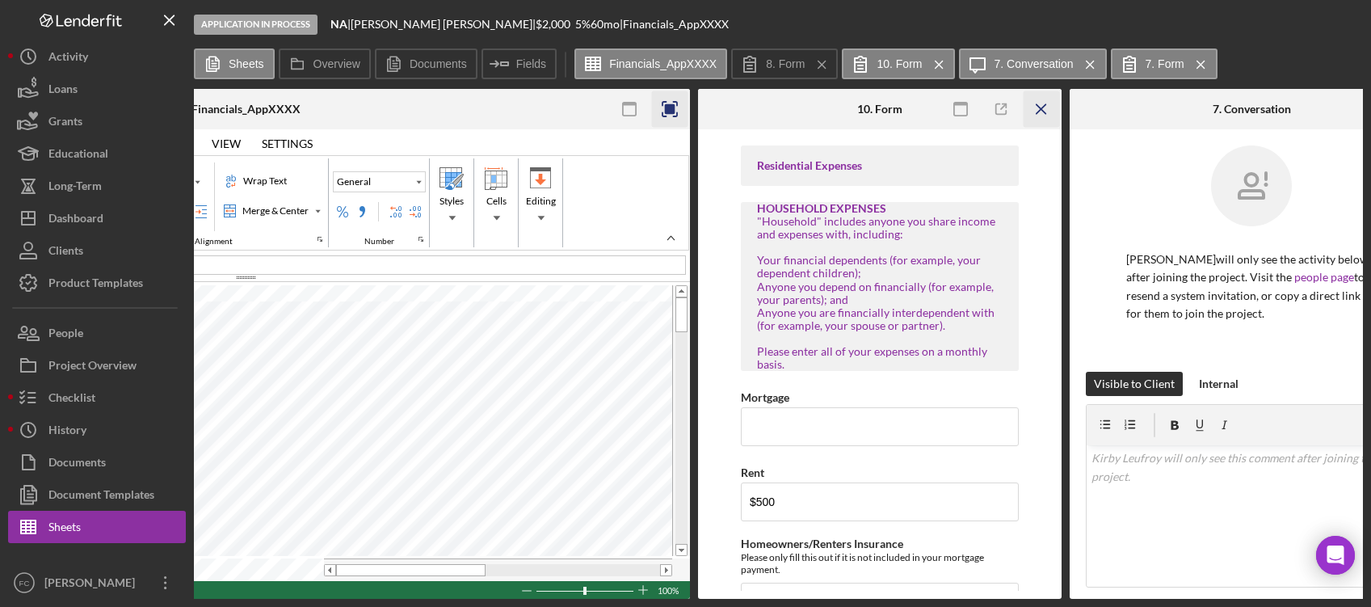
click at [1038, 113] on icon "Icon/Menu Close" at bounding box center [1042, 109] width 36 height 36
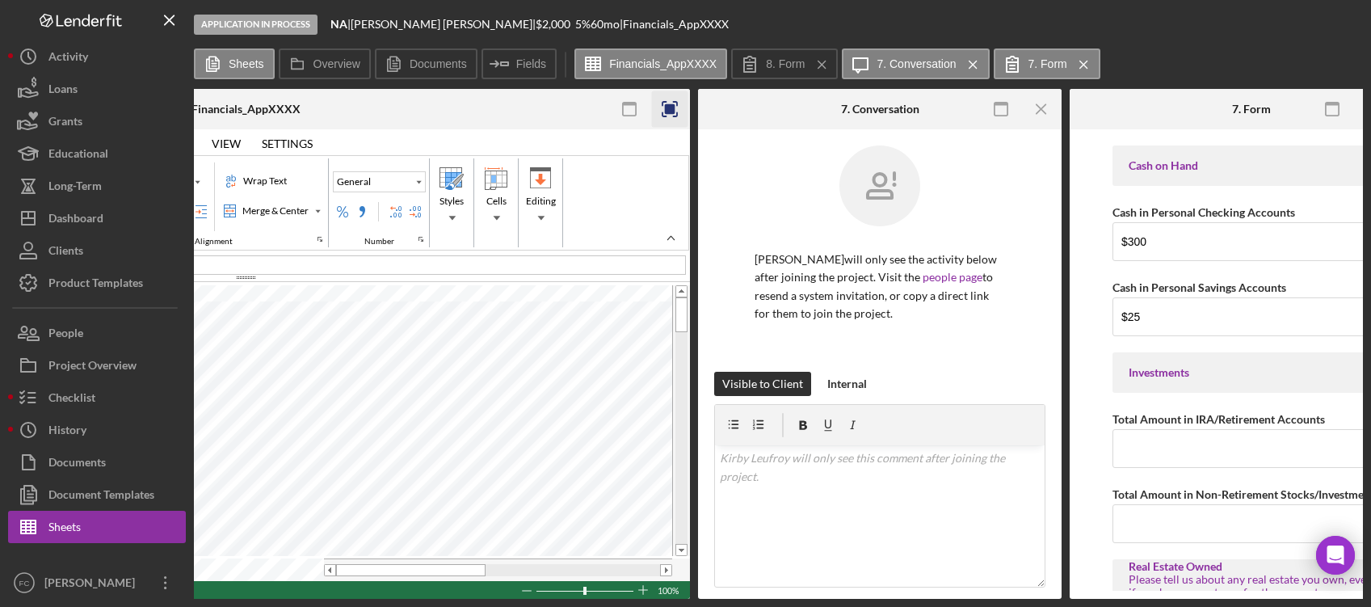
click at [1038, 113] on icon "Icon/Menu Close" at bounding box center [1042, 109] width 36 height 36
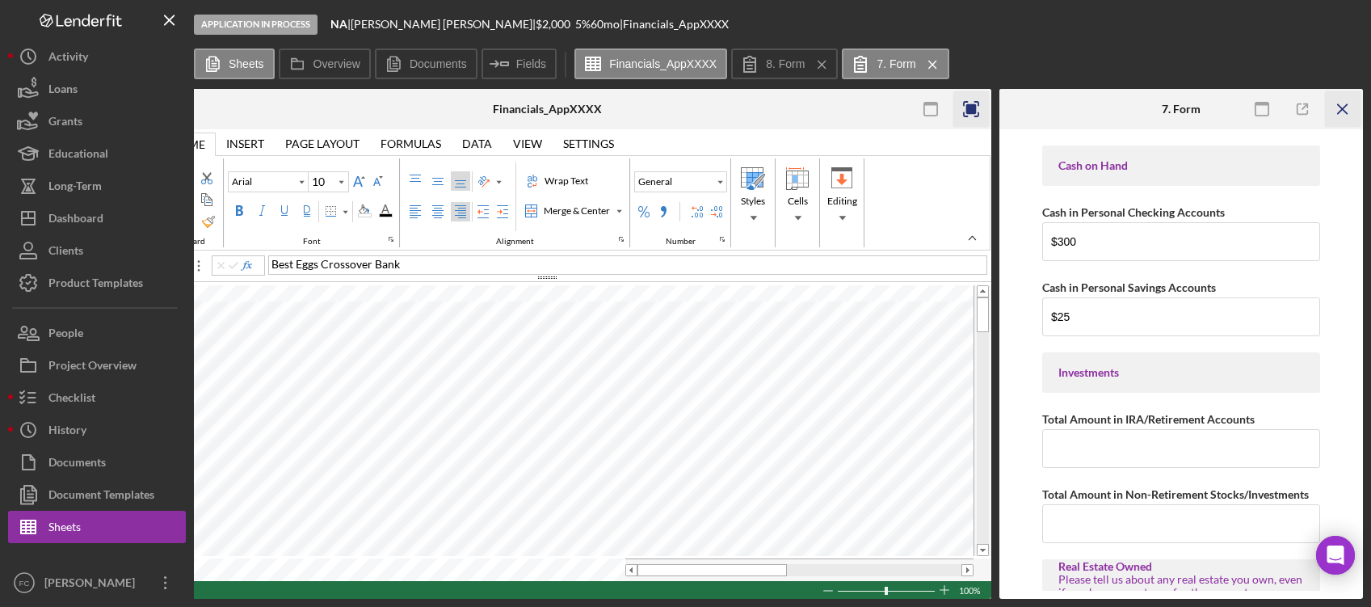
click at [1330, 112] on icon "Icon/Menu Close" at bounding box center [1343, 109] width 36 height 36
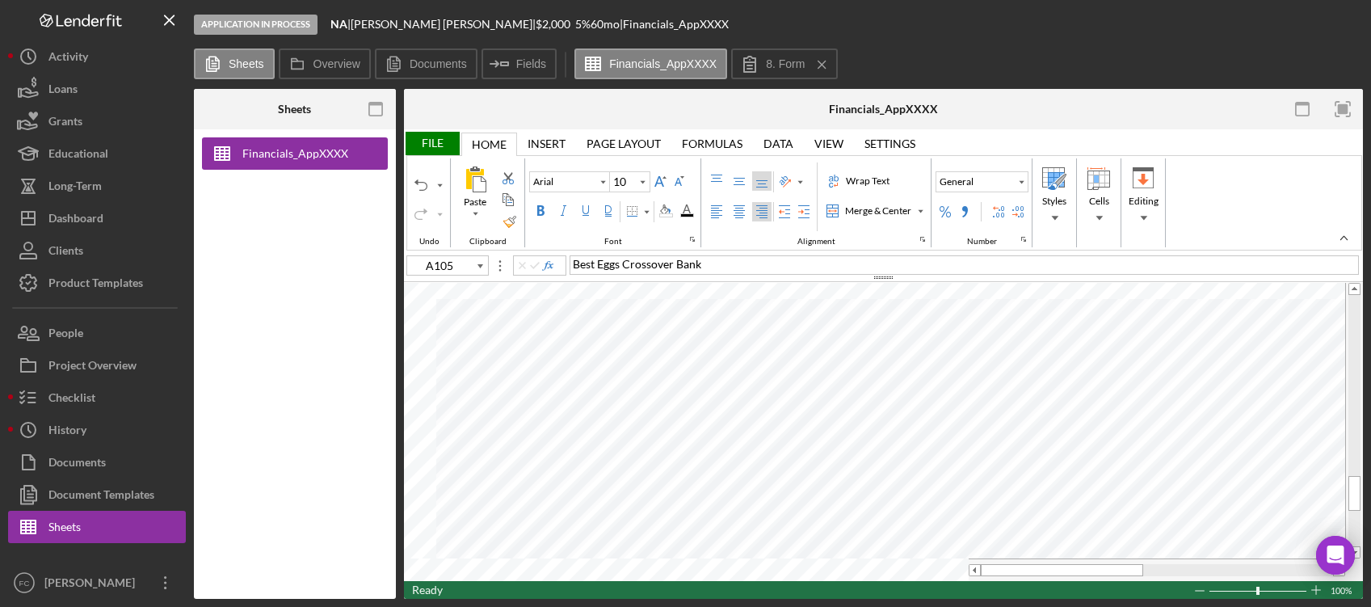
click at [435, 140] on div "File" at bounding box center [432, 143] width 56 height 23
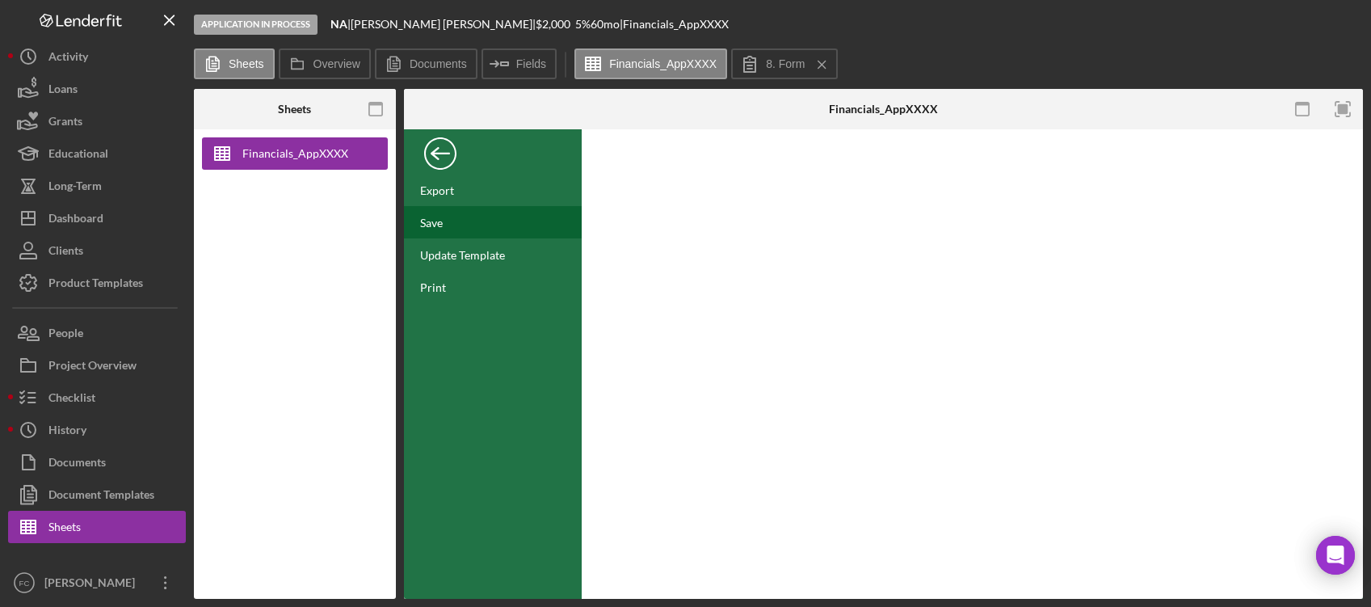
click at [456, 225] on div "Save" at bounding box center [493, 222] width 178 height 32
